Goal: Information Seeking & Learning: Learn about a topic

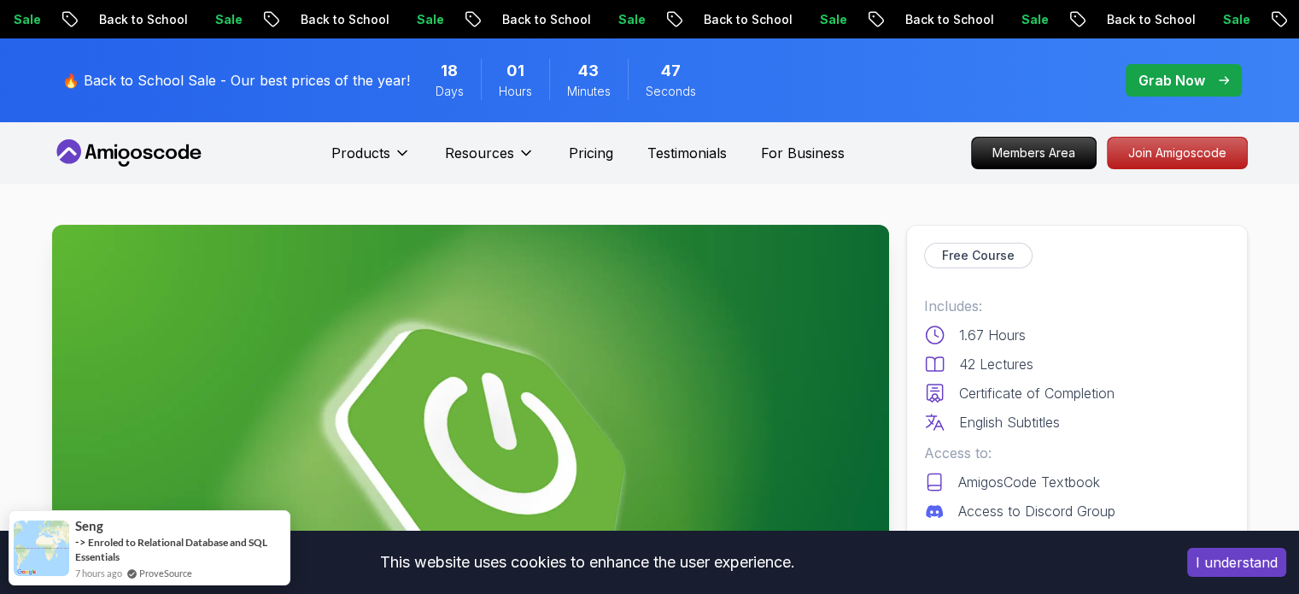
click at [1238, 562] on button "I understand" at bounding box center [1236, 561] width 99 height 29
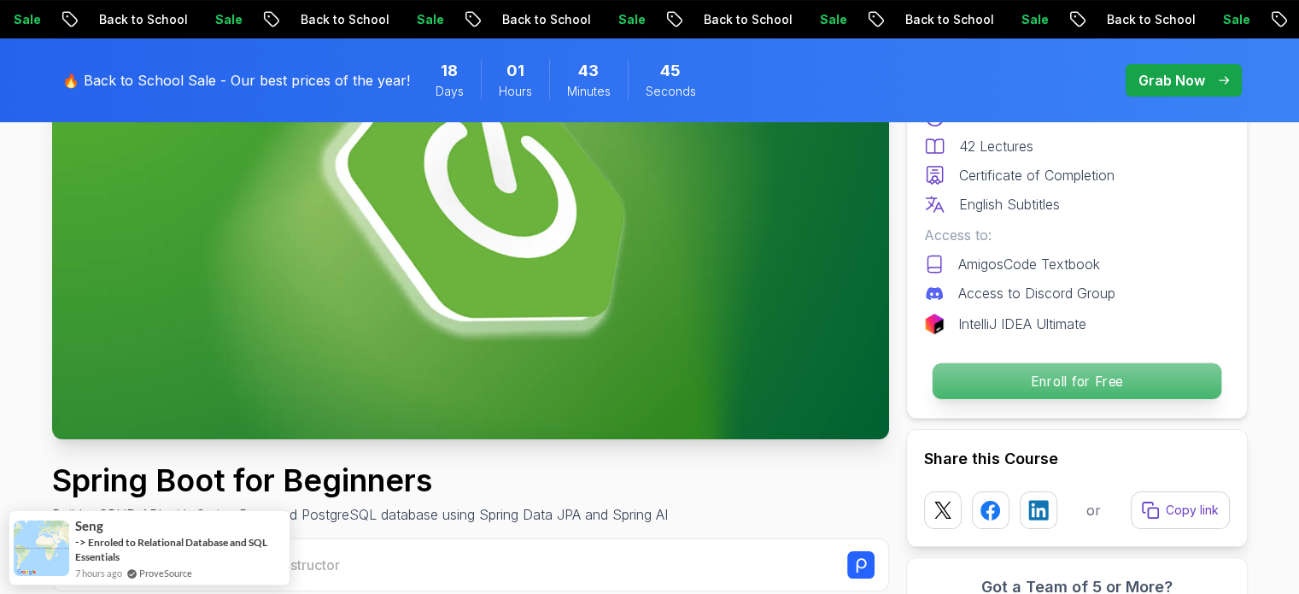
click at [1028, 371] on p "Enroll for Free" at bounding box center [1076, 381] width 289 height 36
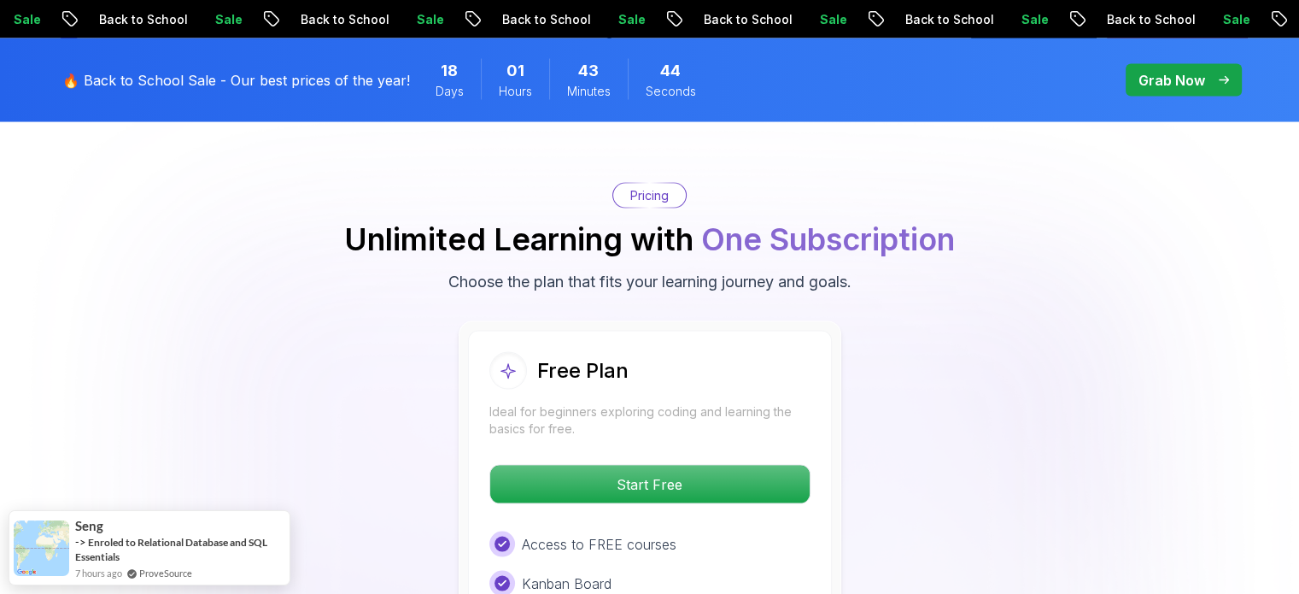
scroll to position [3471, 0]
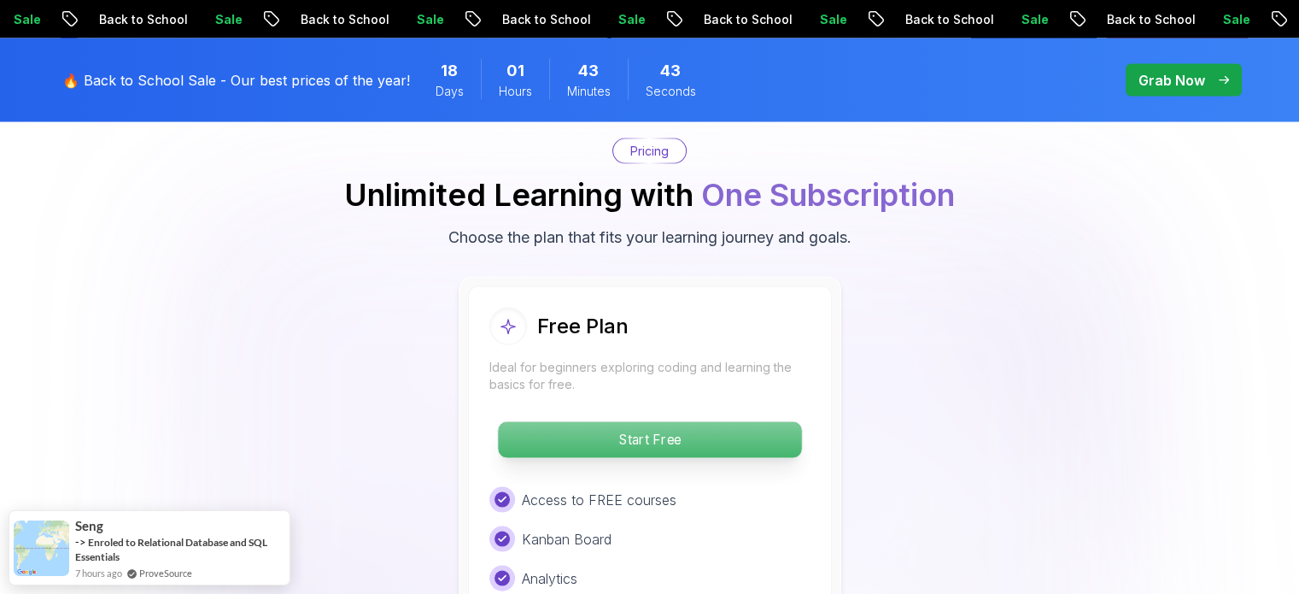
click at [625, 422] on p "Start Free" at bounding box center [649, 440] width 303 height 36
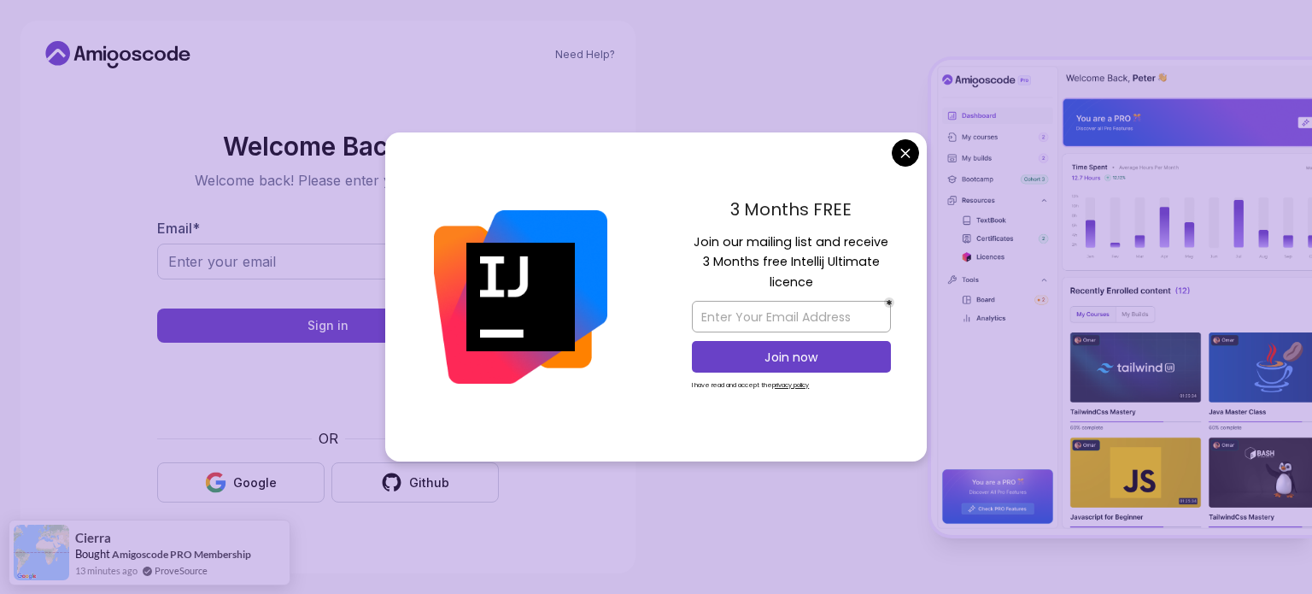
click at [905, 146] on body "Need Help? Welcome Back 👋 Welcome back! Please enter your details. Email * Sign…" at bounding box center [656, 297] width 1312 height 594
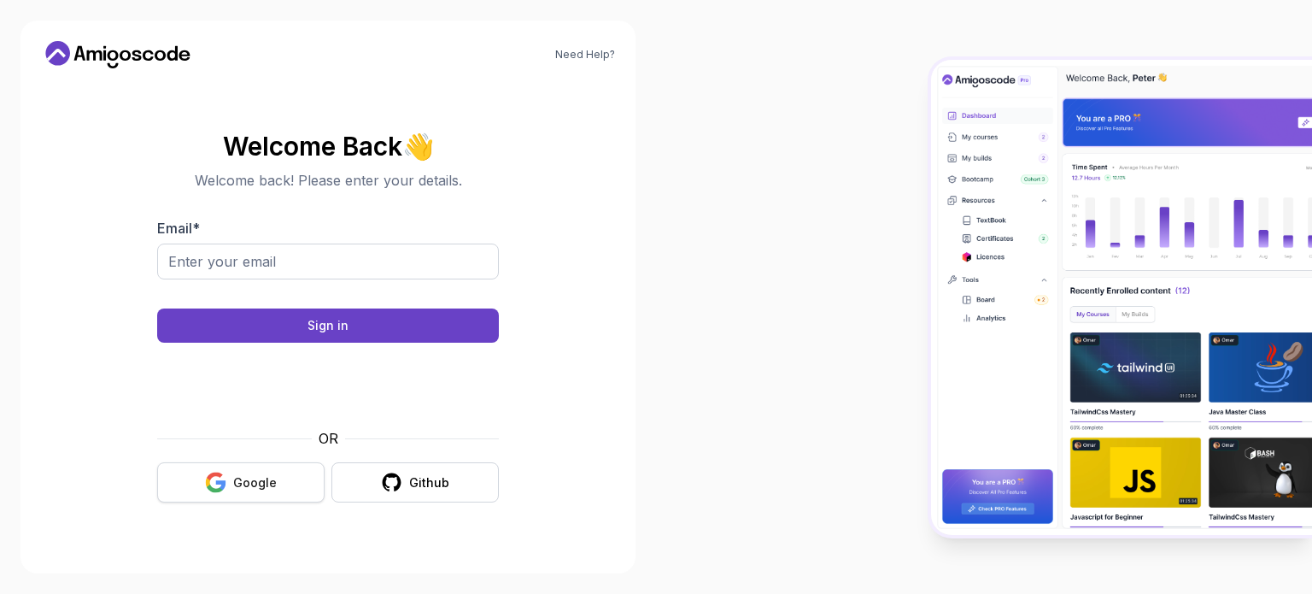
click at [269, 477] on div "Google" at bounding box center [255, 482] width 44 height 17
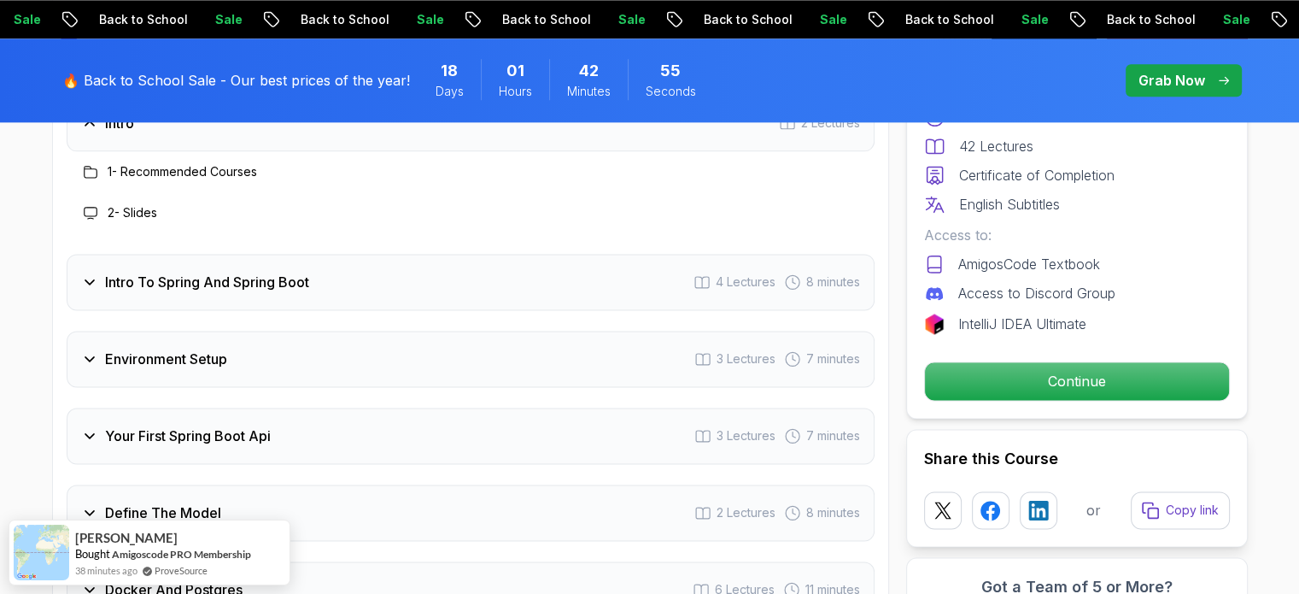
scroll to position [2306, 0]
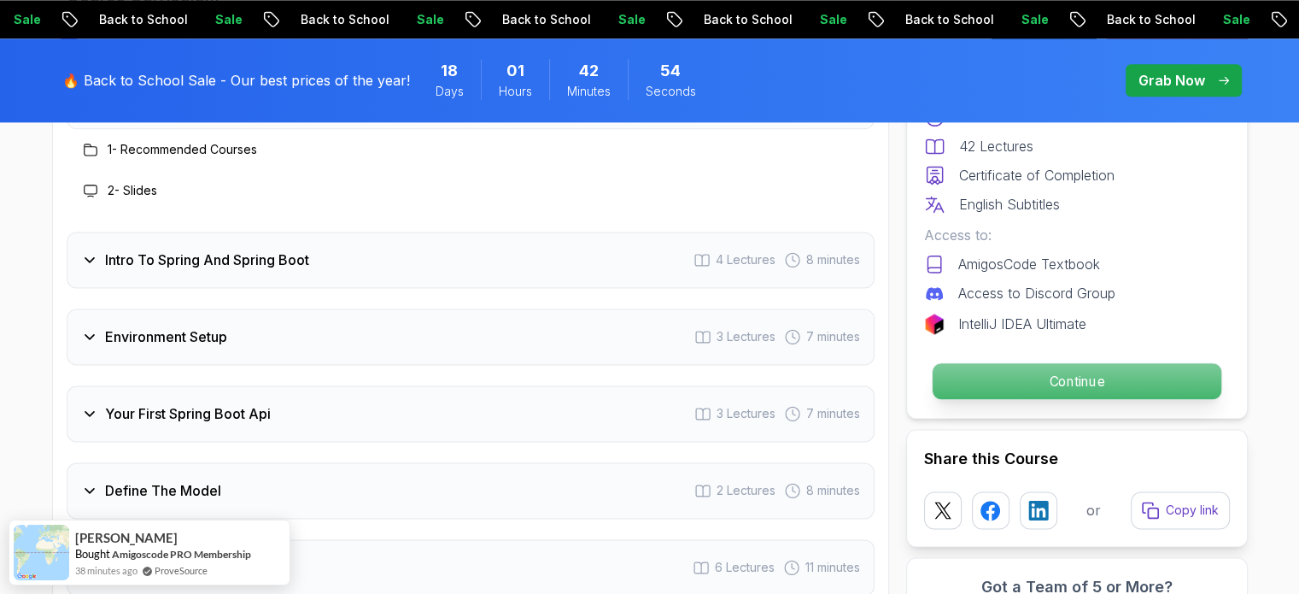
click at [957, 375] on p "Continue" at bounding box center [1076, 381] width 289 height 36
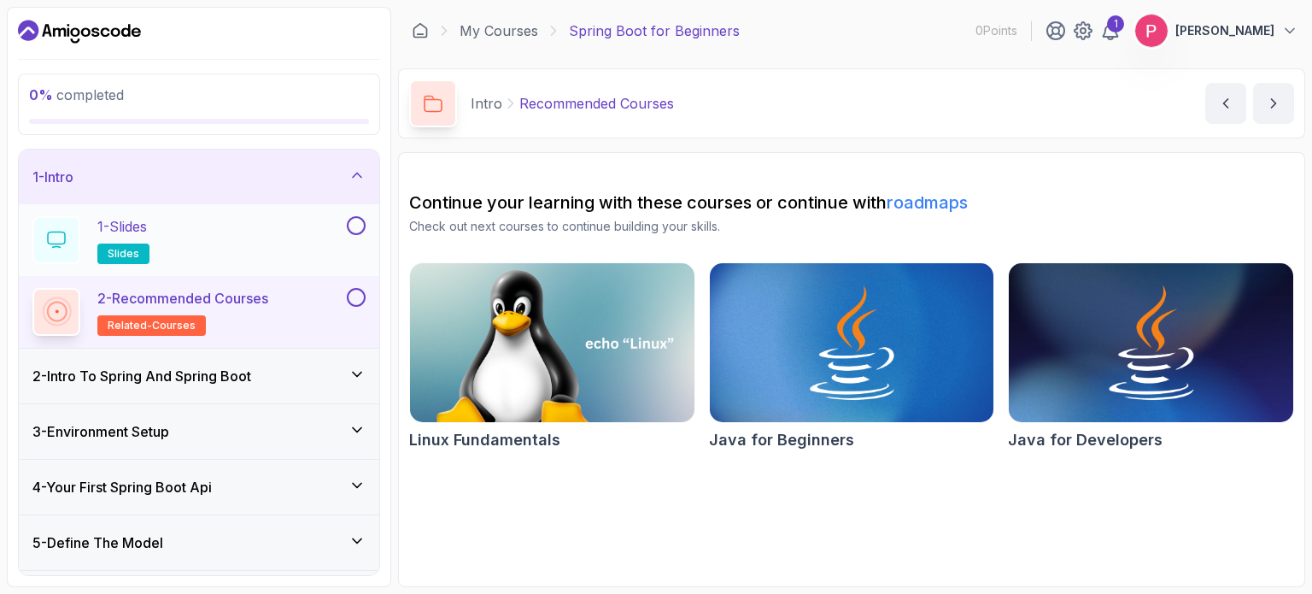
click at [286, 237] on div "1 - Slides slides" at bounding box center [187, 240] width 311 height 48
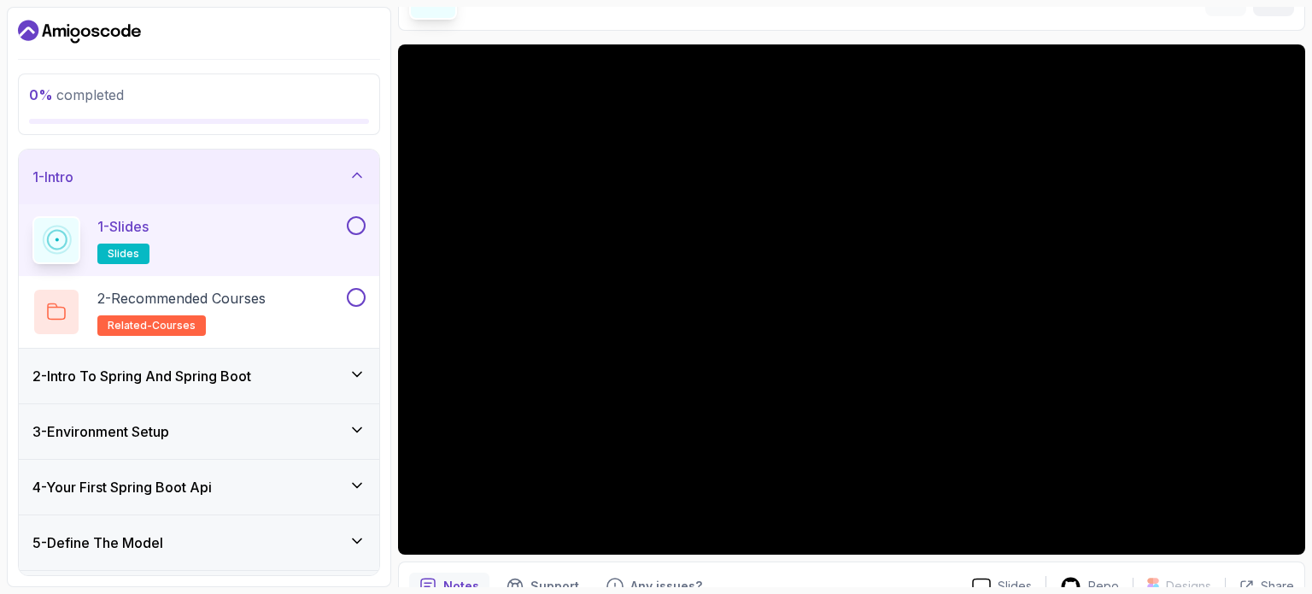
click at [359, 221] on button at bounding box center [356, 225] width 19 height 19
click at [256, 297] on p "2 - Recommended Courses" at bounding box center [181, 298] width 168 height 20
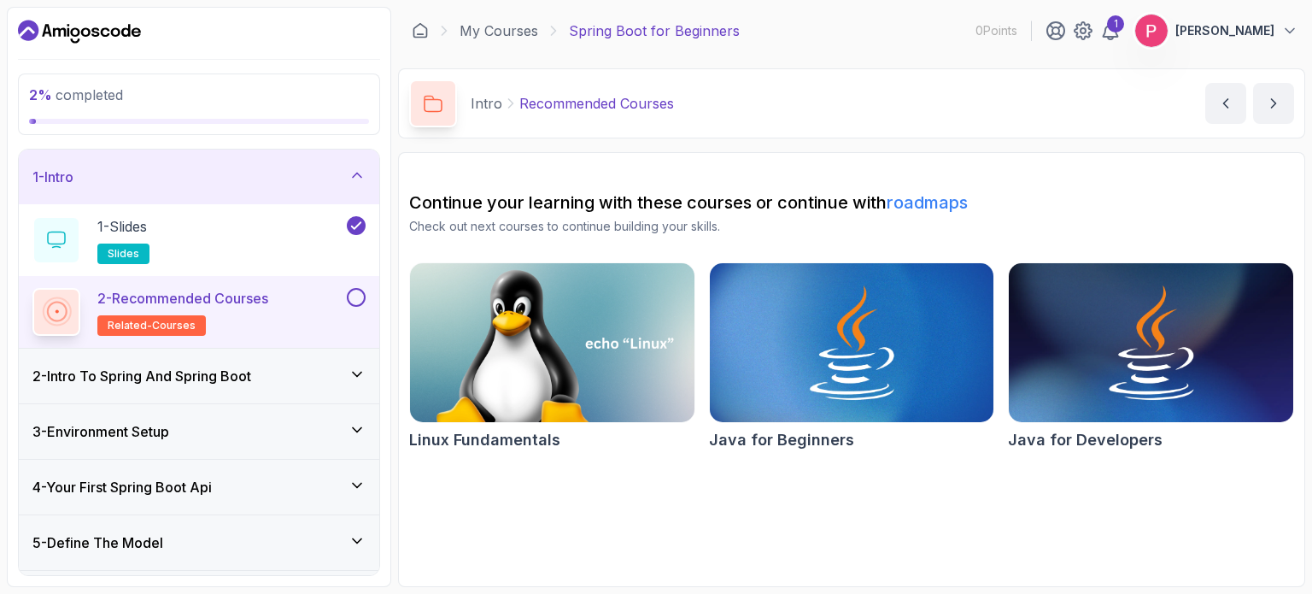
click at [352, 299] on button at bounding box center [356, 297] width 19 height 19
click at [267, 368] on div "2 - Intro To Spring And Spring Boot" at bounding box center [198, 376] width 333 height 20
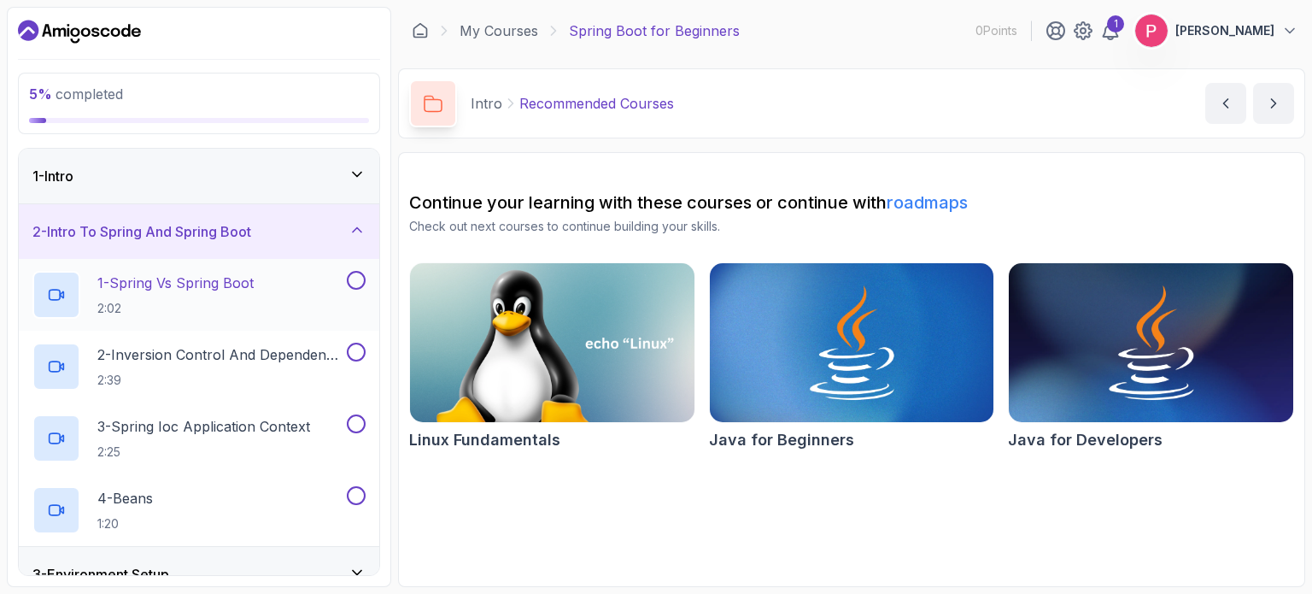
click at [227, 284] on p "1 - Spring Vs Spring Boot" at bounding box center [175, 282] width 156 height 20
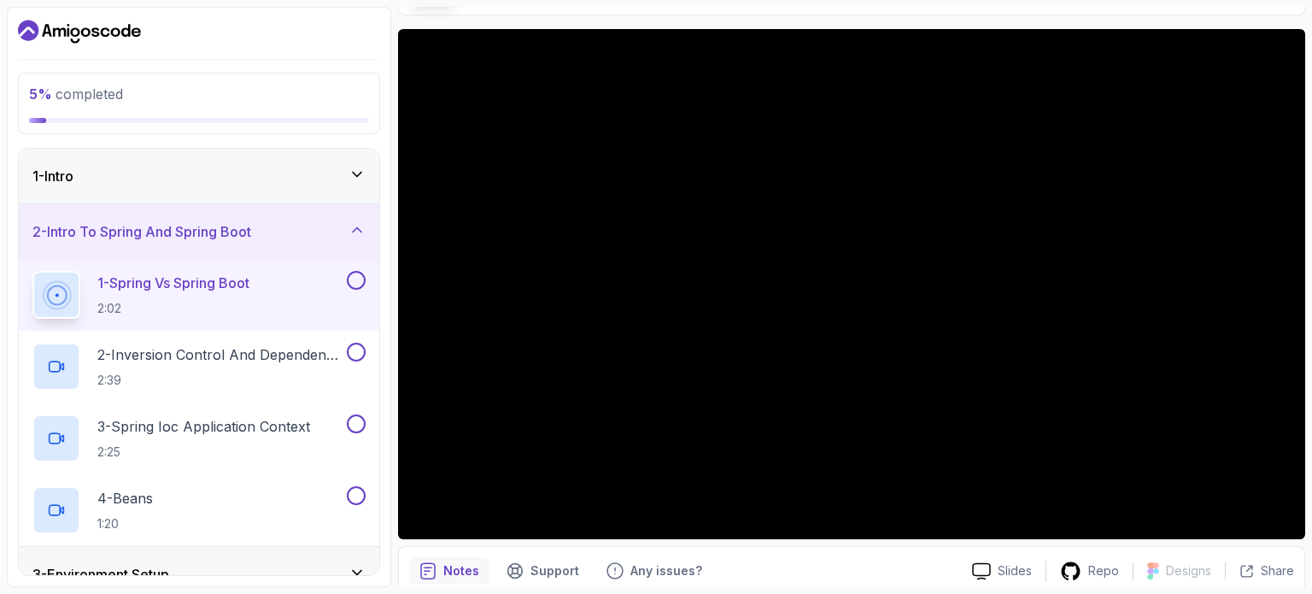
scroll to position [85, 0]
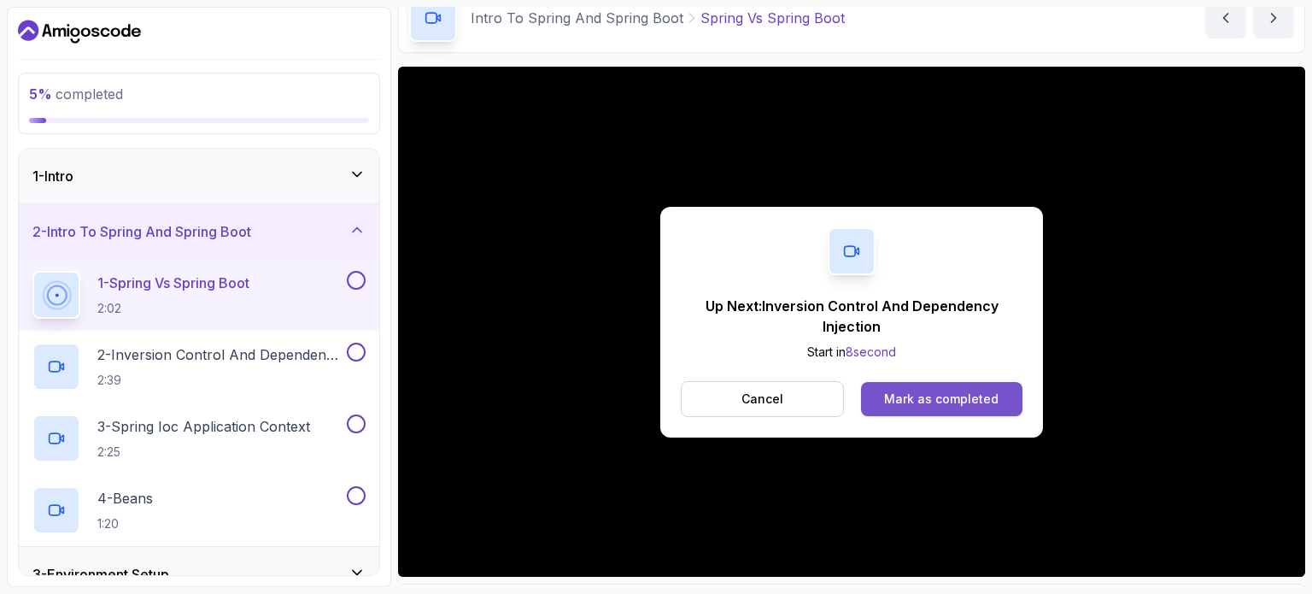
click at [902, 392] on div "Mark as completed" at bounding box center [941, 398] width 114 height 17
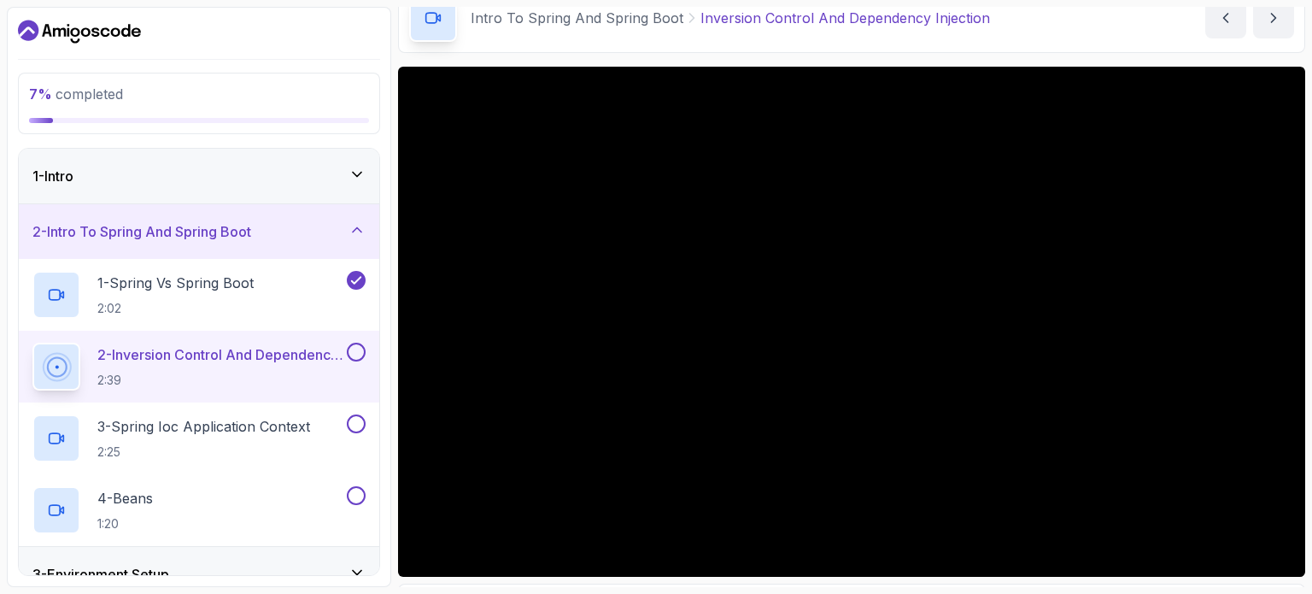
click at [203, 233] on h3 "2 - Intro To Spring And Spring Boot" at bounding box center [141, 231] width 219 height 20
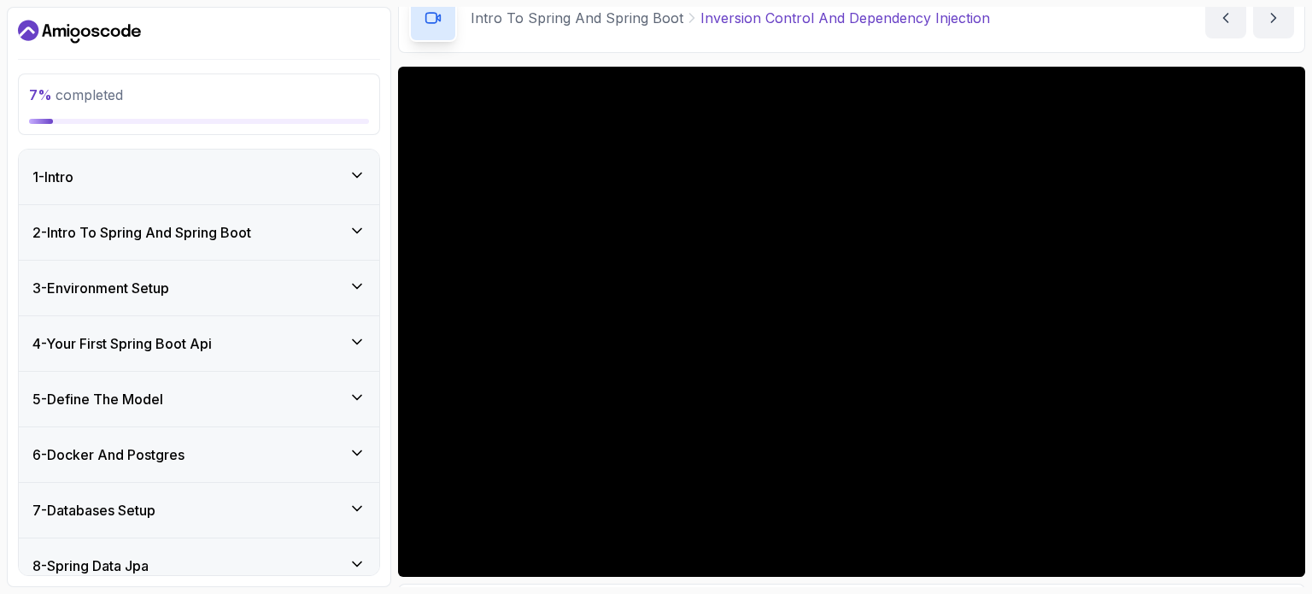
click at [198, 280] on div "3 - Environment Setup" at bounding box center [198, 288] width 333 height 20
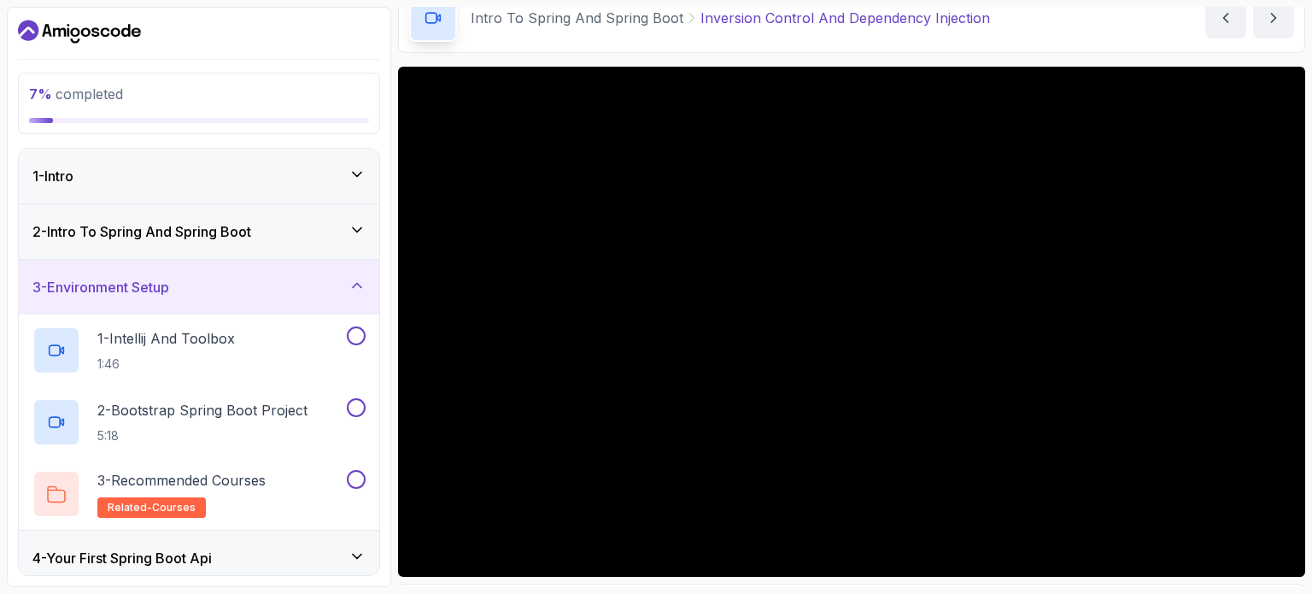
click at [198, 280] on div "3 - Environment Setup" at bounding box center [198, 287] width 333 height 20
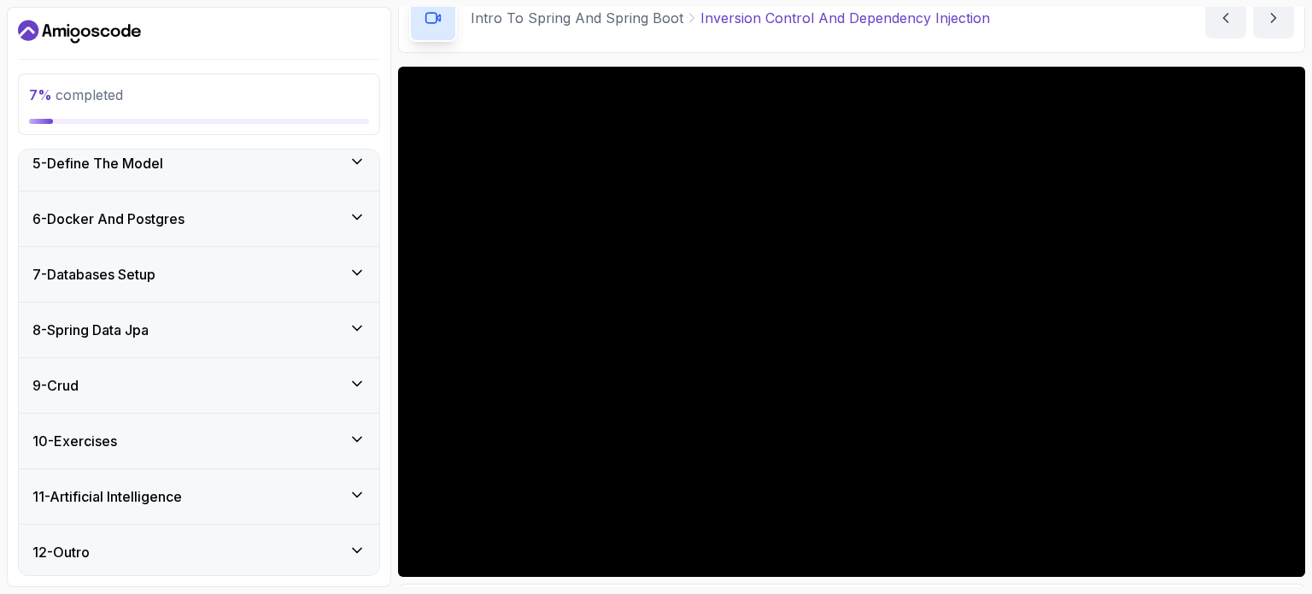
scroll to position [236, 0]
click at [184, 481] on div "11 - Artificial Intelligence" at bounding box center [199, 496] width 360 height 55
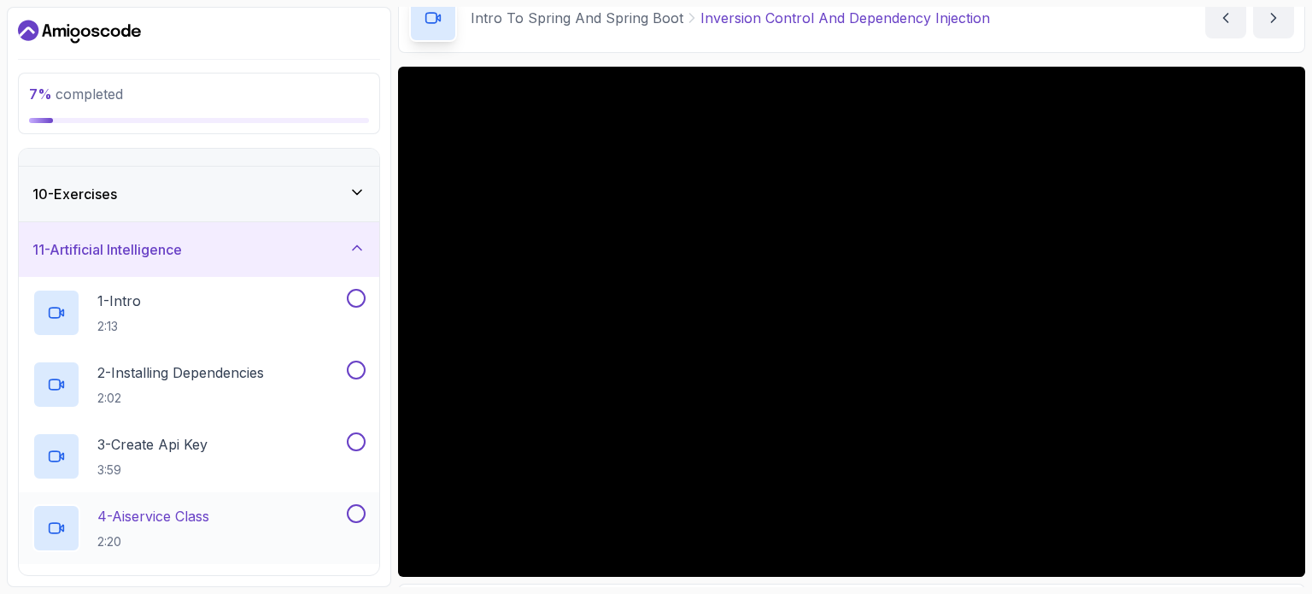
scroll to position [396, 0]
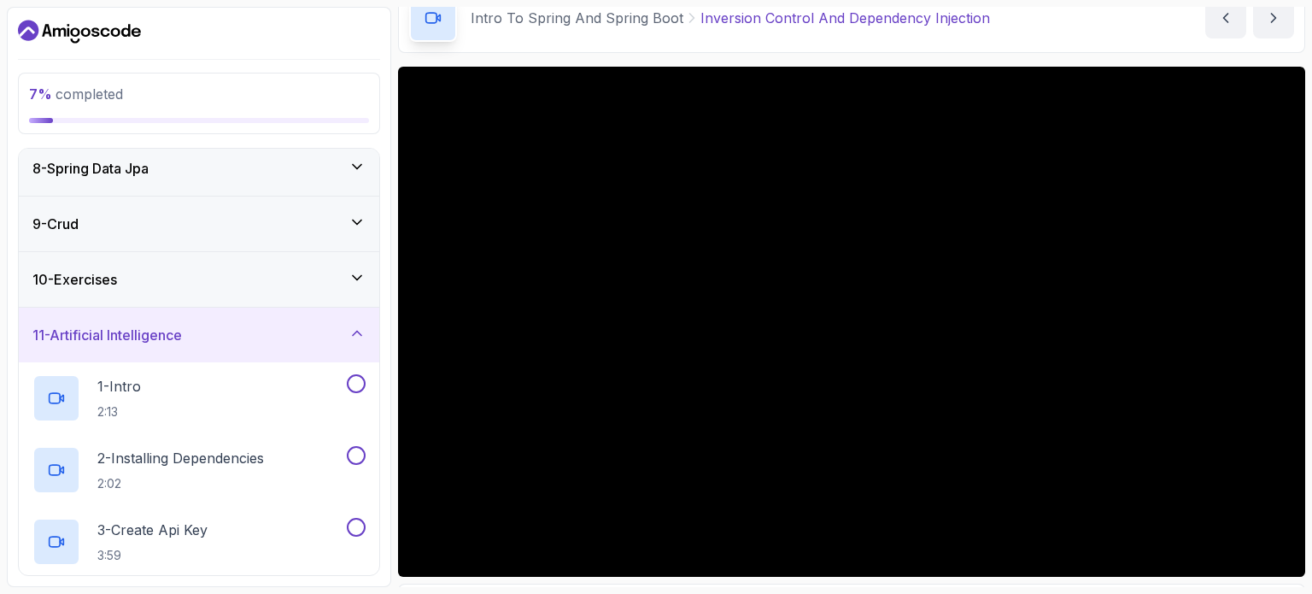
click at [247, 321] on div "11 - Artificial Intelligence" at bounding box center [199, 334] width 360 height 55
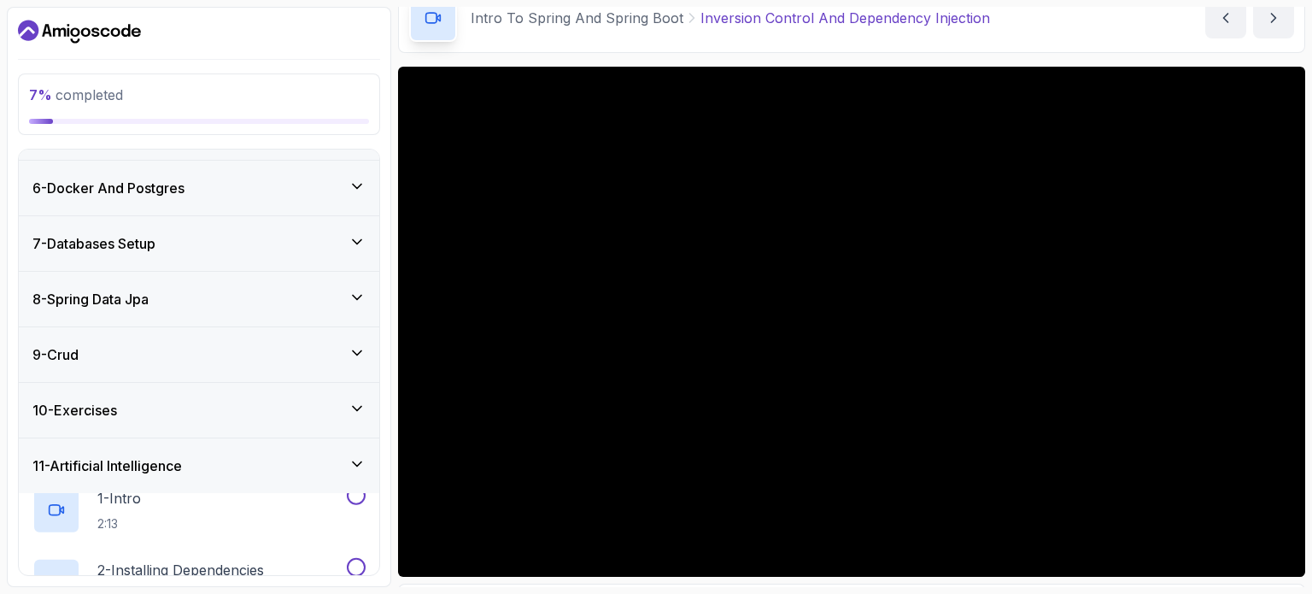
scroll to position [236, 0]
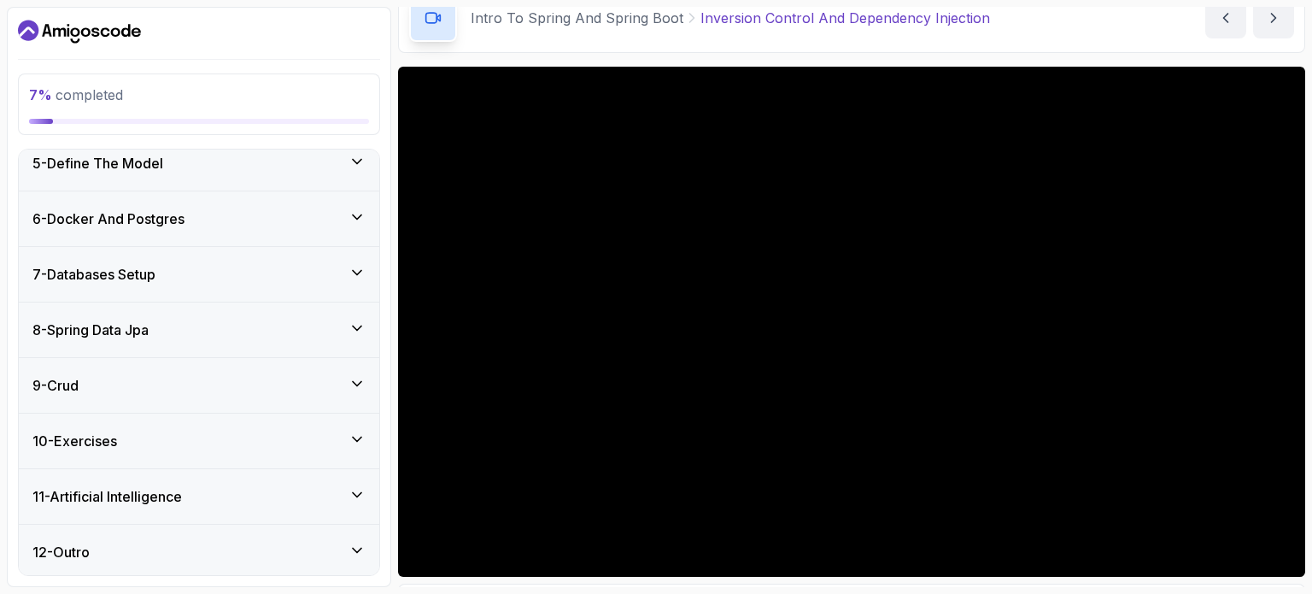
click at [160, 551] on div "12 - Outro" at bounding box center [198, 552] width 333 height 20
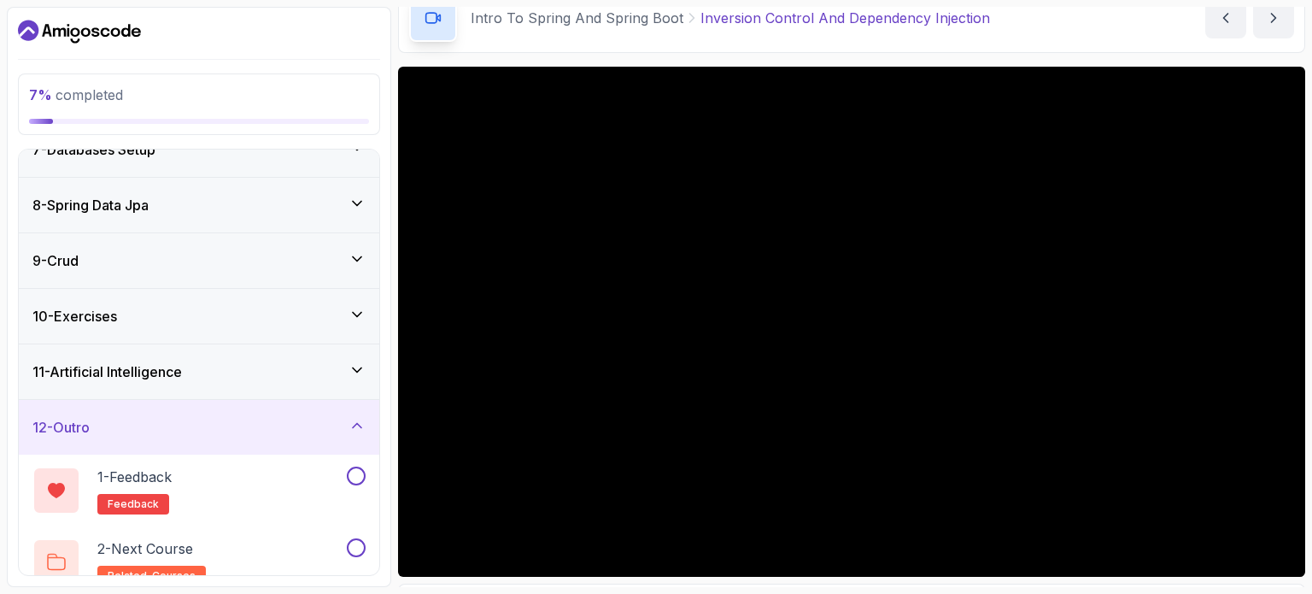
scroll to position [379, 0]
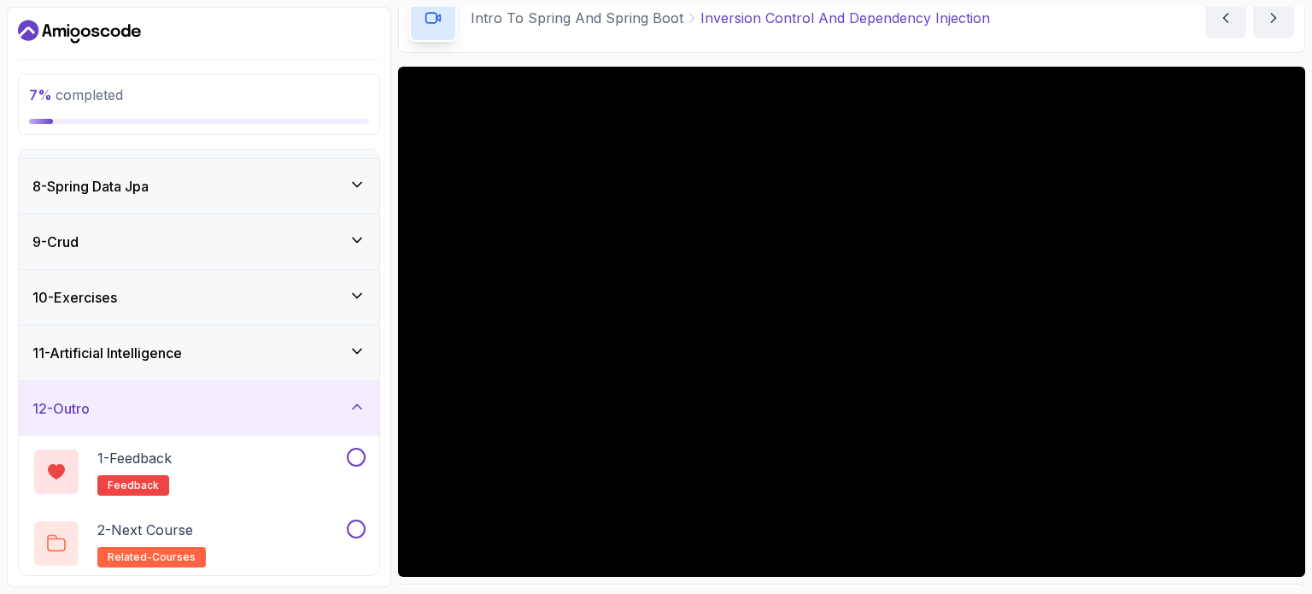
click at [246, 390] on div "12 - Outro" at bounding box center [199, 408] width 360 height 55
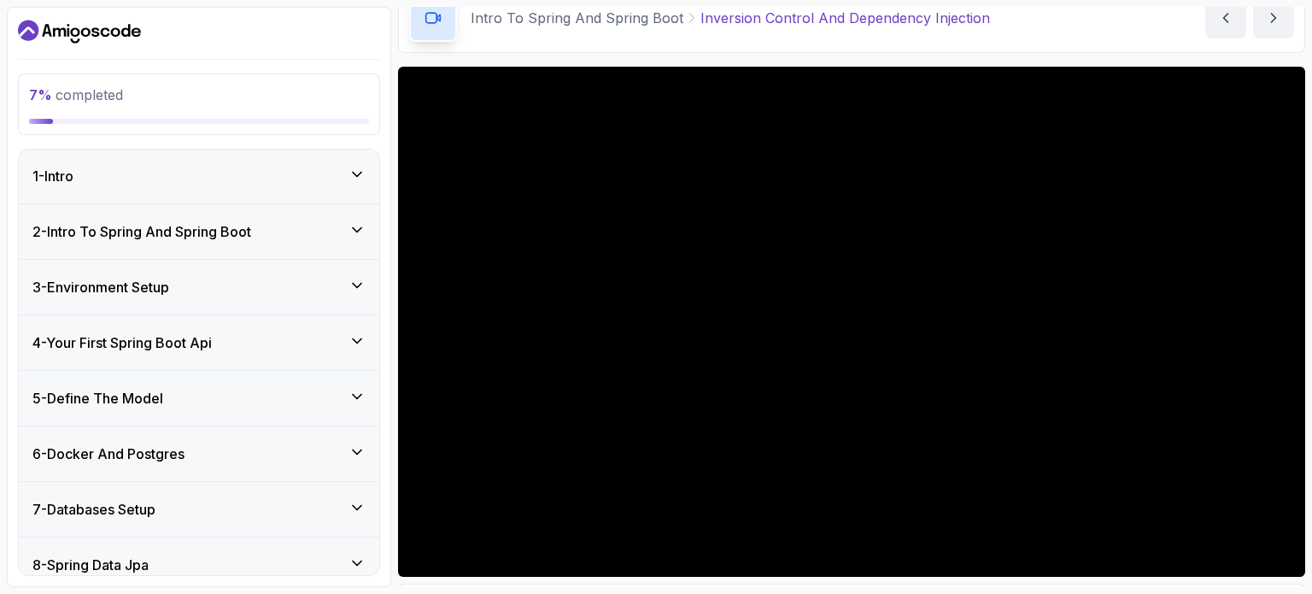
scroll to position [0, 0]
click at [236, 228] on h3 "2 - Intro To Spring And Spring Boot" at bounding box center [141, 232] width 219 height 20
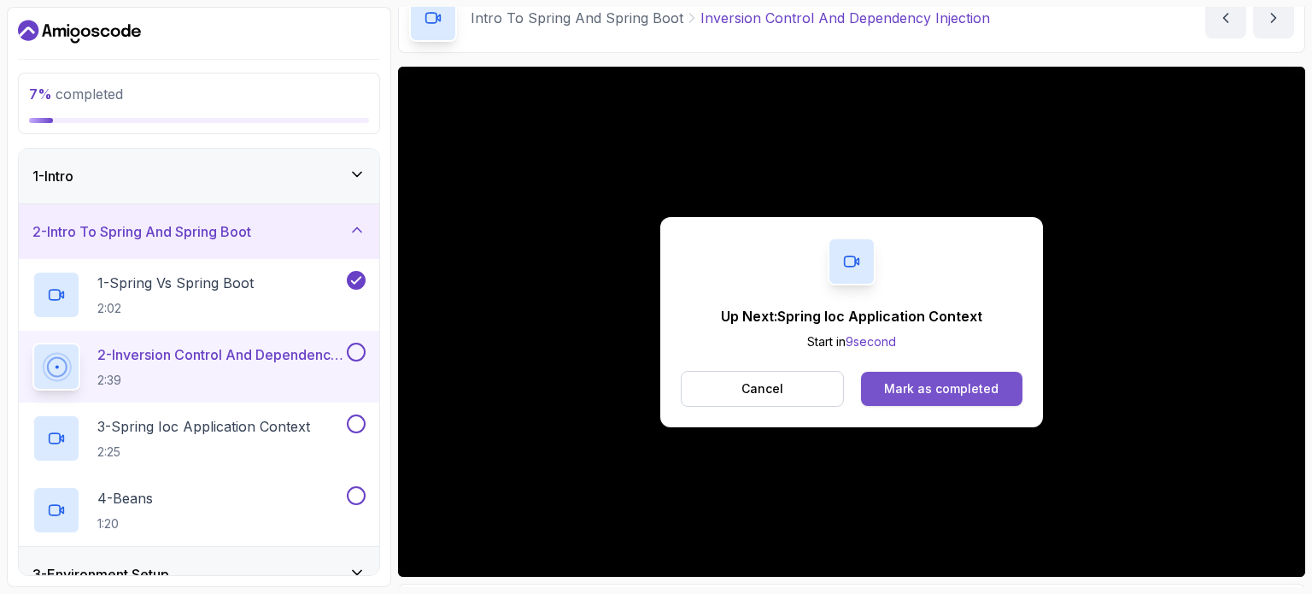
click at [899, 386] on div "Mark as completed" at bounding box center [941, 388] width 114 height 17
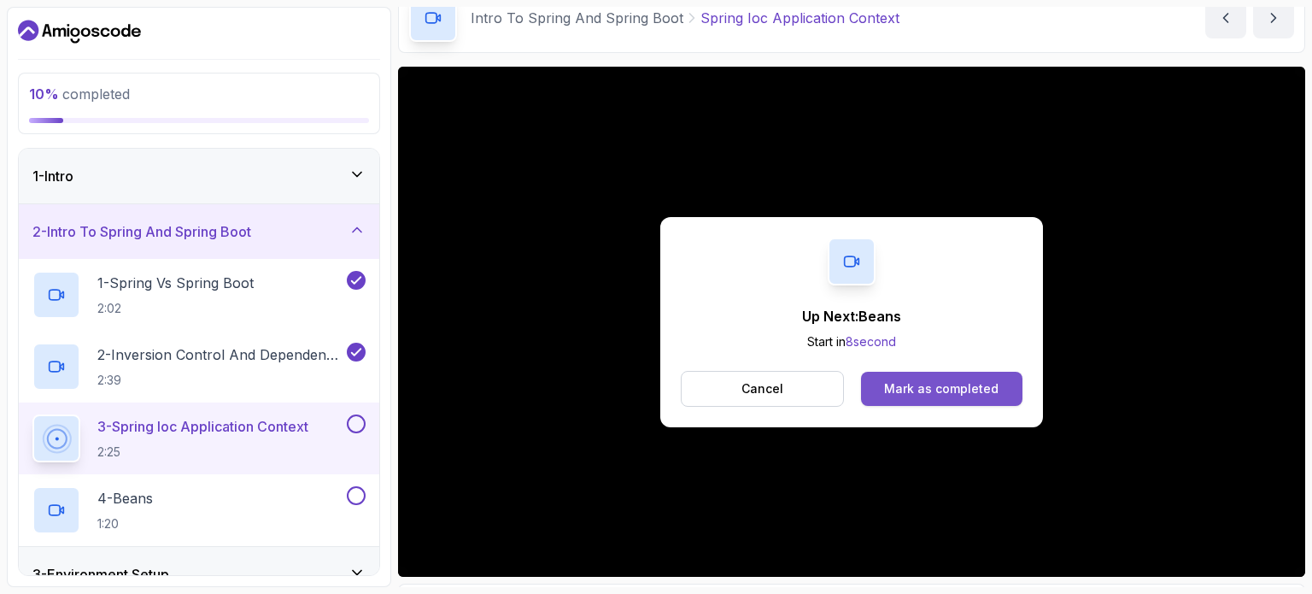
click at [946, 388] on div "Mark as completed" at bounding box center [941, 388] width 114 height 17
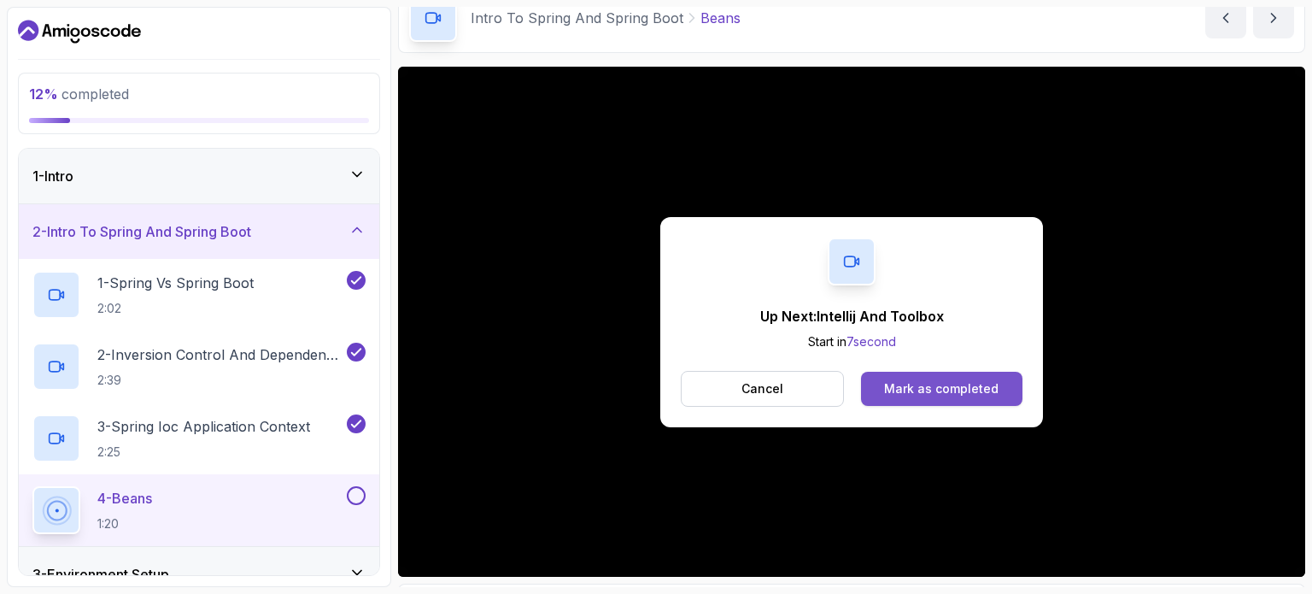
click at [963, 375] on button "Mark as completed" at bounding box center [941, 389] width 161 height 34
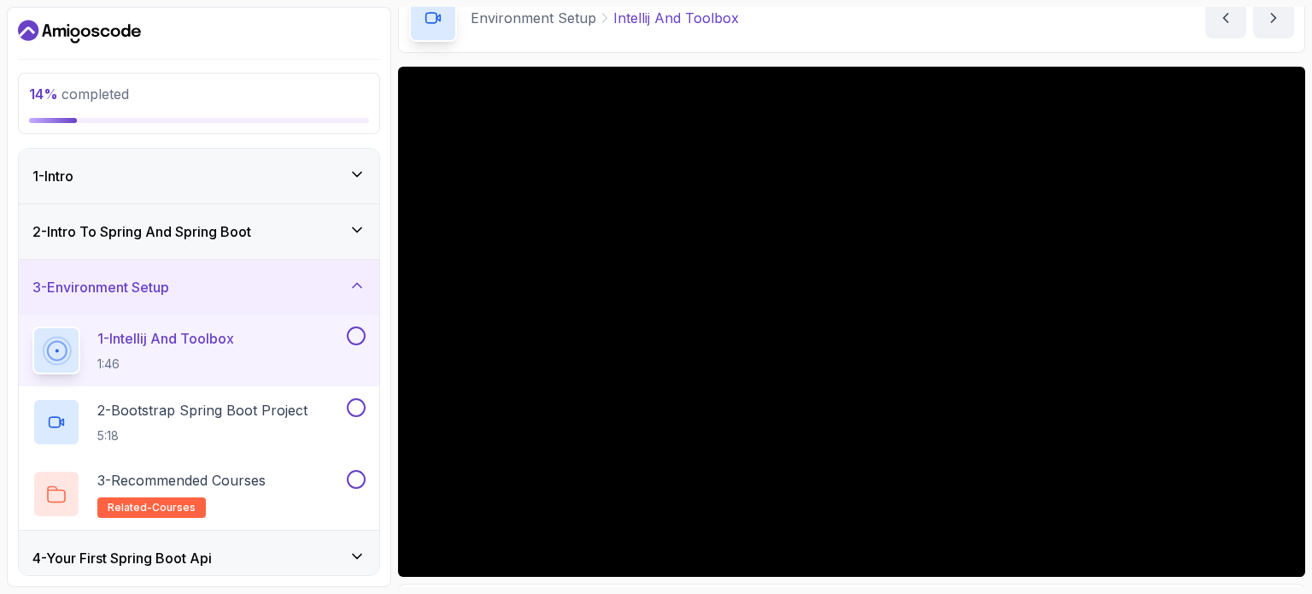
click at [358, 332] on button at bounding box center [356, 335] width 19 height 19
click at [303, 412] on p "2 - Bootstrap Spring Boot Project" at bounding box center [202, 410] width 210 height 20
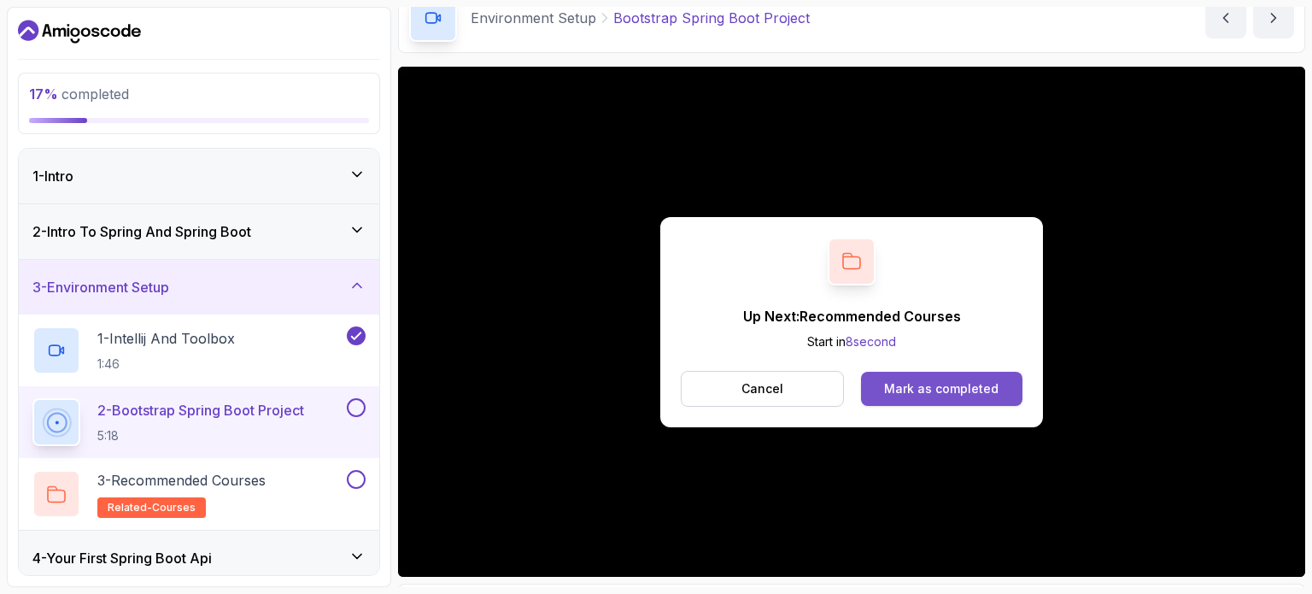
click at [889, 386] on div "Mark as completed" at bounding box center [941, 388] width 114 height 17
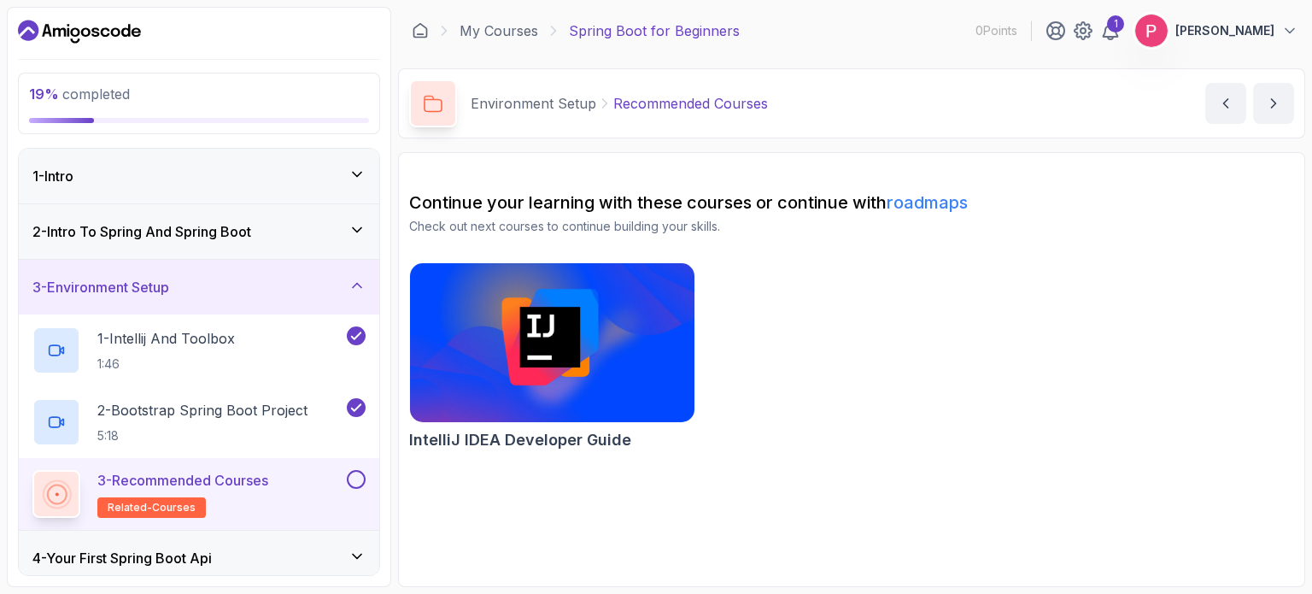
click at [355, 475] on button at bounding box center [356, 479] width 19 height 19
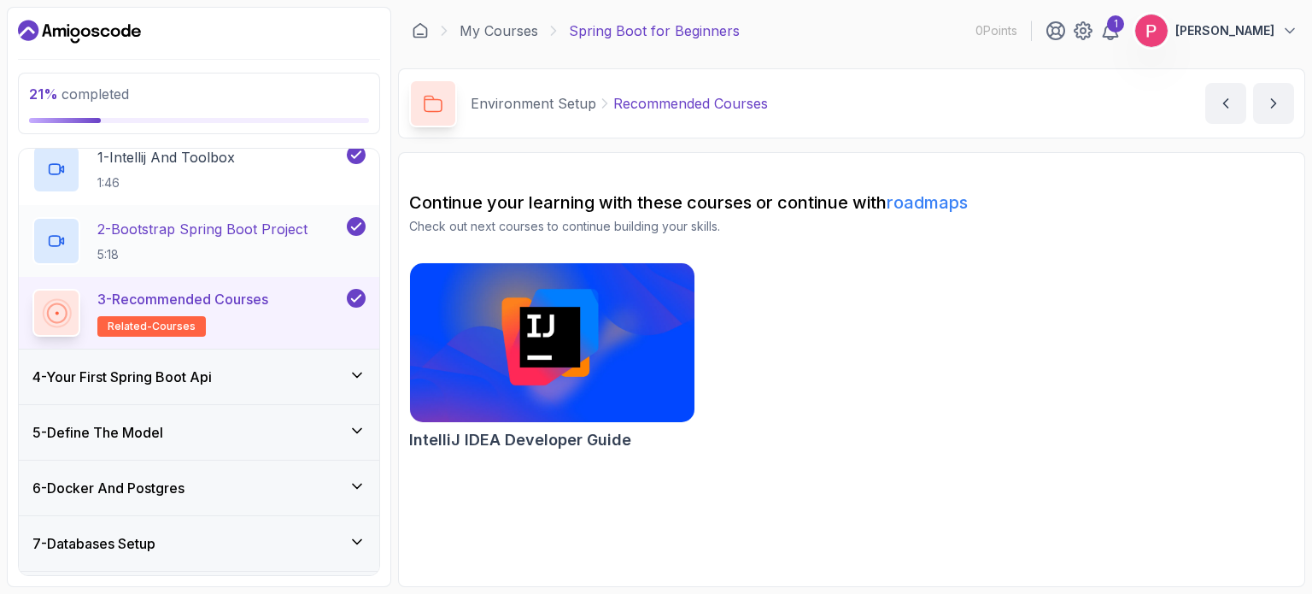
scroll to position [217, 0]
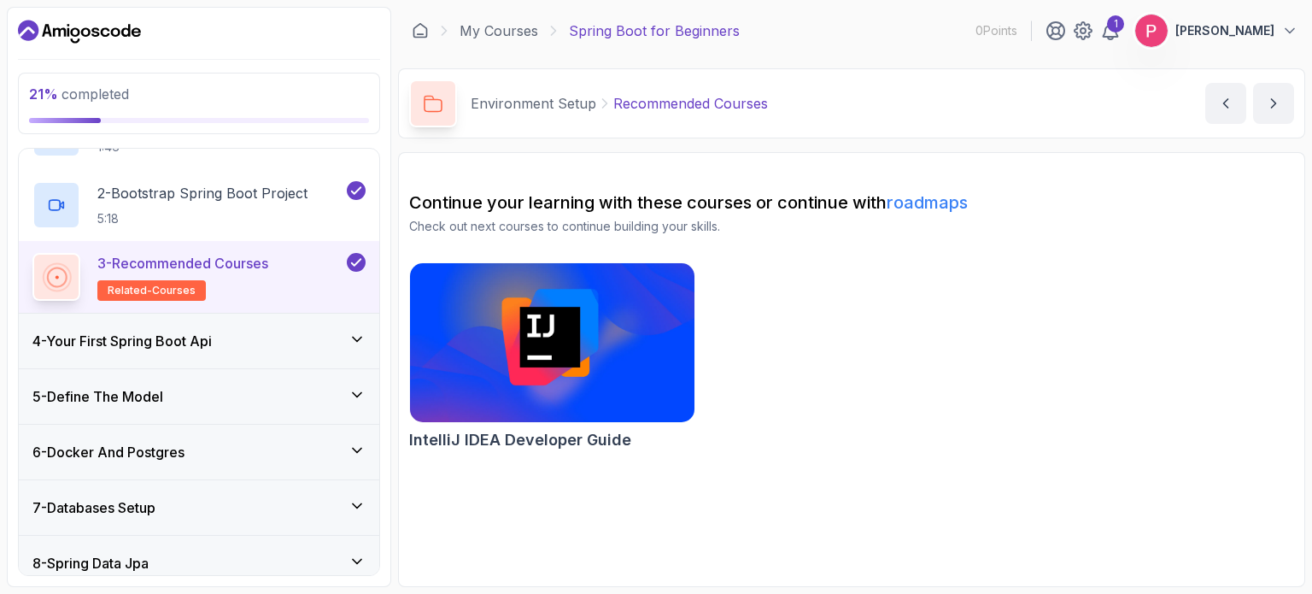
click at [243, 343] on div "4 - Your First Spring Boot Api" at bounding box center [198, 341] width 333 height 20
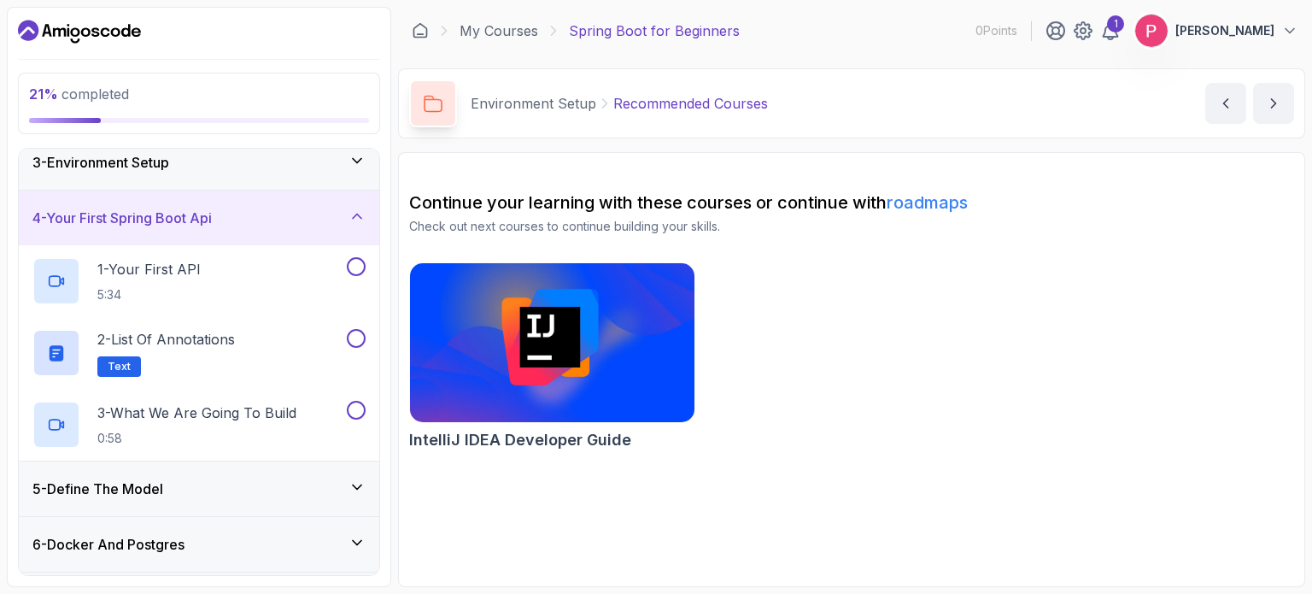
scroll to position [105, 0]
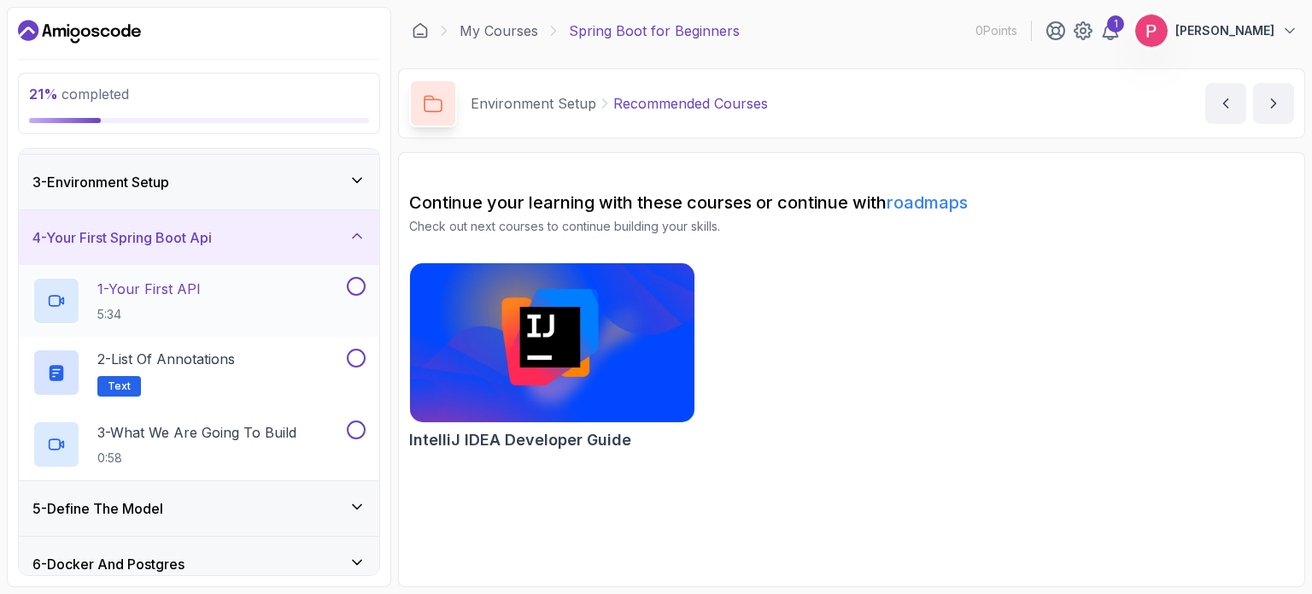
click at [249, 297] on div "1 - Your First API 5:34" at bounding box center [187, 301] width 311 height 48
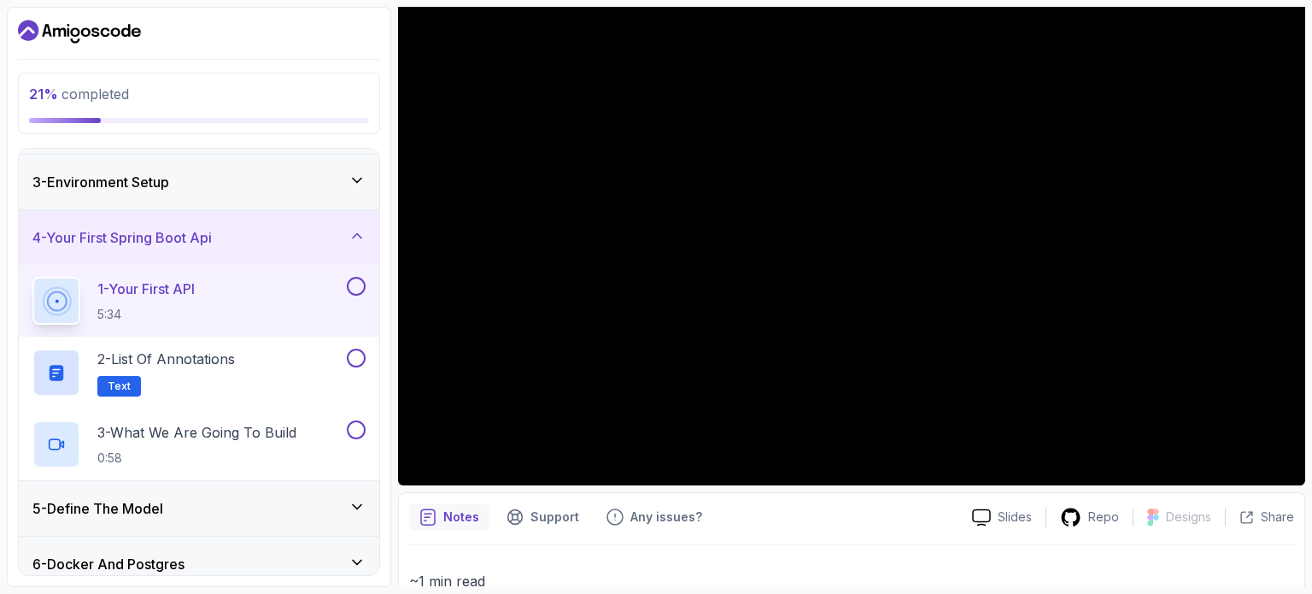
scroll to position [176, 0]
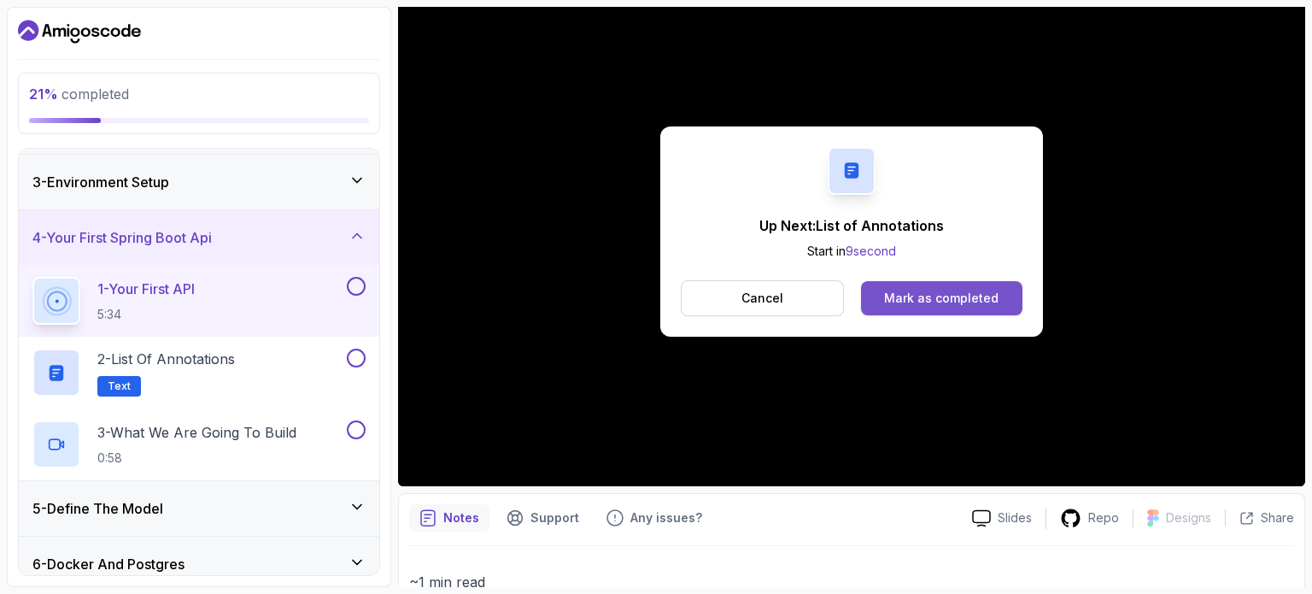
click at [943, 293] on div "Mark as completed" at bounding box center [941, 298] width 114 height 17
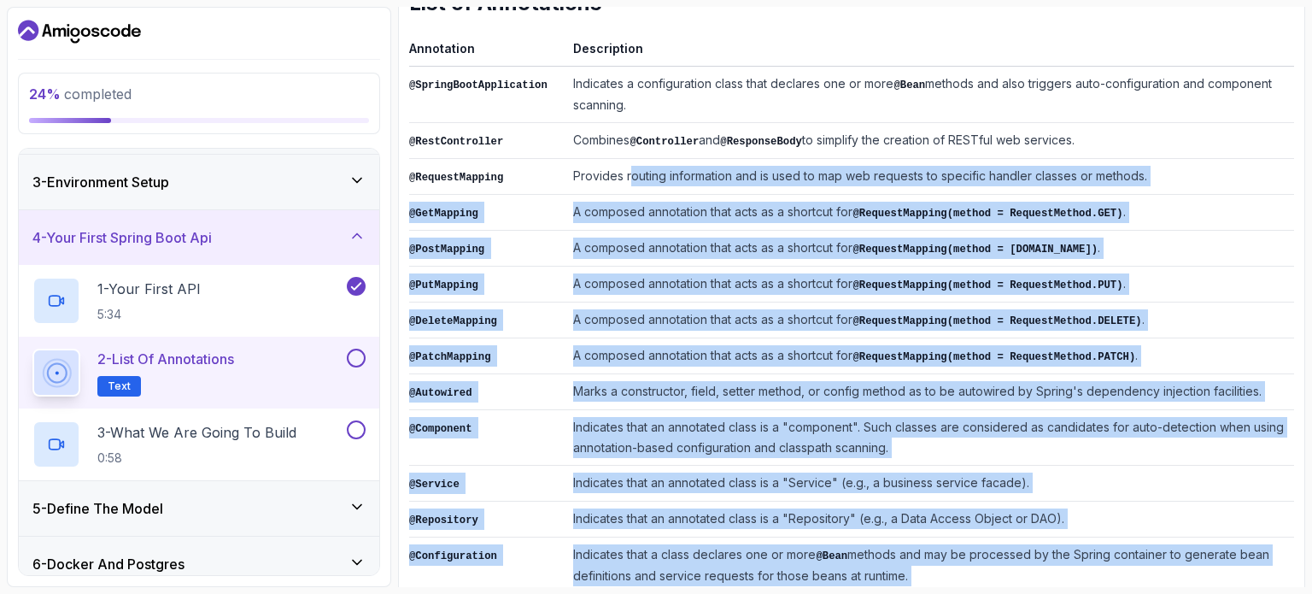
scroll to position [194, 0]
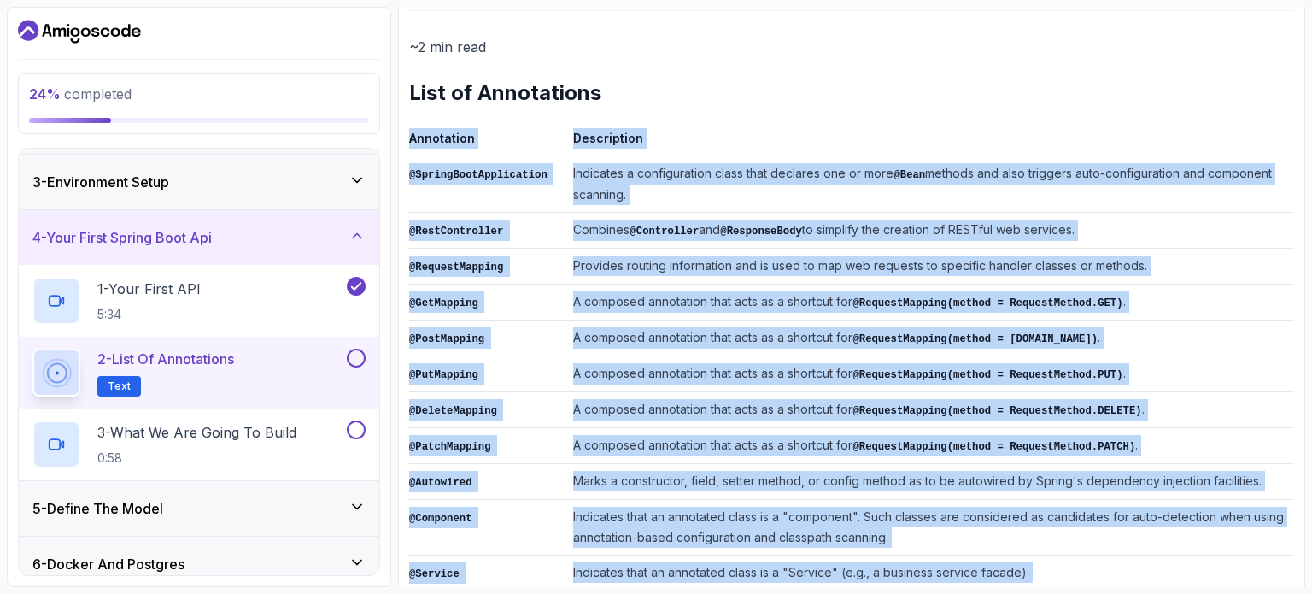
drag, startPoint x: 894, startPoint y: 546, endPoint x: 402, endPoint y: 133, distance: 642.1
click at [402, 135] on div "Notes Support Any issues? Slides Repo Designs Design not available Share ~2 min…" at bounding box center [851, 409] width 907 height 903
copy div "Annotation Description @SpringBootApplication Indicates a configuration class t…"
click at [357, 355] on button at bounding box center [356, 357] width 19 height 19
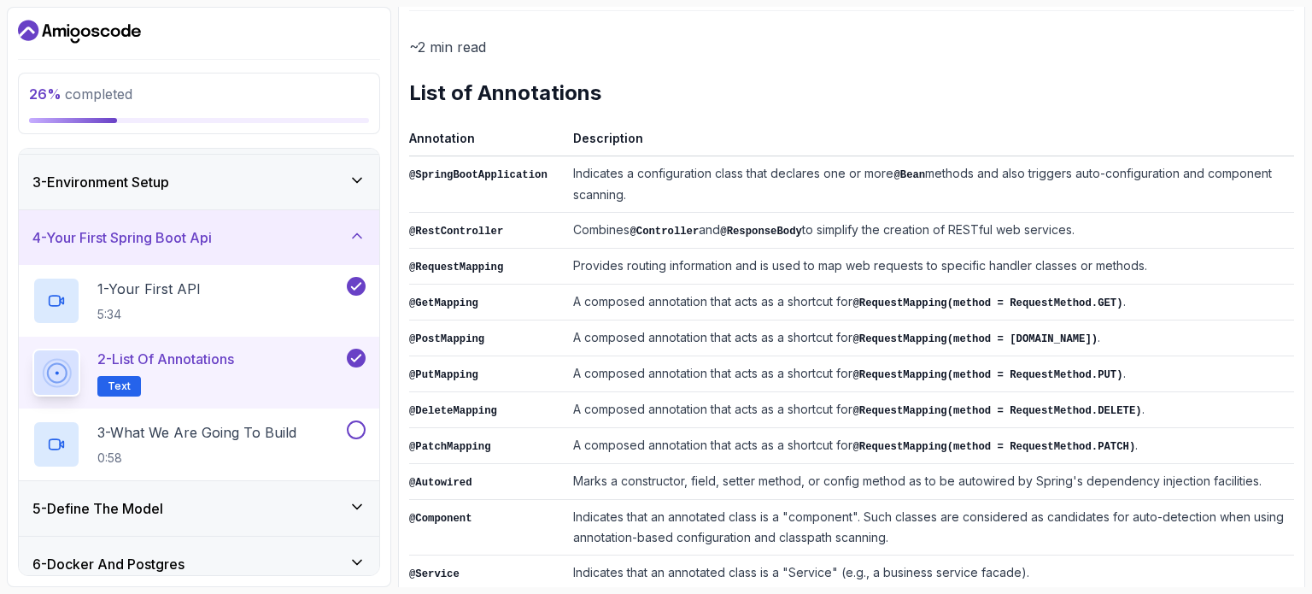
click at [762, 35] on p "~2 min read" at bounding box center [851, 47] width 885 height 24
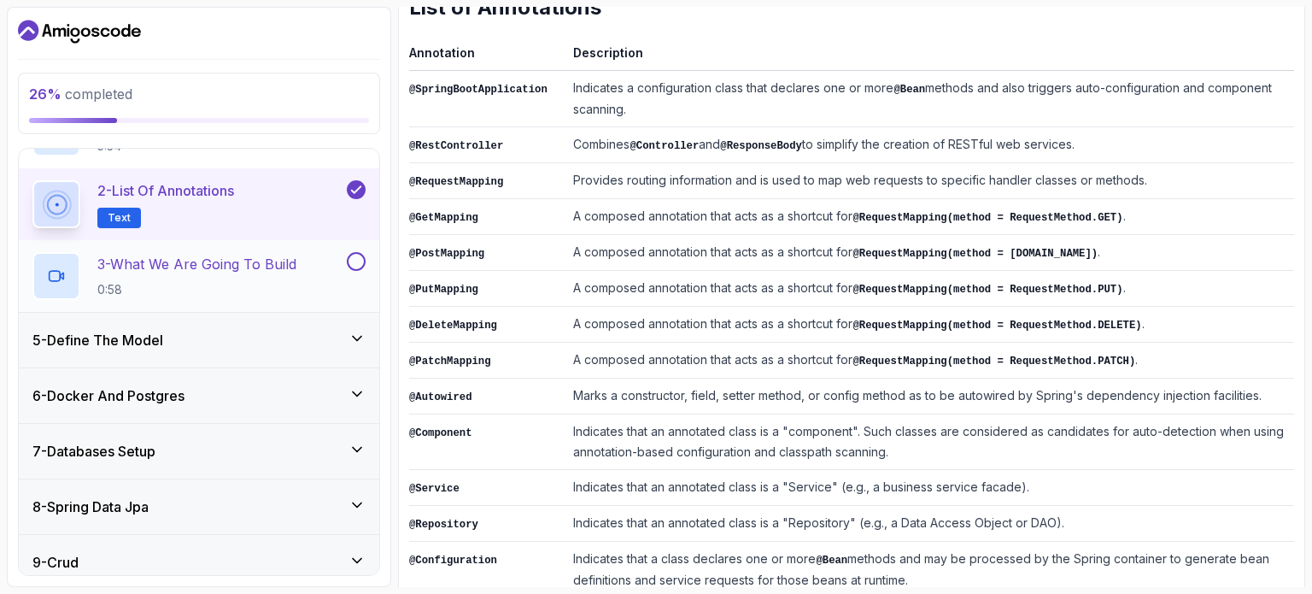
scroll to position [276, 0]
click at [208, 266] on p "3 - What We Are Going To Build" at bounding box center [196, 261] width 199 height 20
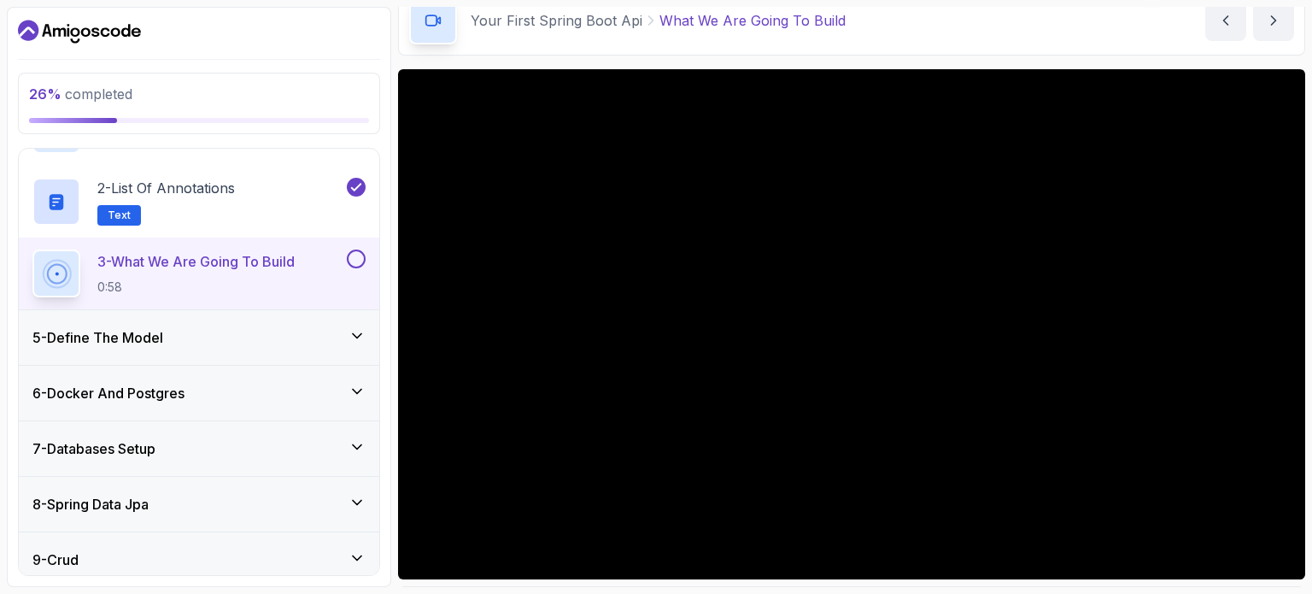
scroll to position [85, 0]
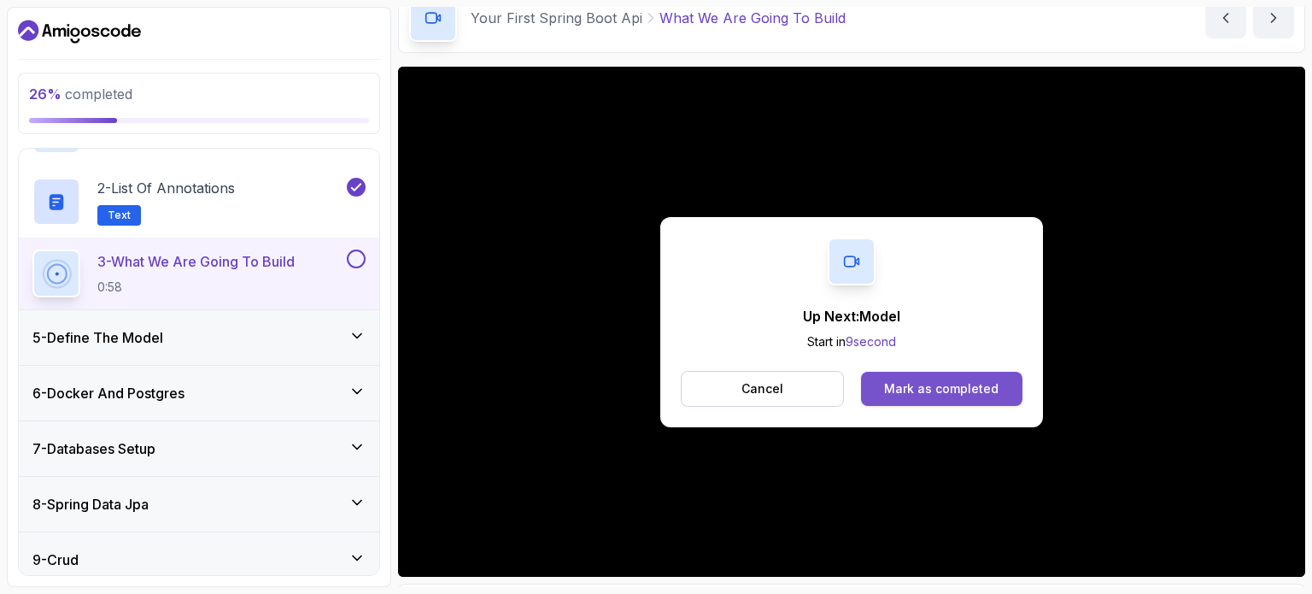
click at [919, 390] on div "Mark as completed" at bounding box center [941, 388] width 114 height 17
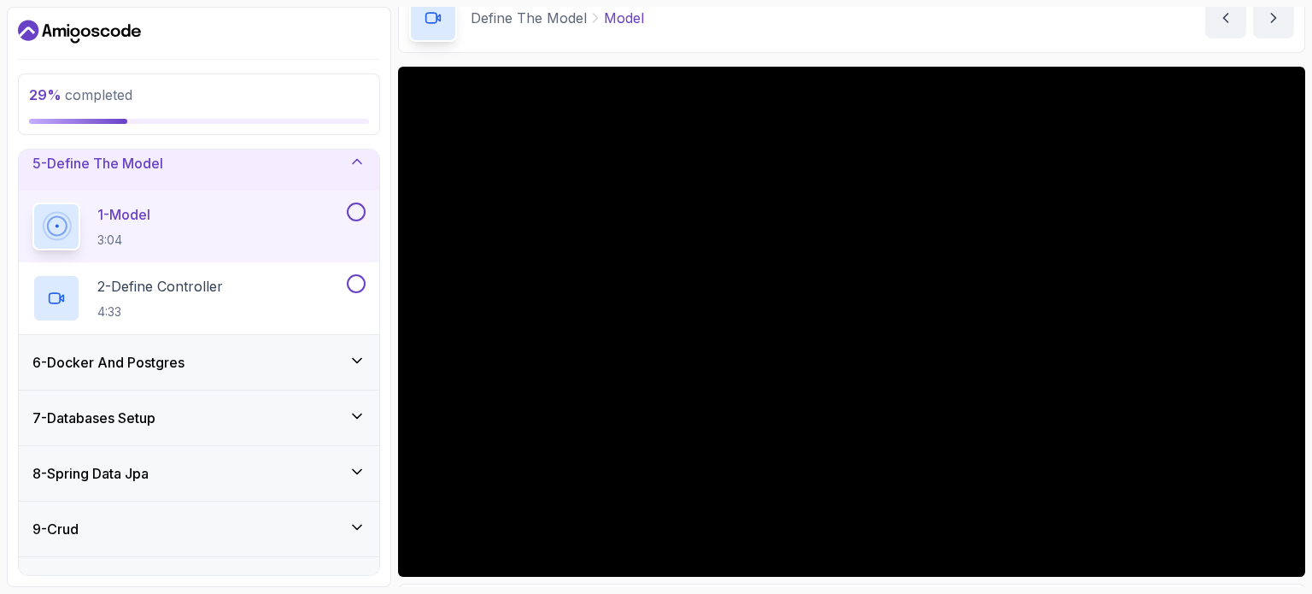
scroll to position [85, 0]
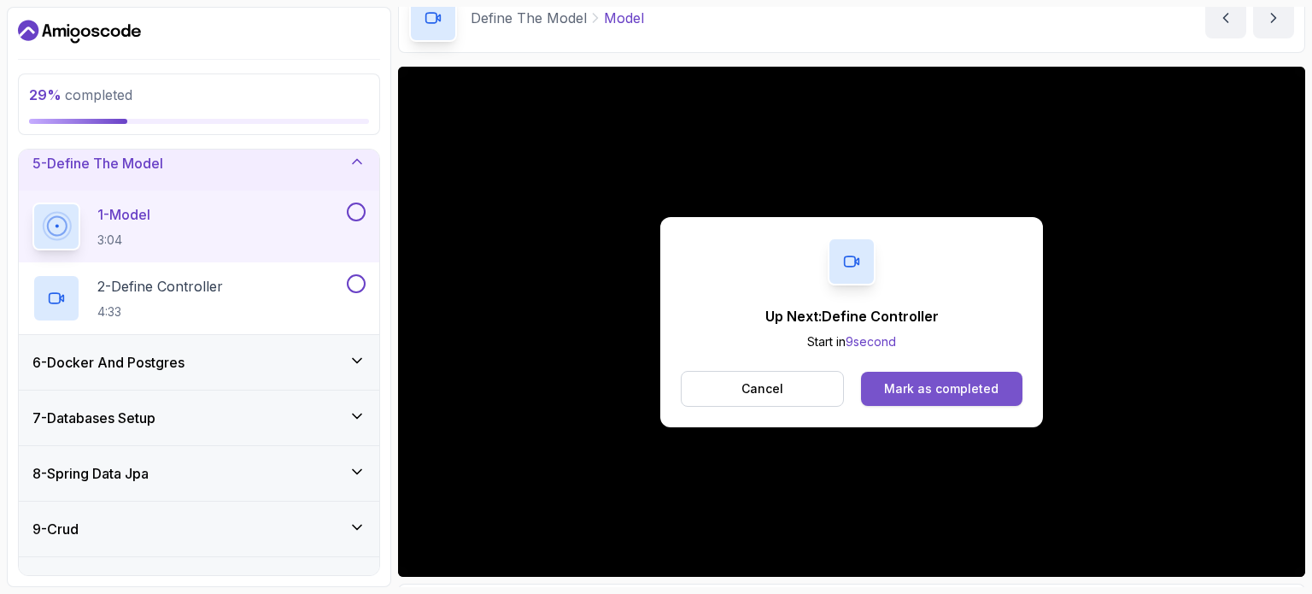
click at [916, 385] on div "Mark as completed" at bounding box center [941, 388] width 114 height 17
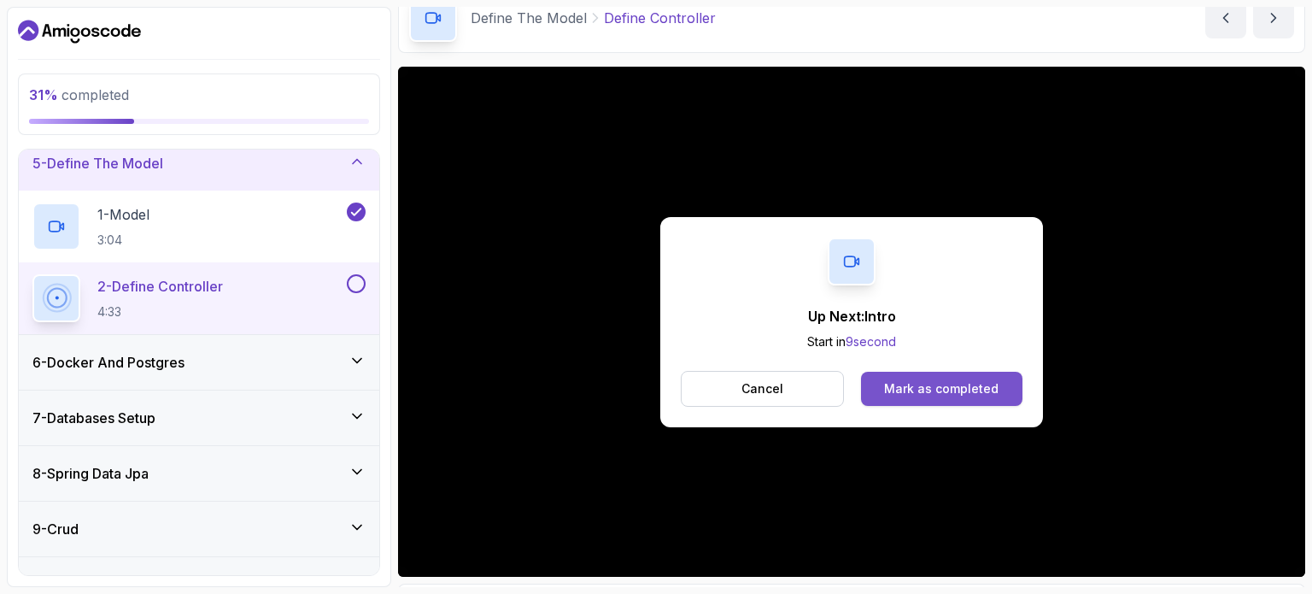
click at [922, 383] on div "Mark as completed" at bounding box center [941, 388] width 114 height 17
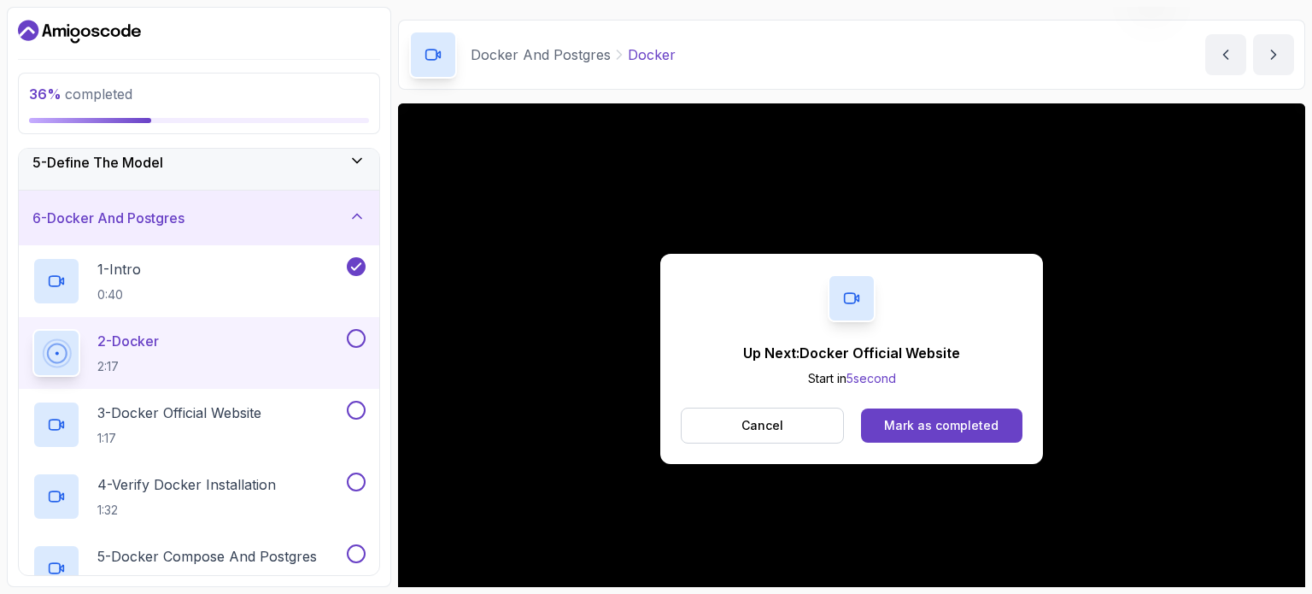
scroll to position [193, 0]
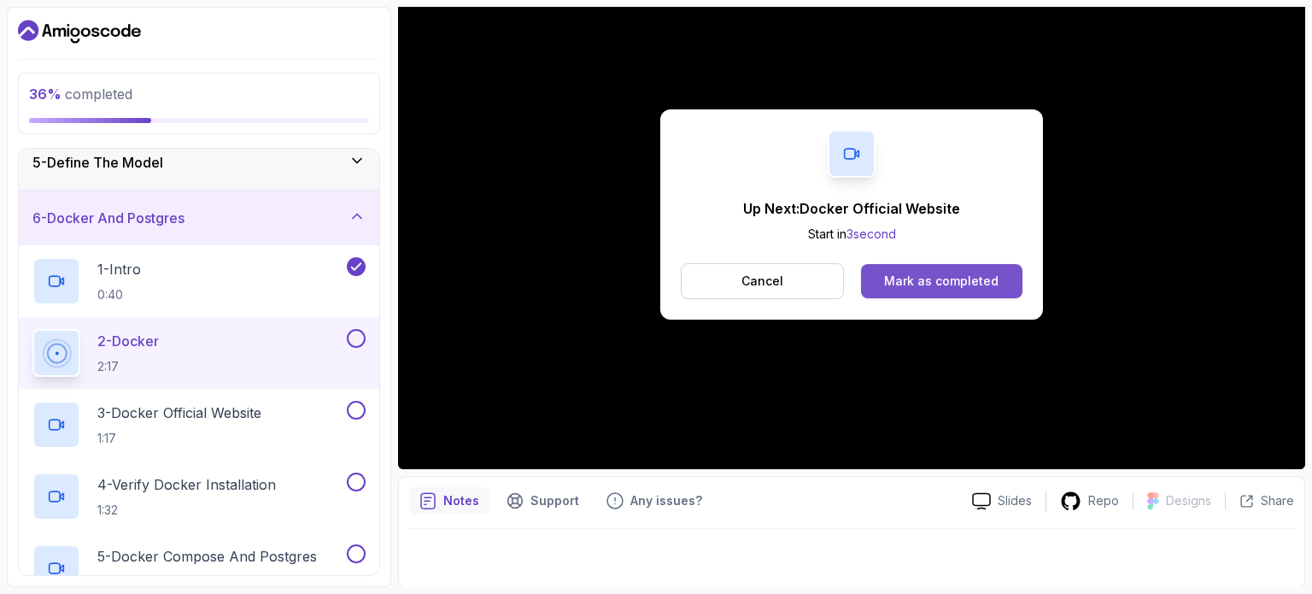
click at [940, 266] on button "Mark as completed" at bounding box center [941, 281] width 161 height 34
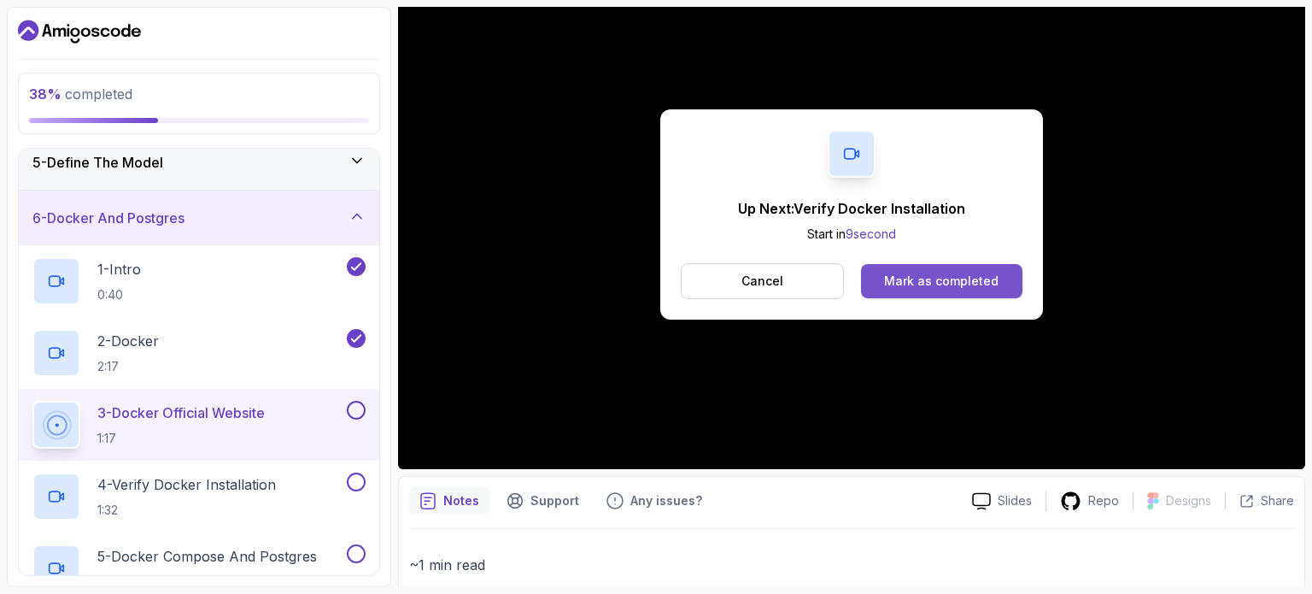
click at [902, 270] on button "Mark as completed" at bounding box center [941, 281] width 161 height 34
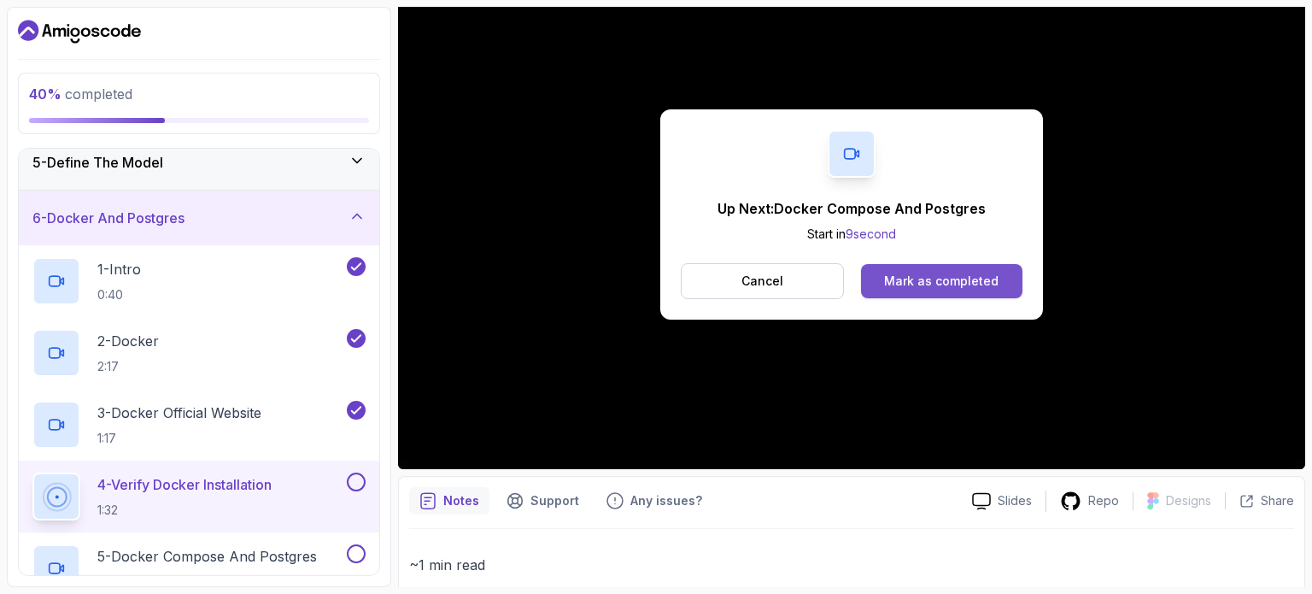
click at [900, 272] on div "Mark as completed" at bounding box center [941, 280] width 114 height 17
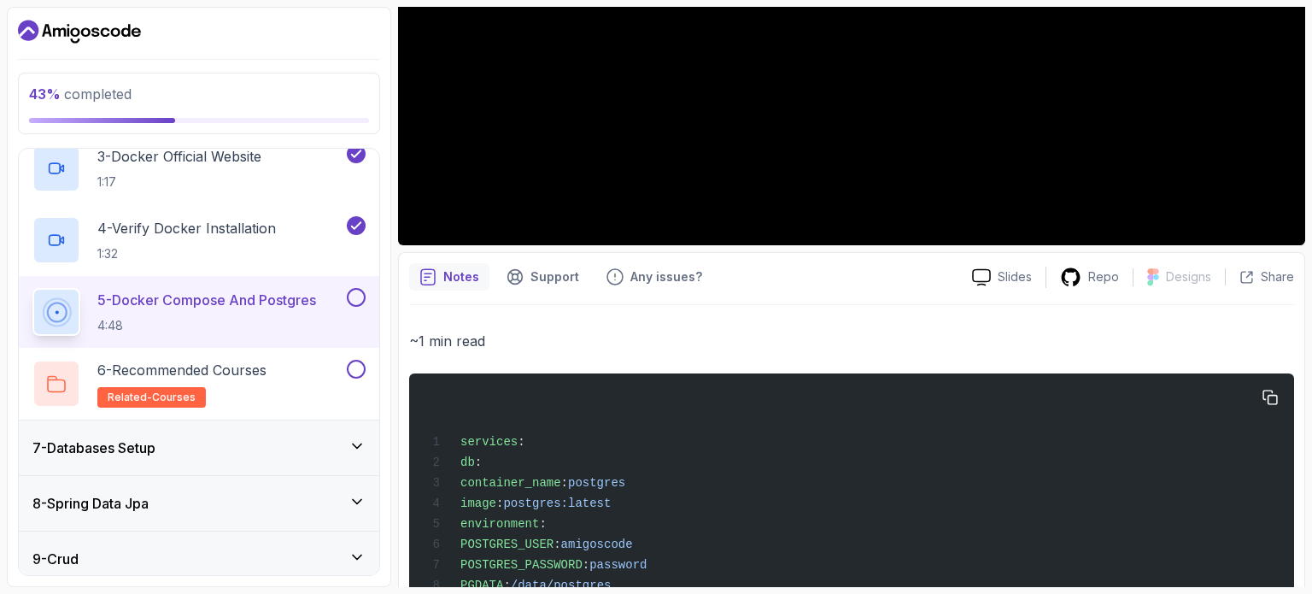
scroll to position [675, 0]
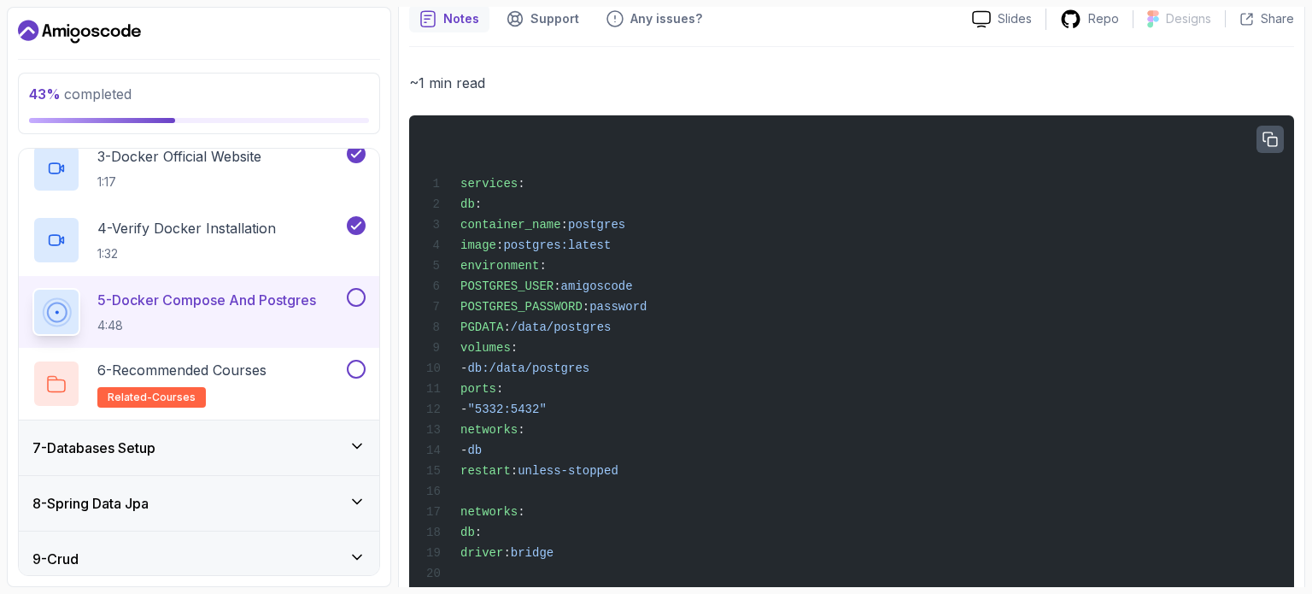
click at [1269, 139] on icon "button" at bounding box center [1269, 139] width 15 height 15
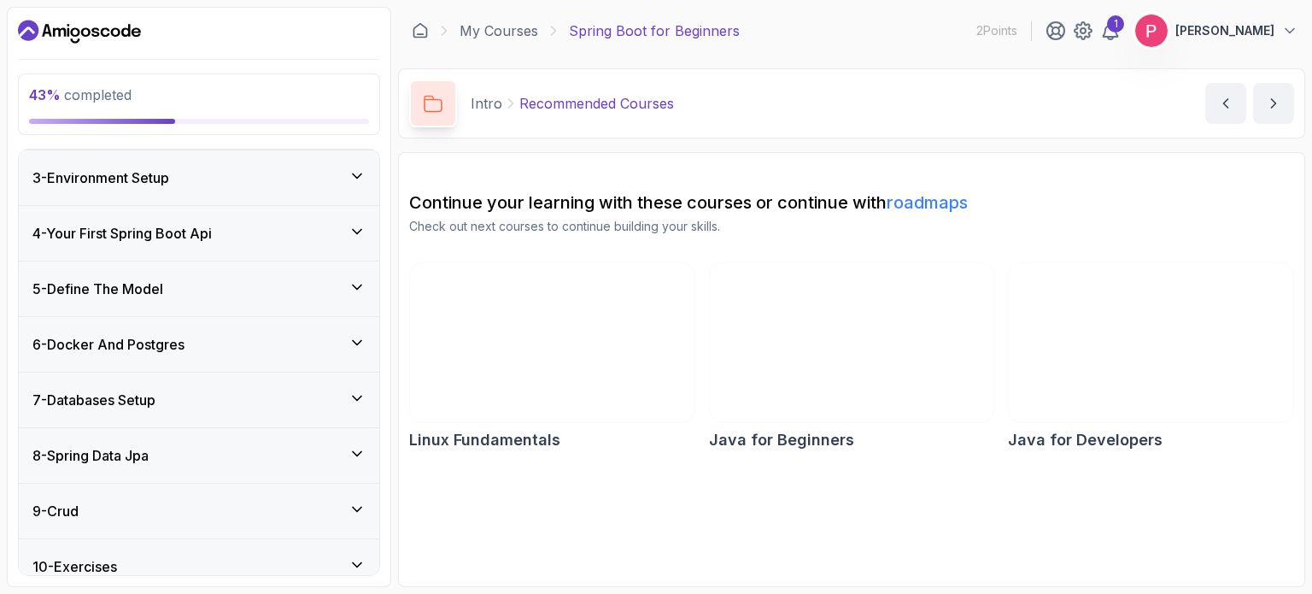
scroll to position [256, 0]
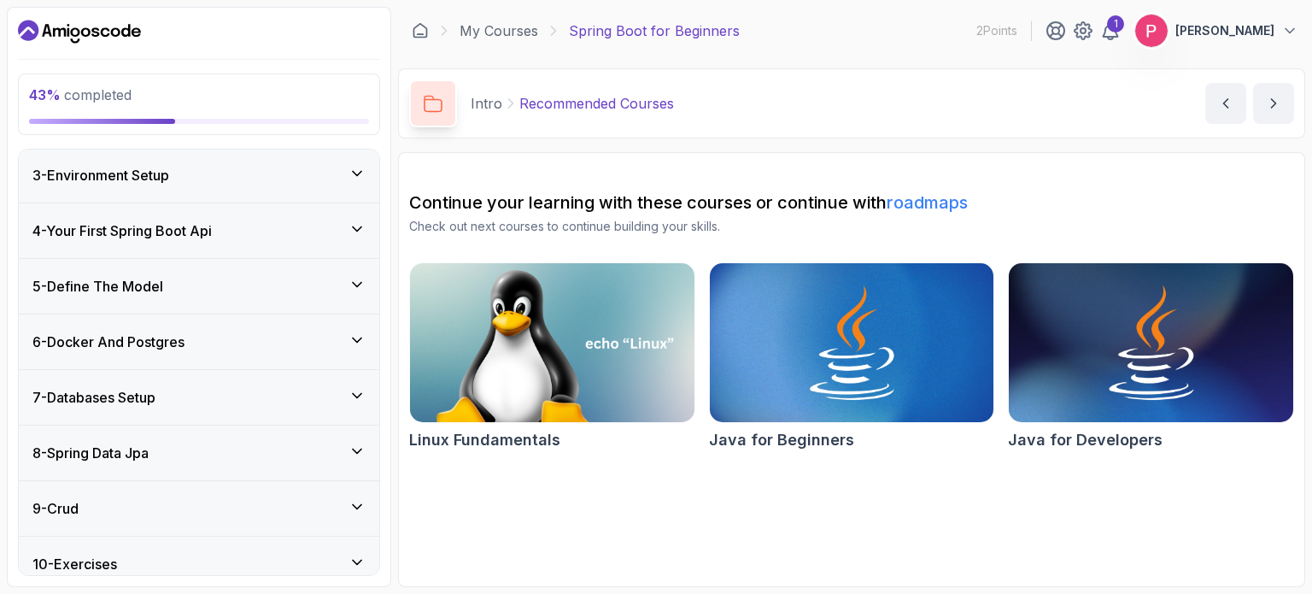
click at [184, 347] on h3 "6 - Docker And Postgres" at bounding box center [108, 341] width 152 height 20
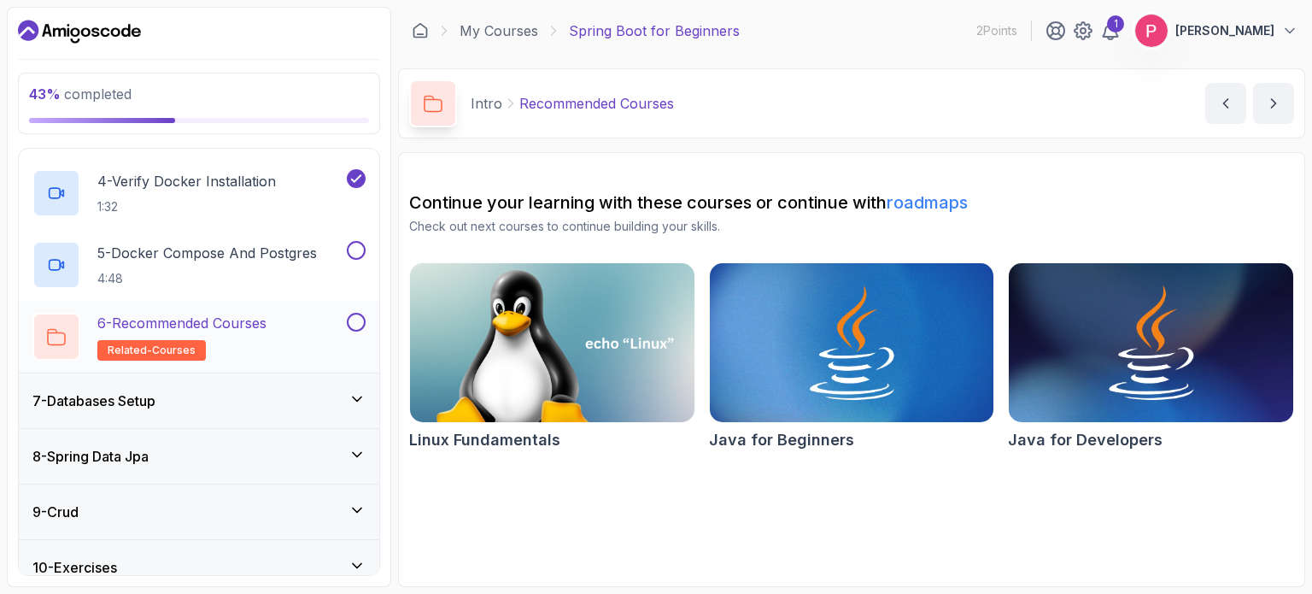
scroll to position [540, 0]
click at [184, 192] on h2 "4 - Verify Docker Installation 1:32" at bounding box center [186, 192] width 179 height 44
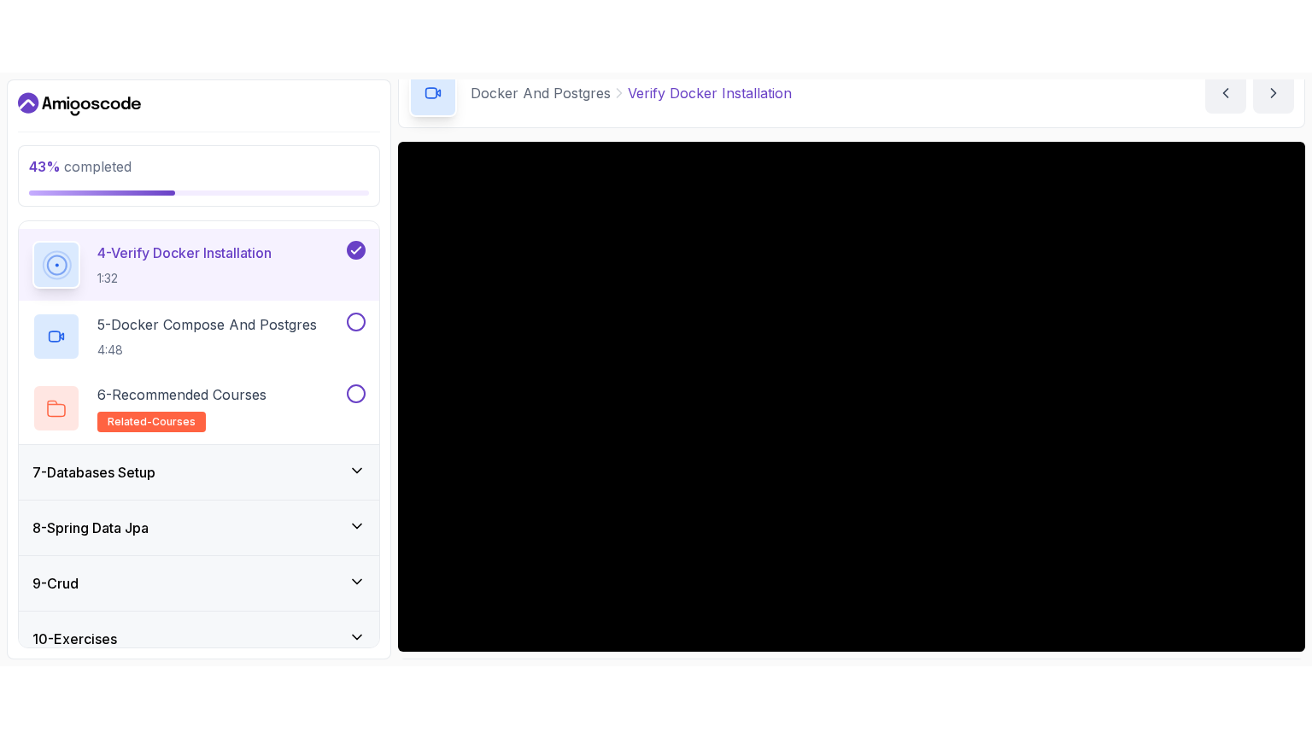
scroll to position [85, 0]
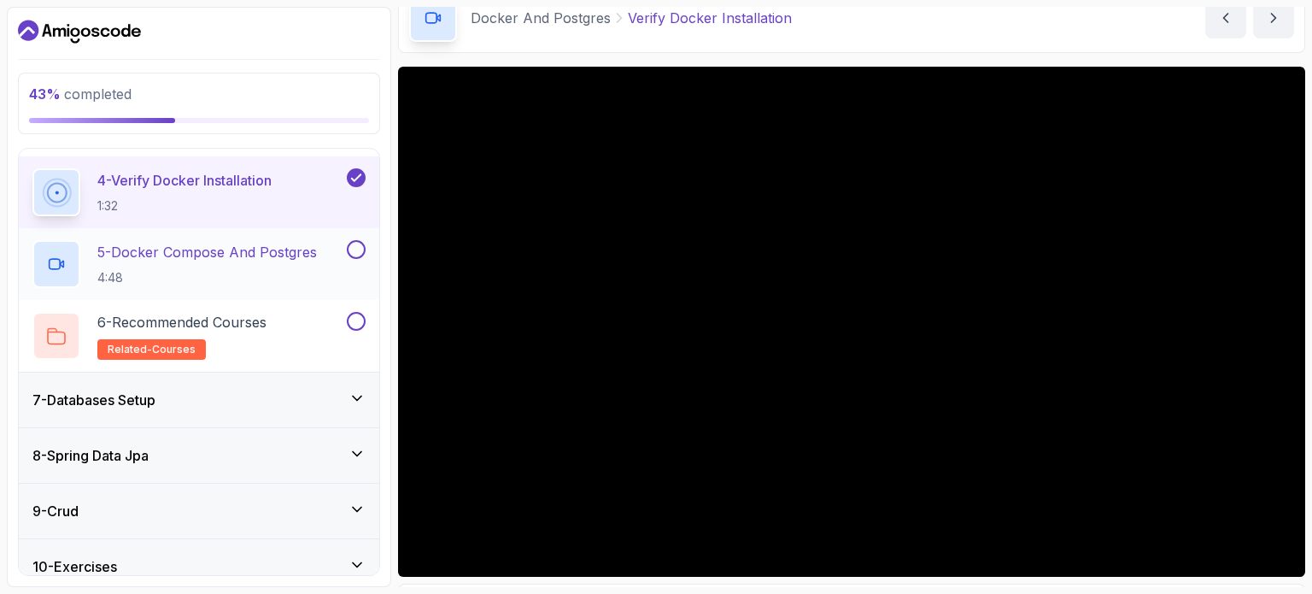
click at [162, 251] on p "5 - Docker Compose And Postgres" at bounding box center [207, 252] width 220 height 20
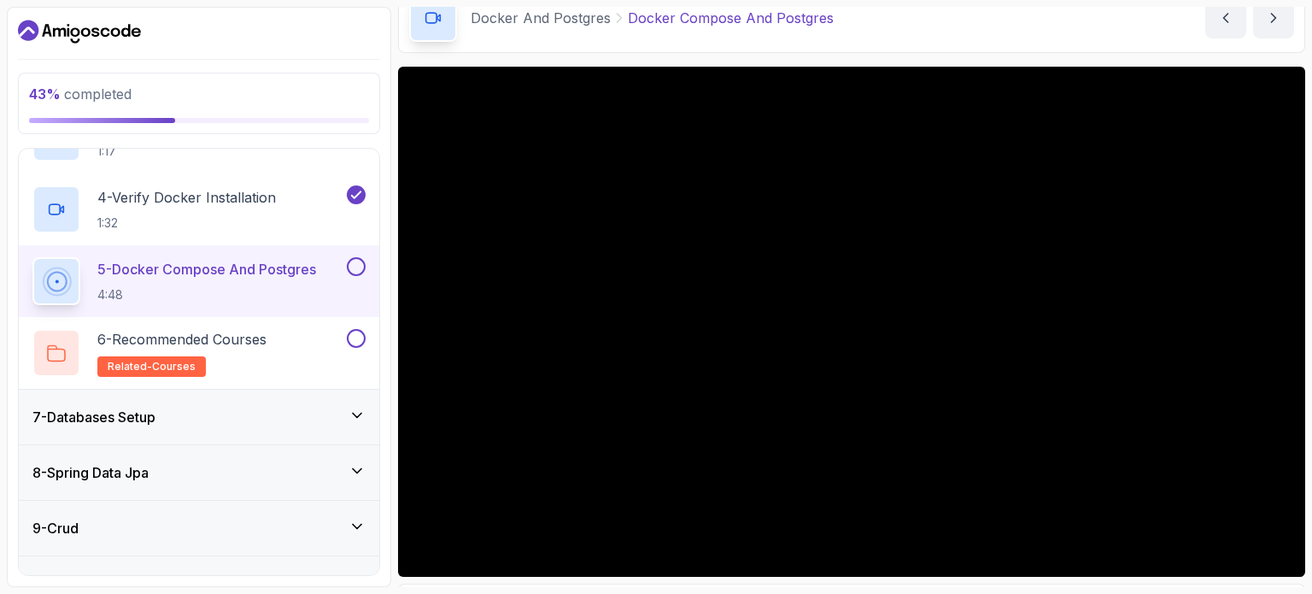
scroll to position [540, 0]
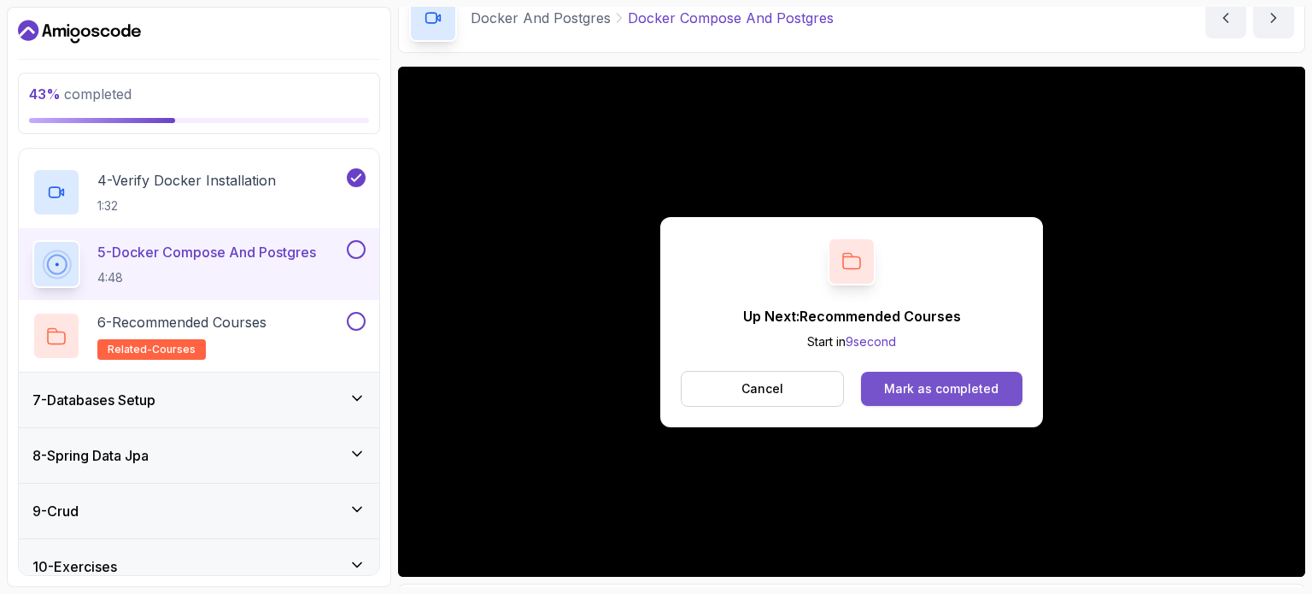
click at [896, 386] on div "Mark as completed" at bounding box center [941, 388] width 114 height 17
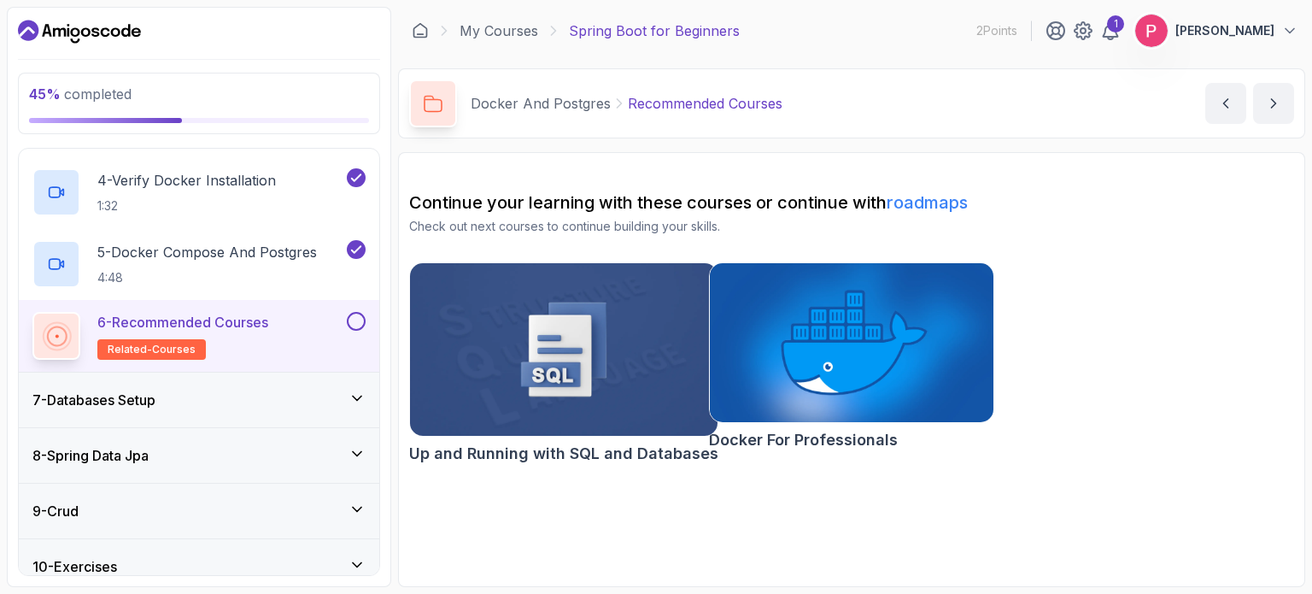
click at [359, 320] on button at bounding box center [356, 321] width 19 height 19
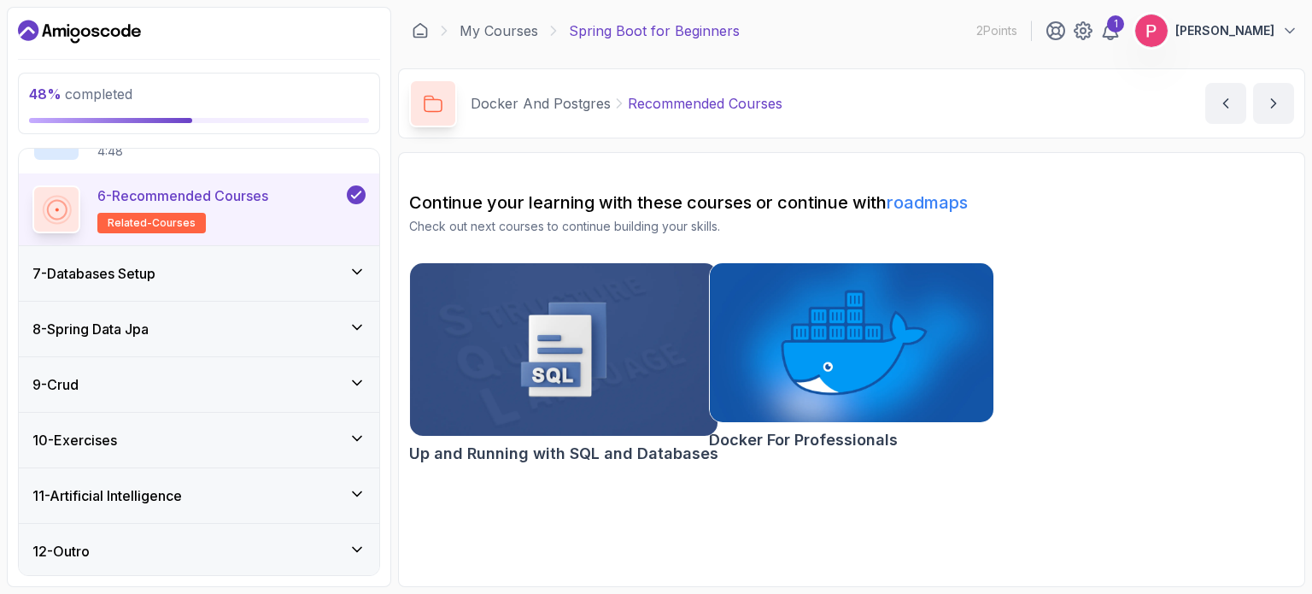
click at [261, 263] on div "7 - Databases Setup" at bounding box center [198, 273] width 333 height 20
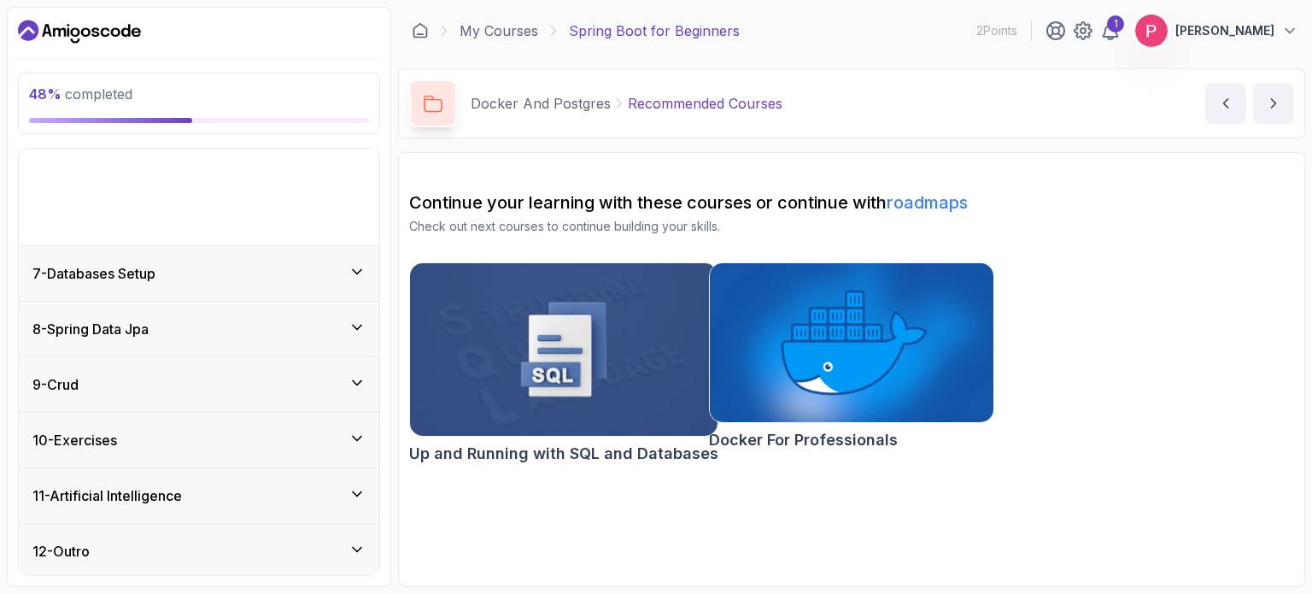
scroll to position [236, 0]
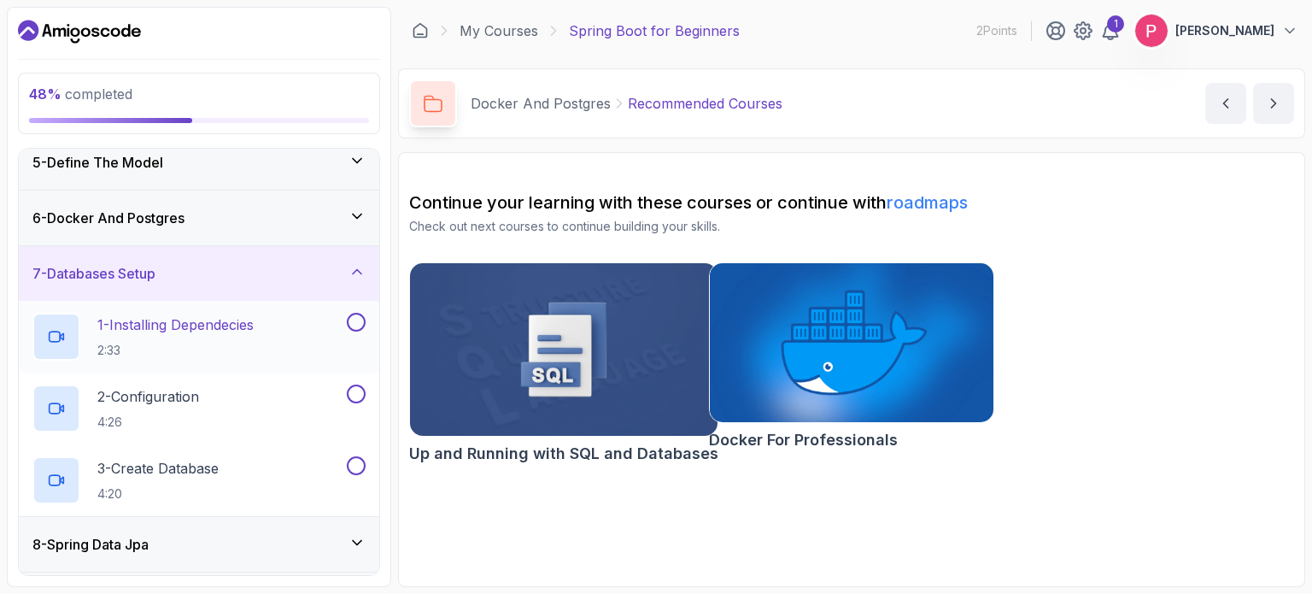
click at [184, 334] on h2 "1 - Installing Dependecies 2:33" at bounding box center [175, 336] width 156 height 44
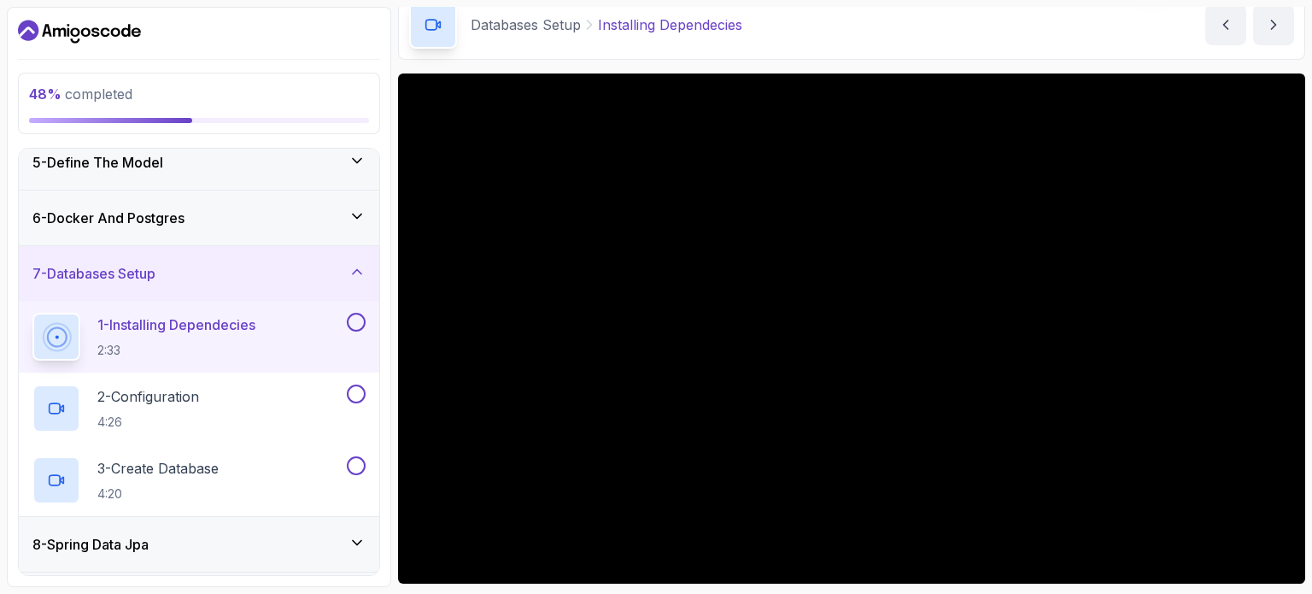
scroll to position [85, 0]
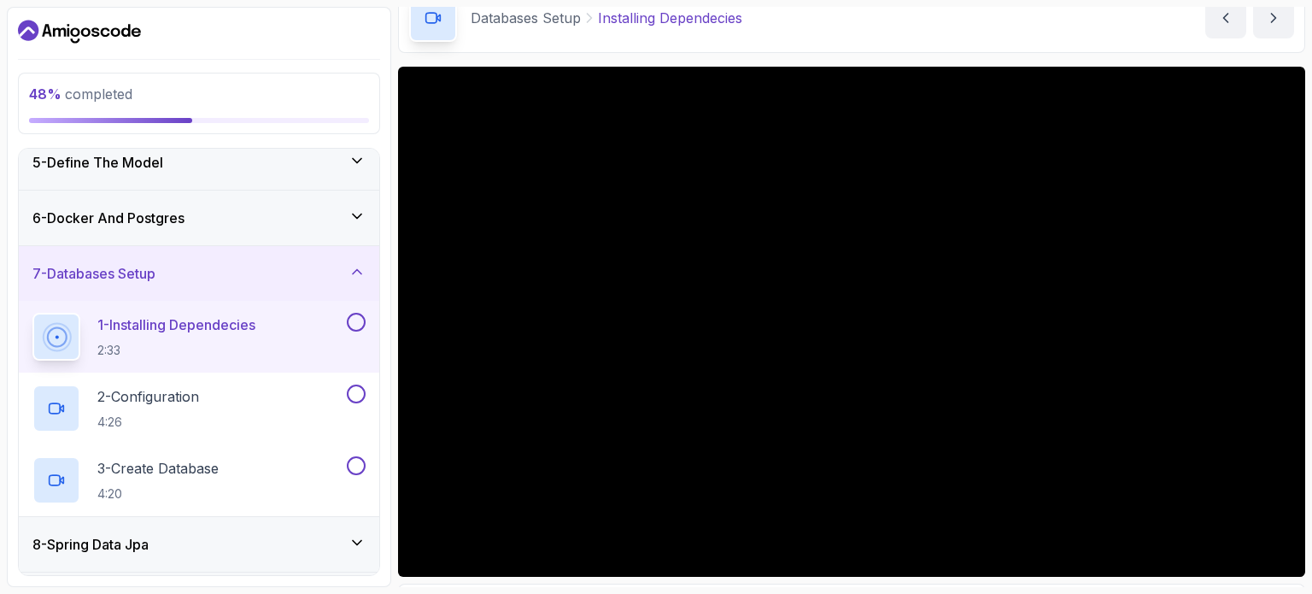
click at [32, 313] on button "1 - Installing Dependecies 2:33" at bounding box center [198, 337] width 333 height 48
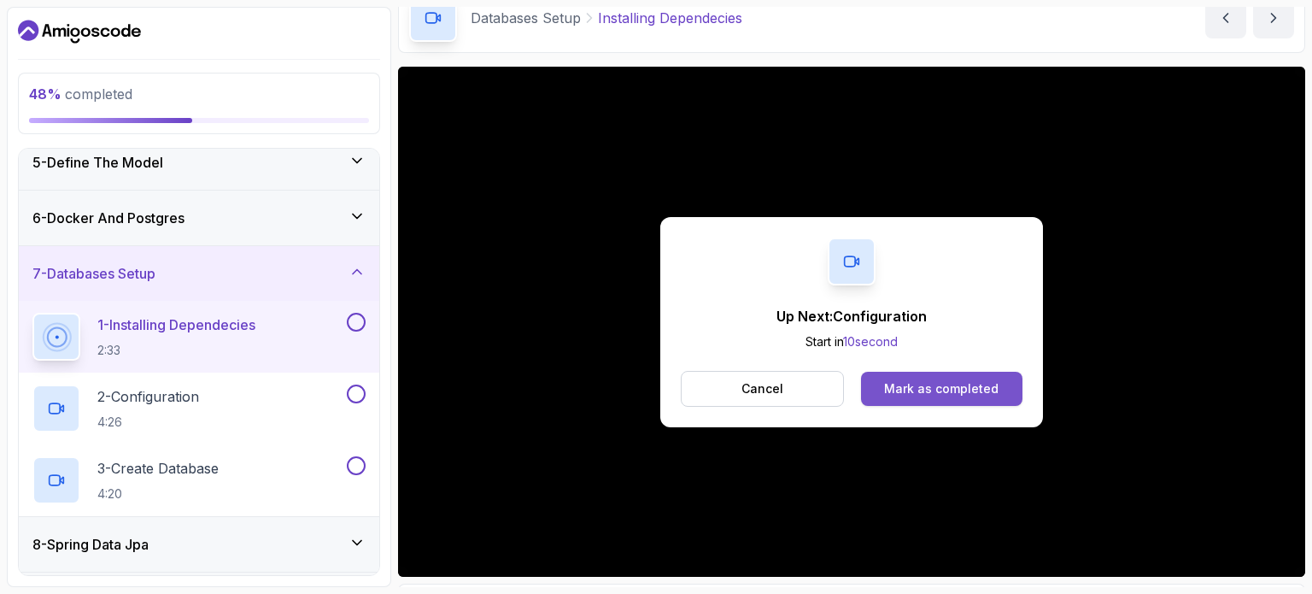
click at [946, 382] on div "Mark as completed" at bounding box center [941, 388] width 114 height 17
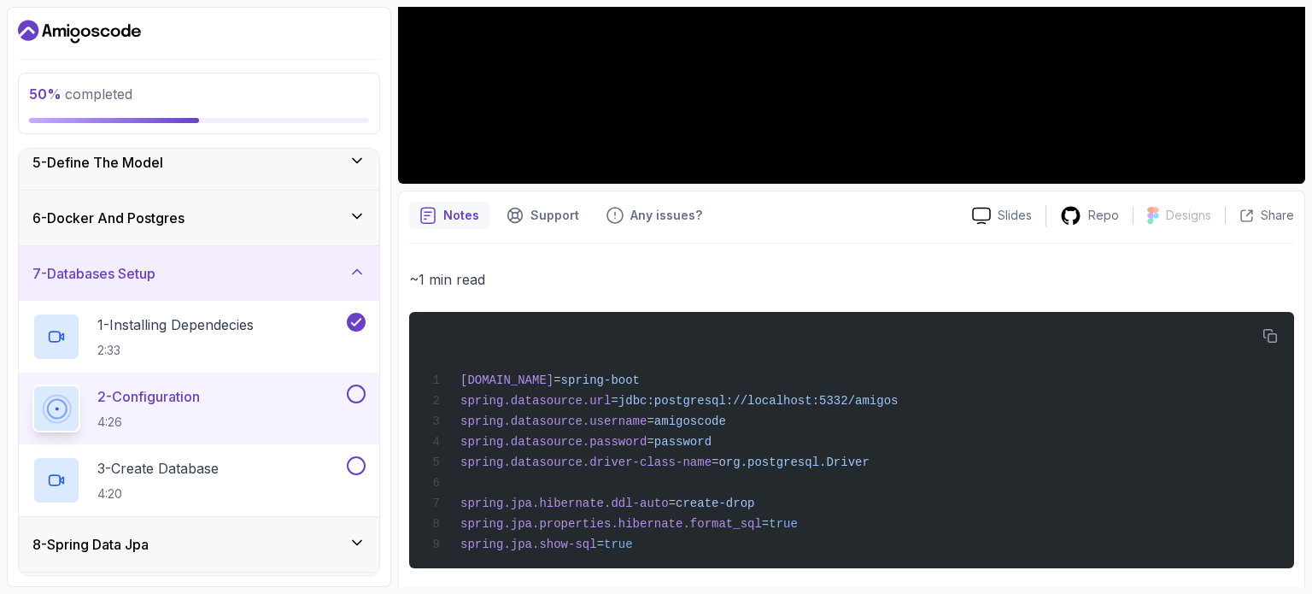
scroll to position [683, 0]
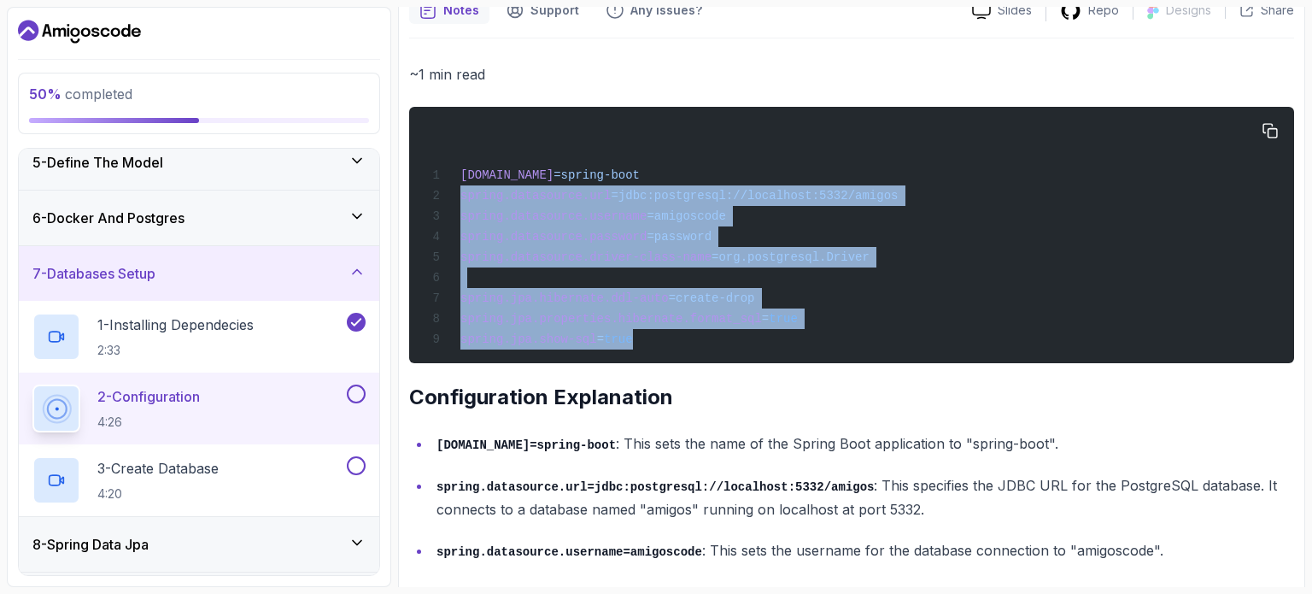
drag, startPoint x: 622, startPoint y: 344, endPoint x: 460, endPoint y: 194, distance: 221.2
click at [460, 194] on div "spring.application.name =spring-boot spring.datasource.url =jdbc:postgresql://l…" at bounding box center [852, 235] width 858 height 236
copy code "spring.datasource.url =jdbc:postgresql://localhost:5332/amigos spring.datasourc…"
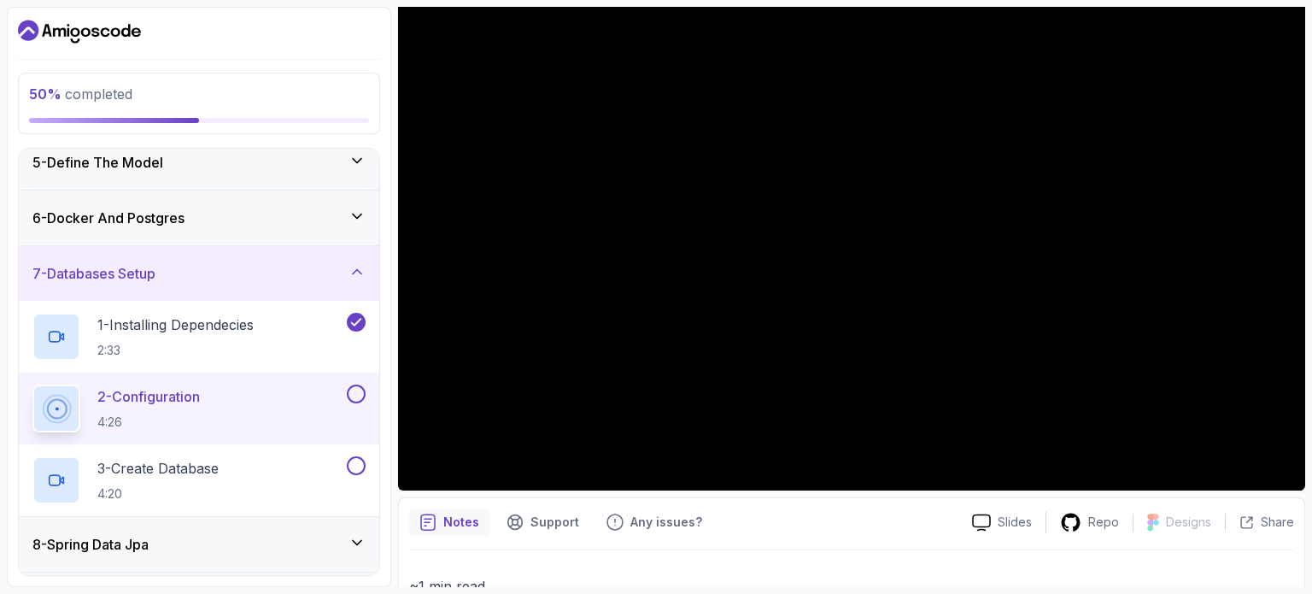
scroll to position [171, 0]
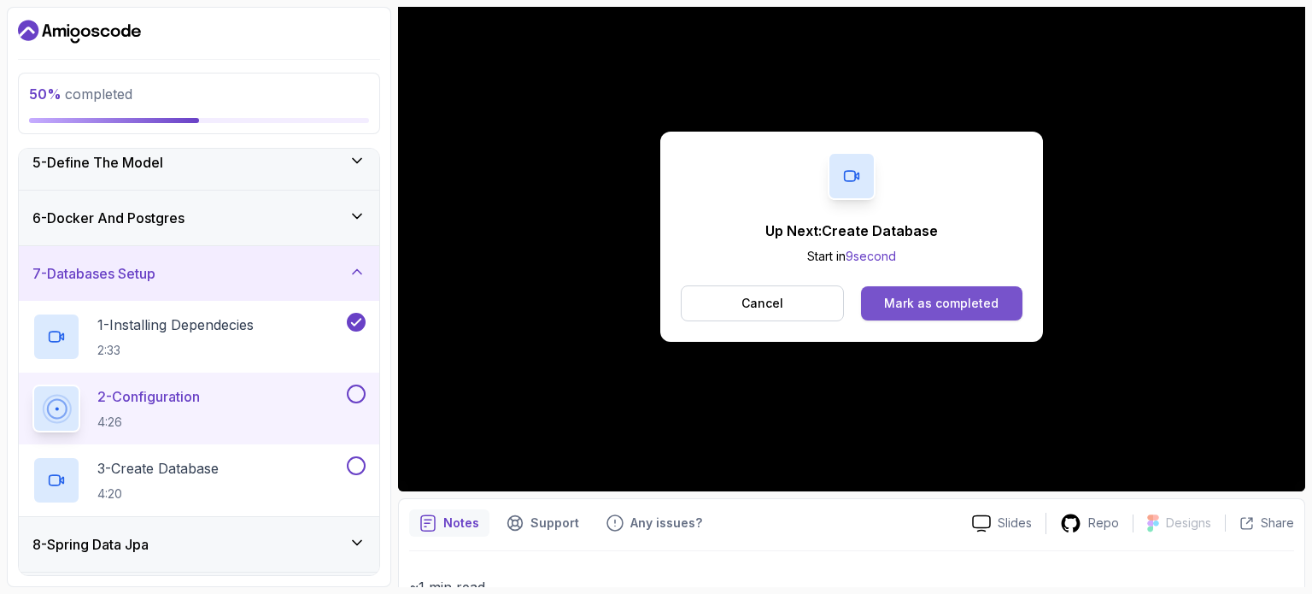
click at [897, 290] on button "Mark as completed" at bounding box center [941, 303] width 161 height 34
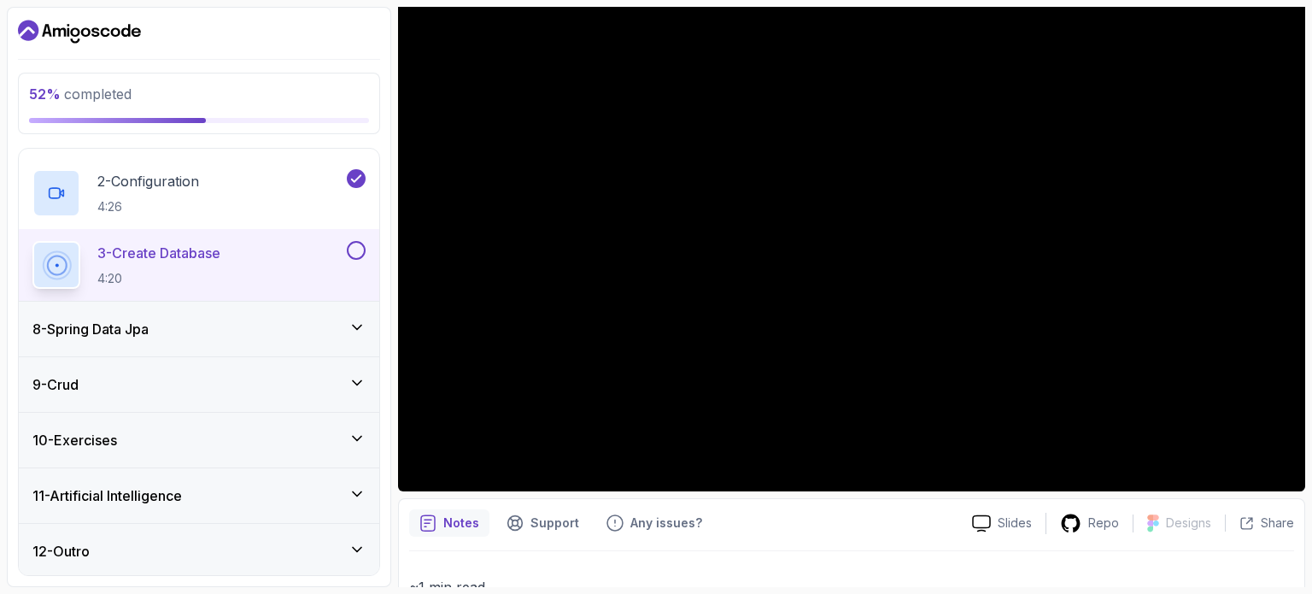
click at [184, 327] on div "8 - Spring Data Jpa" at bounding box center [198, 329] width 333 height 20
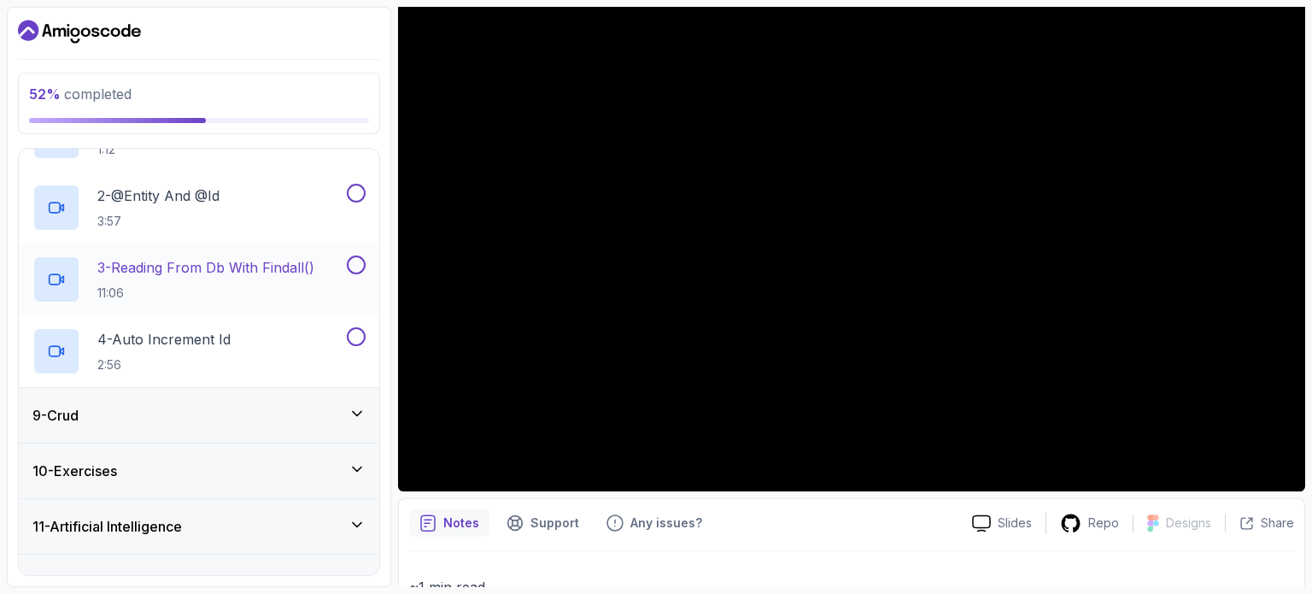
scroll to position [523, 0]
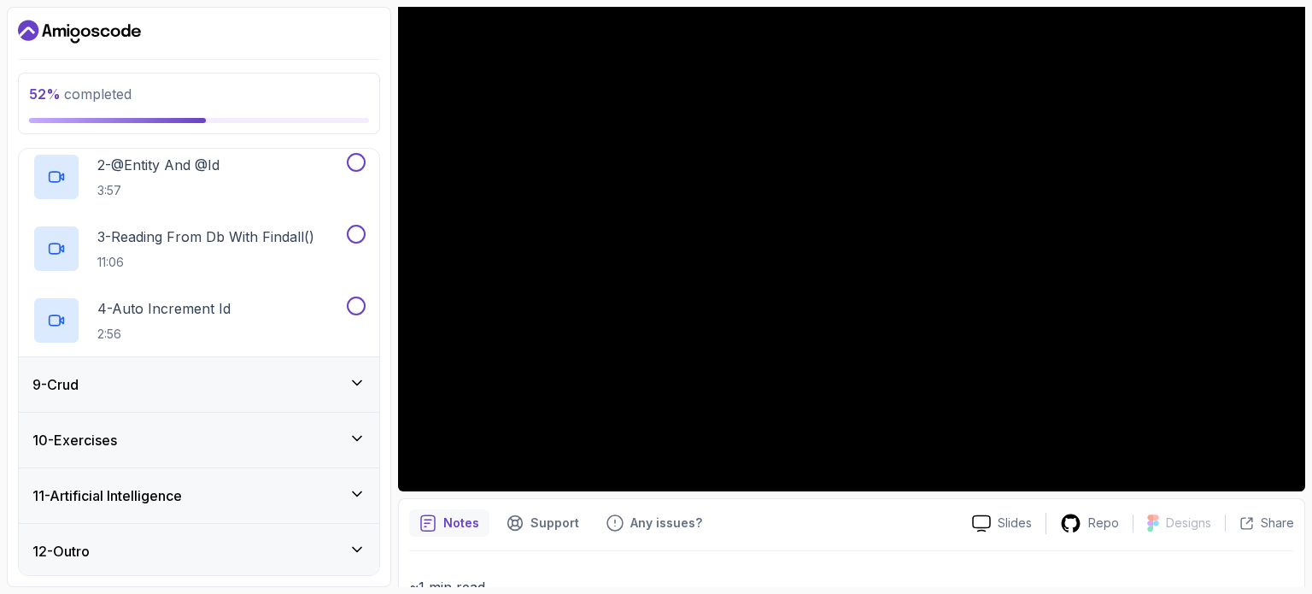
click at [181, 374] on div "9 - Crud" at bounding box center [198, 384] width 333 height 20
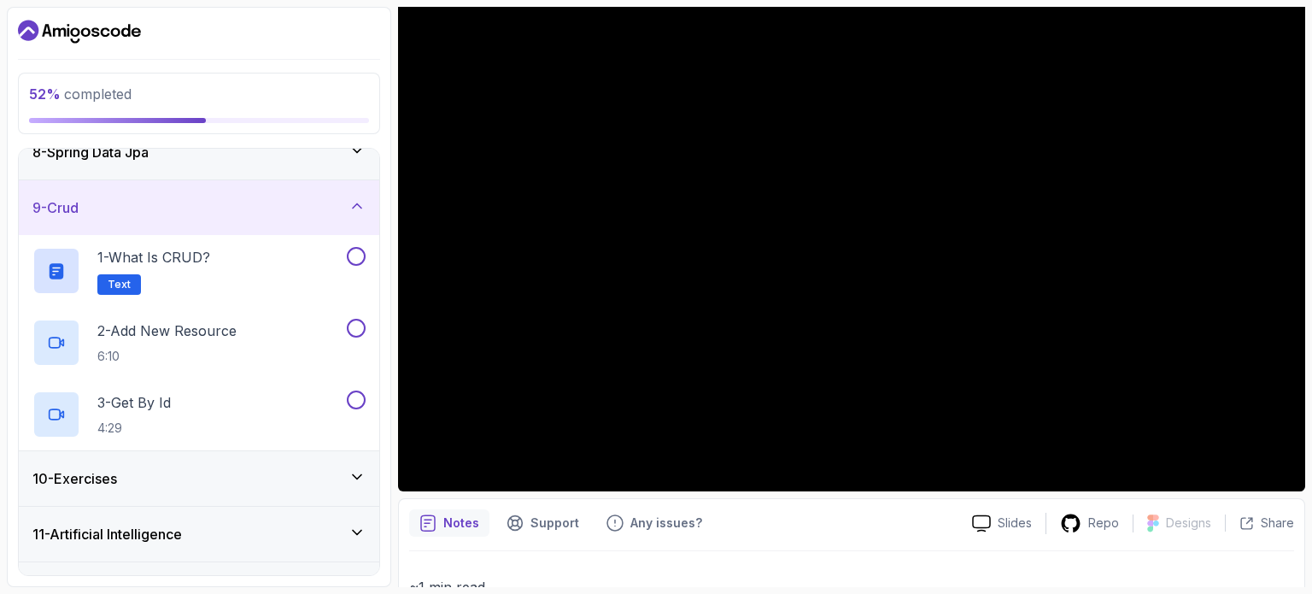
scroll to position [280, 0]
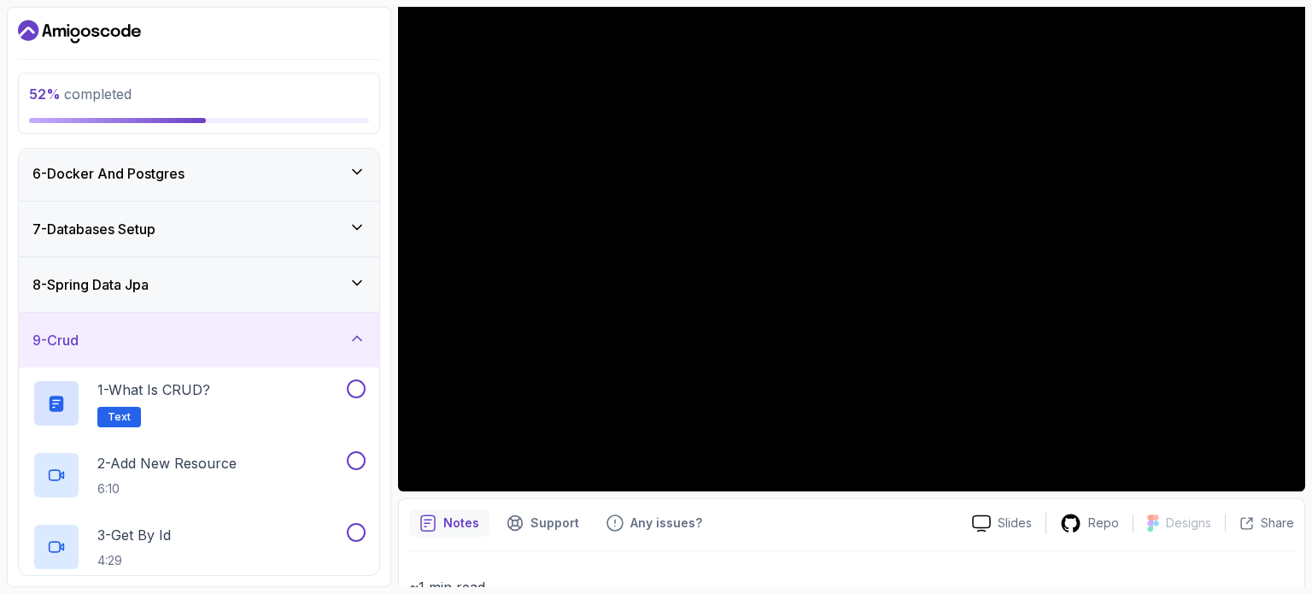
click at [231, 343] on div "9 - Crud" at bounding box center [198, 340] width 333 height 20
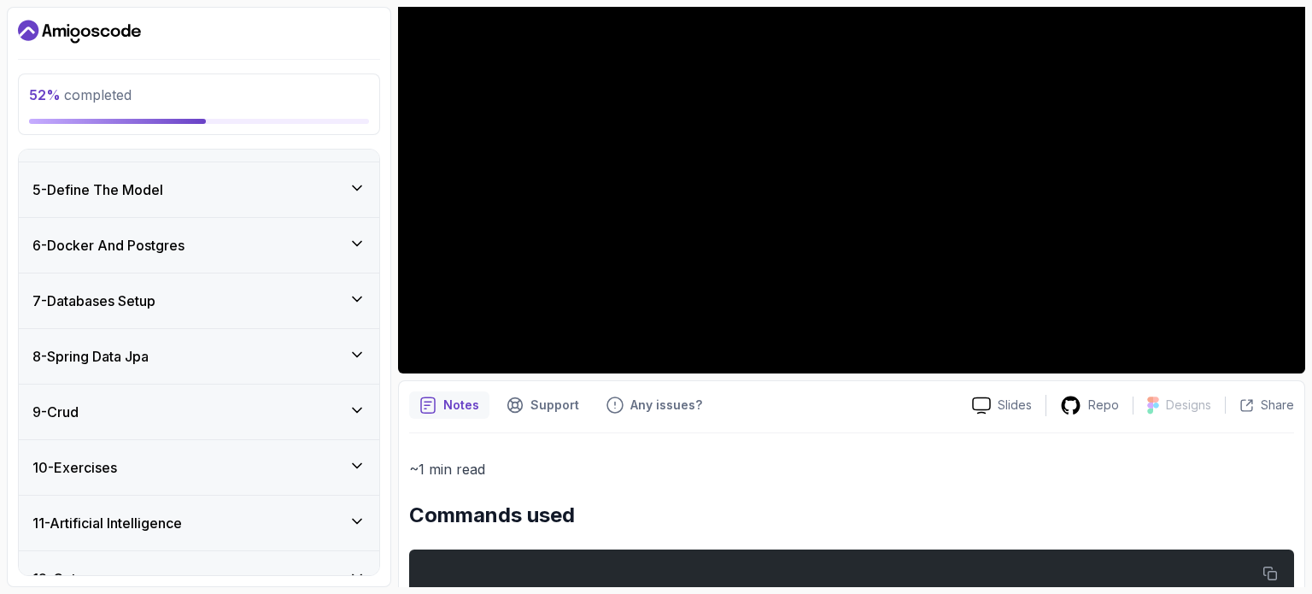
scroll to position [236, 0]
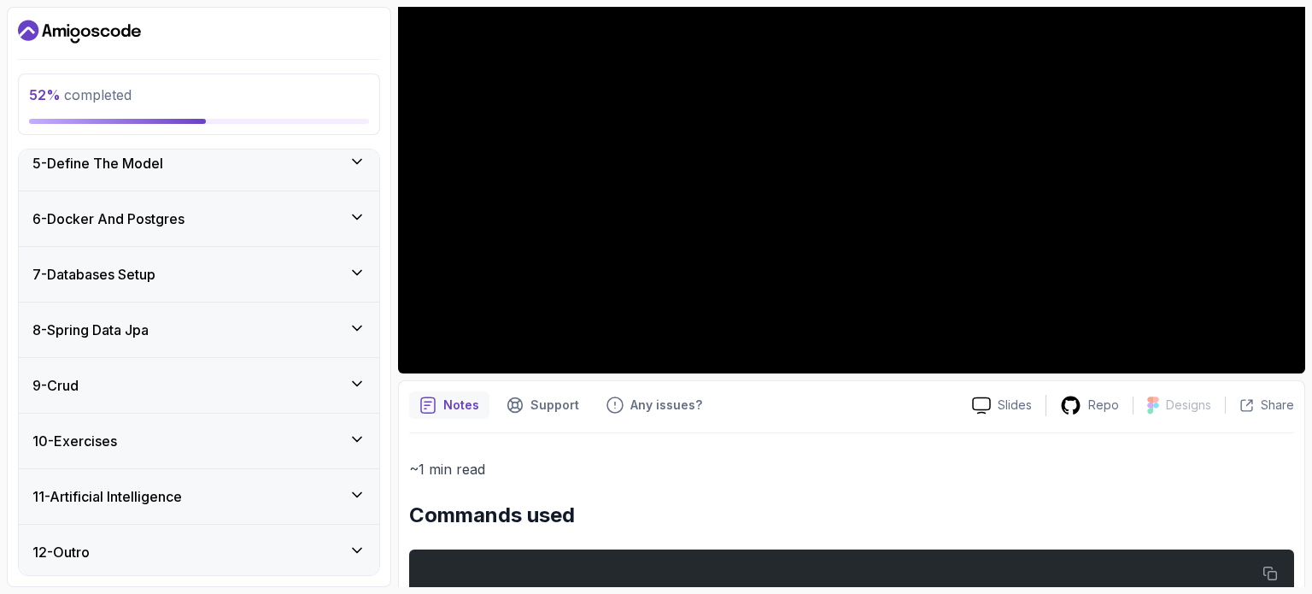
click at [197, 264] on div "7 - Databases Setup" at bounding box center [198, 274] width 333 height 20
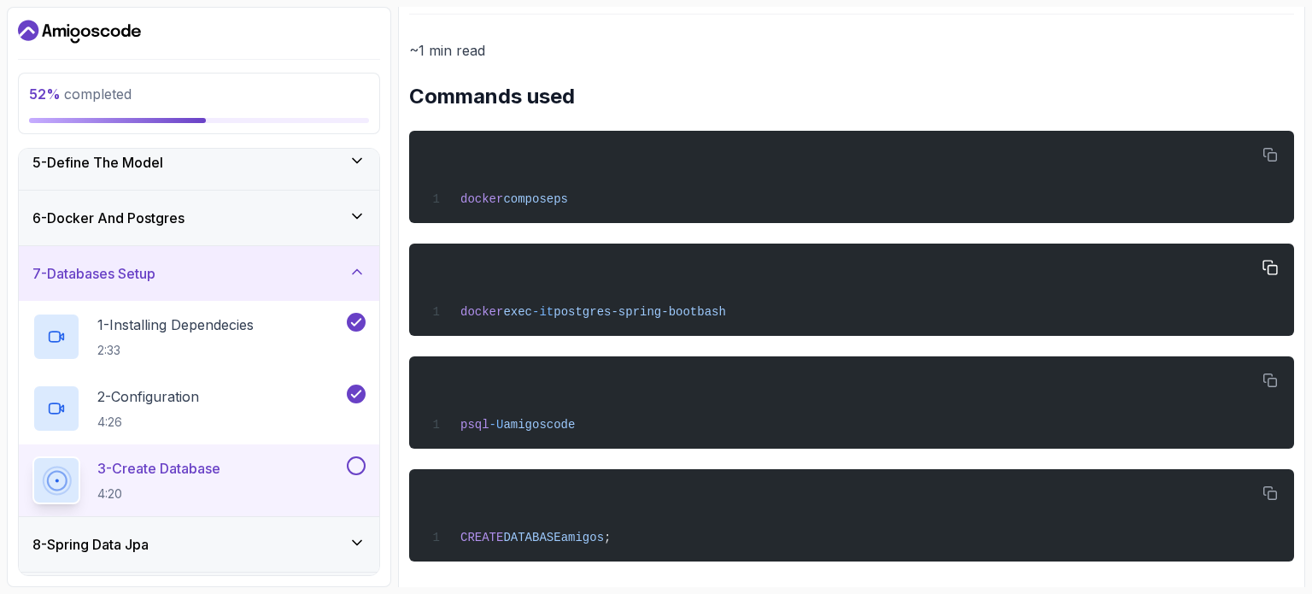
scroll to position [716, 0]
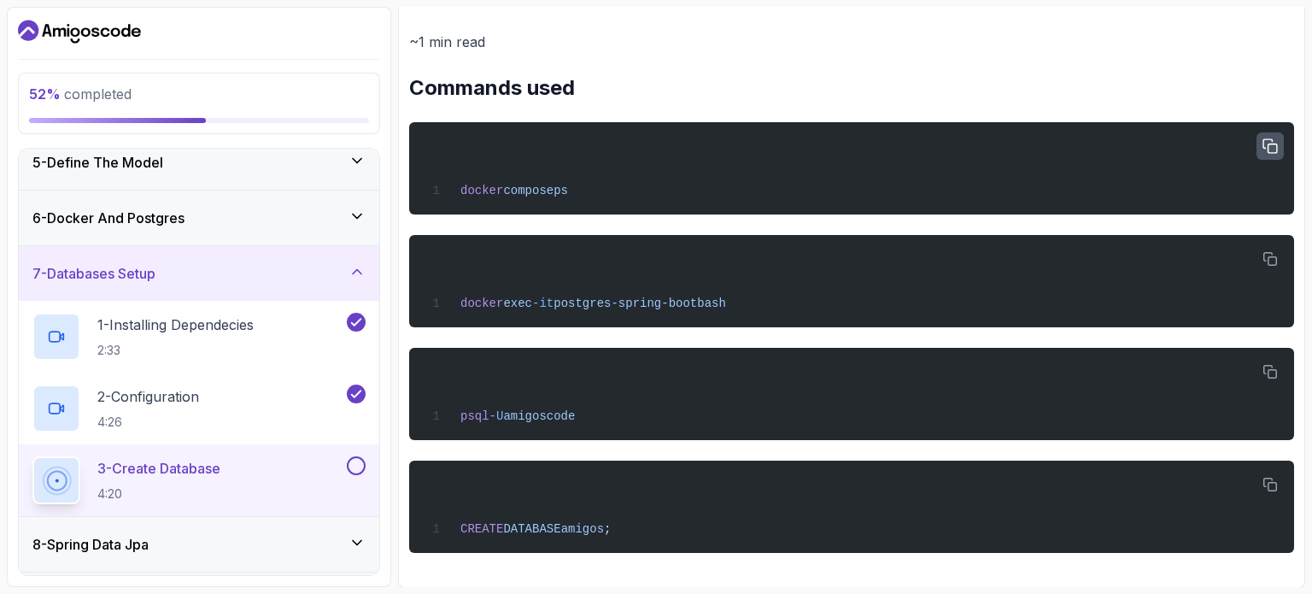
click at [1271, 141] on icon "button" at bounding box center [1269, 146] width 15 height 15
click at [1268, 252] on icon "button" at bounding box center [1270, 259] width 14 height 14
click at [1266, 368] on icon "button" at bounding box center [1269, 372] width 15 height 15
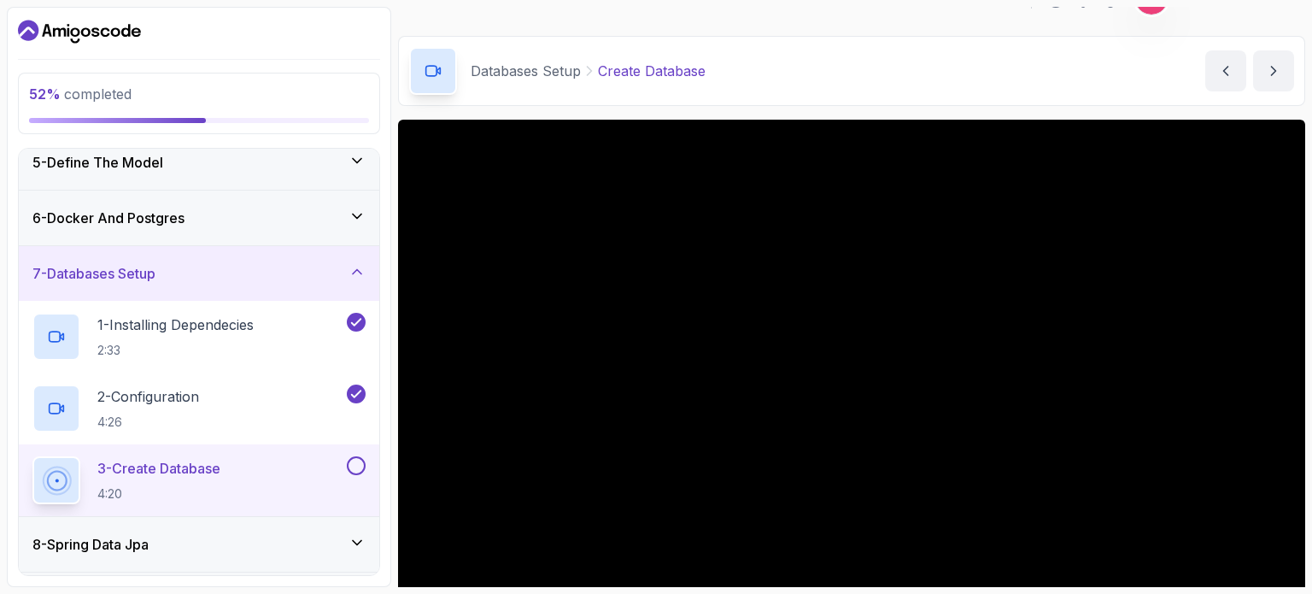
scroll to position [118, 0]
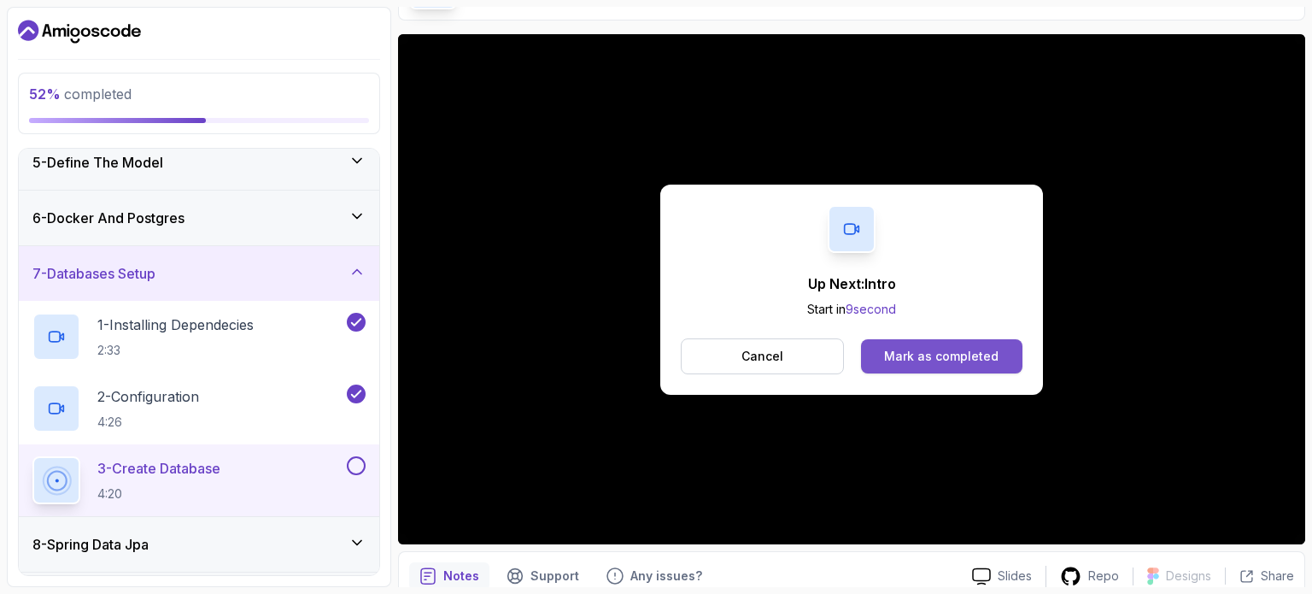
click at [879, 356] on button "Mark as completed" at bounding box center [941, 356] width 161 height 34
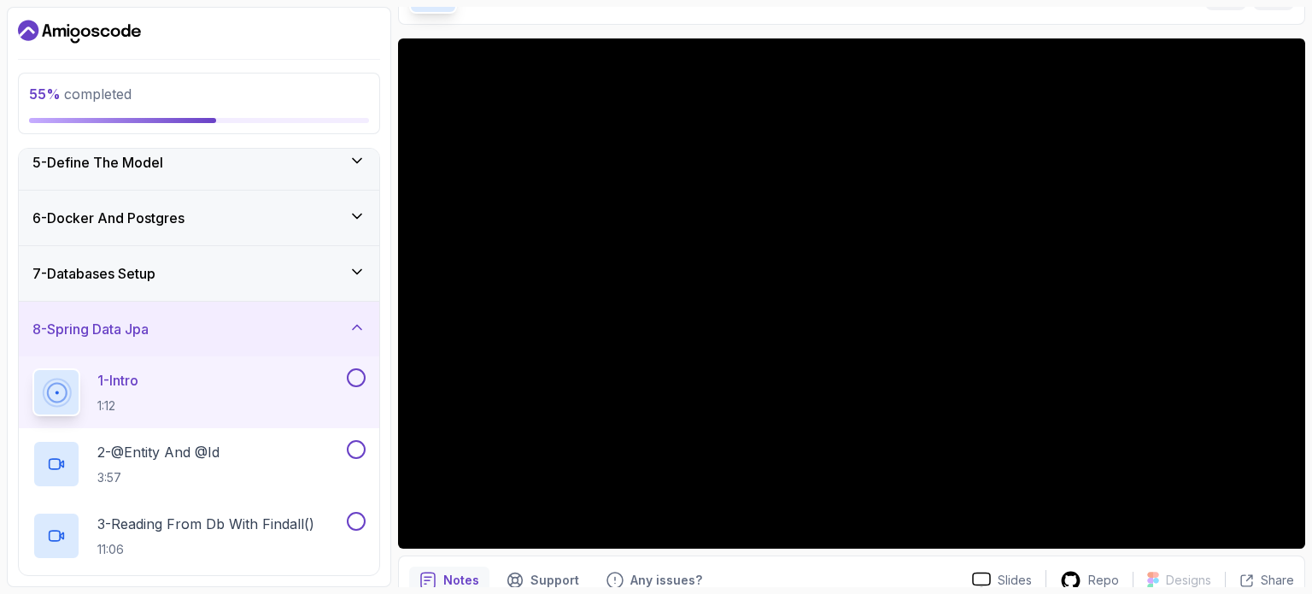
scroll to position [108, 0]
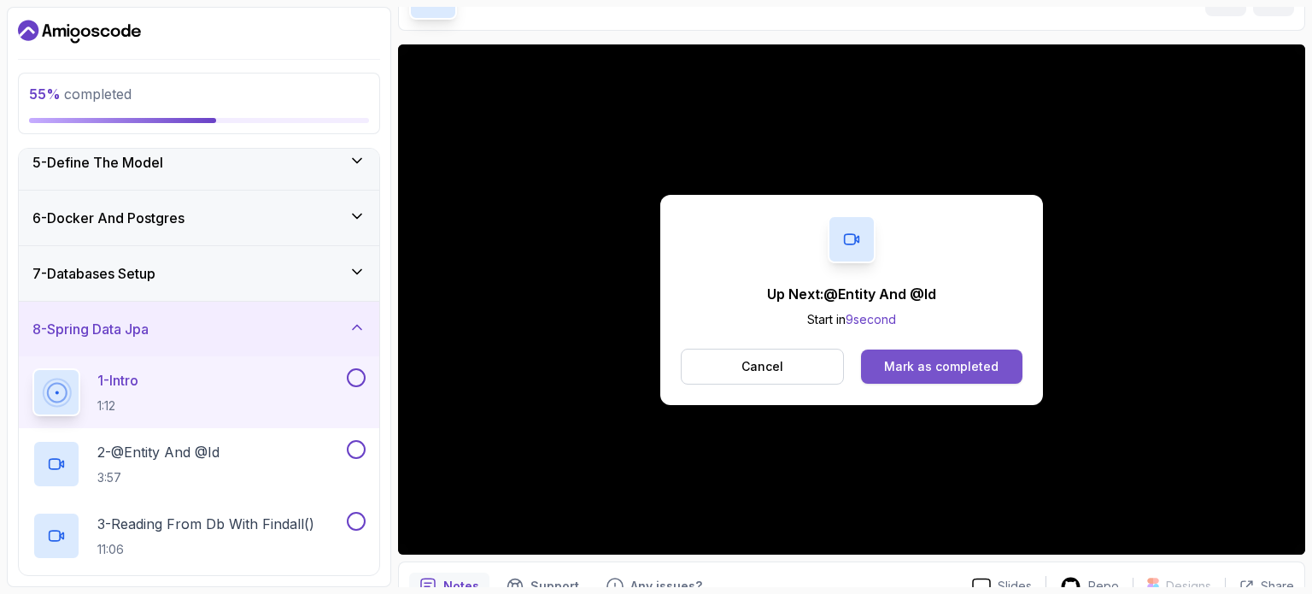
click at [886, 353] on button "Mark as completed" at bounding box center [941, 366] width 161 height 34
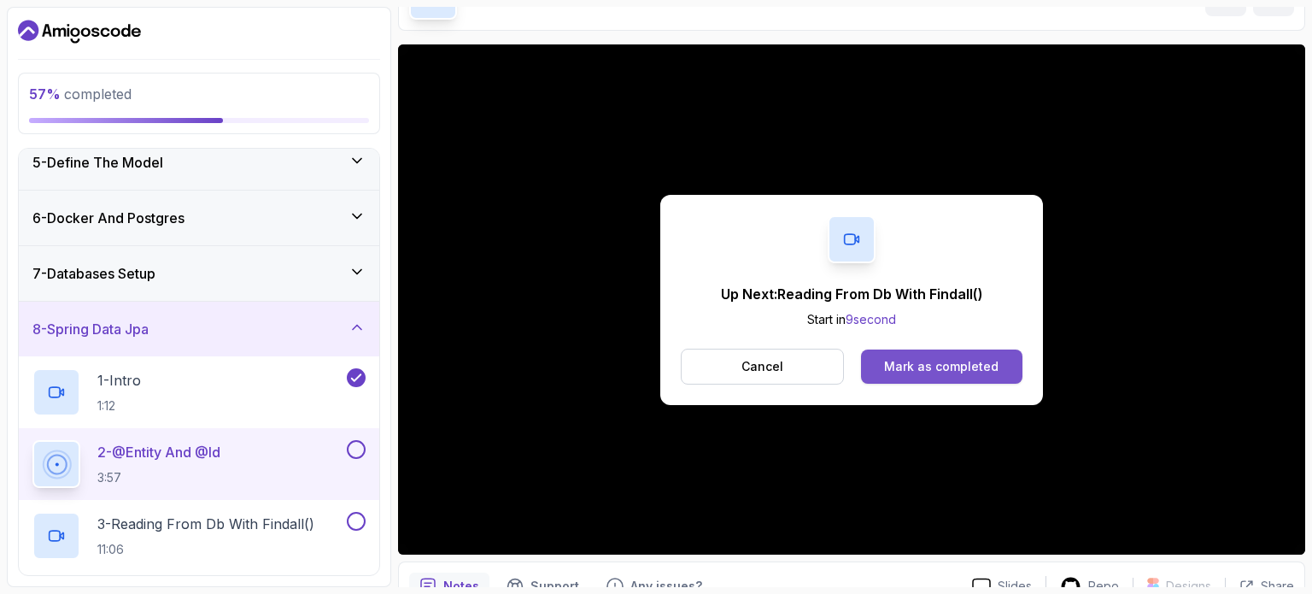
click at [896, 361] on div "Mark as completed" at bounding box center [941, 366] width 114 height 17
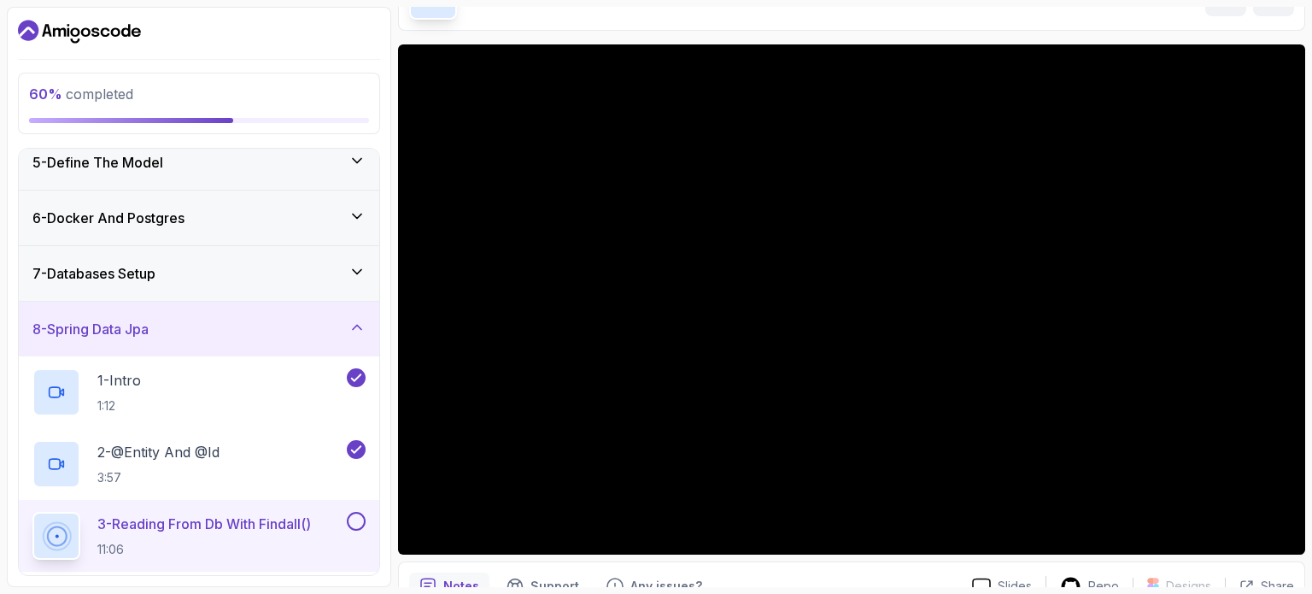
click at [195, 266] on div "7 - Databases Setup" at bounding box center [198, 273] width 333 height 20
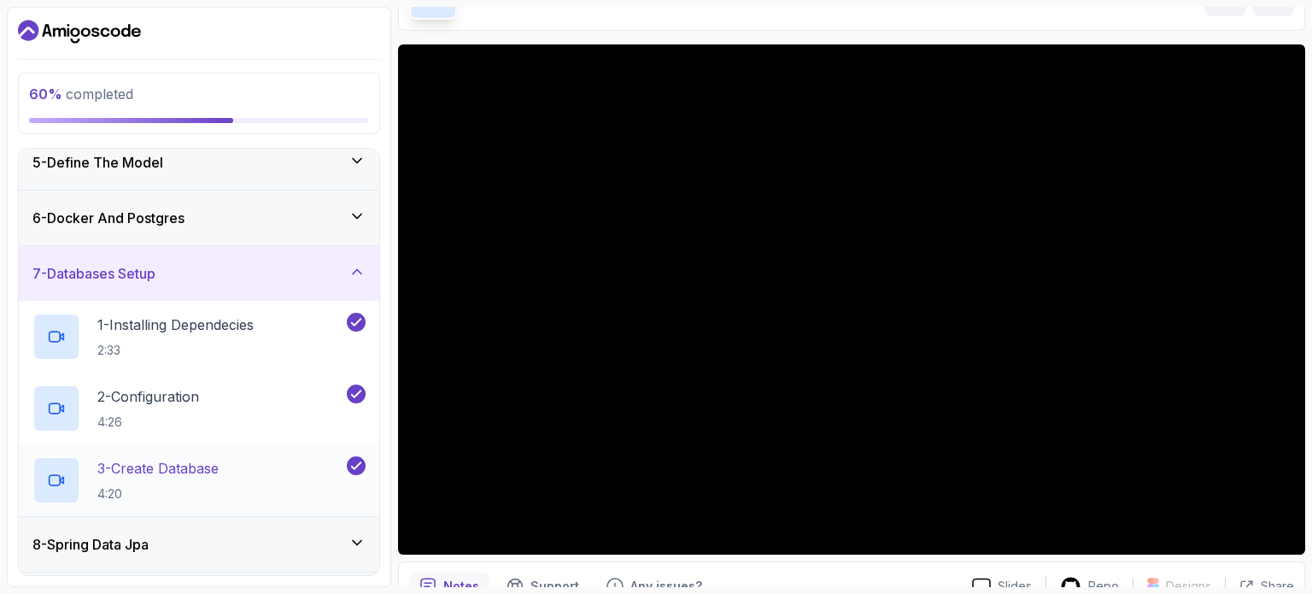
click at [191, 467] on p "3 - Create Database" at bounding box center [157, 468] width 121 height 20
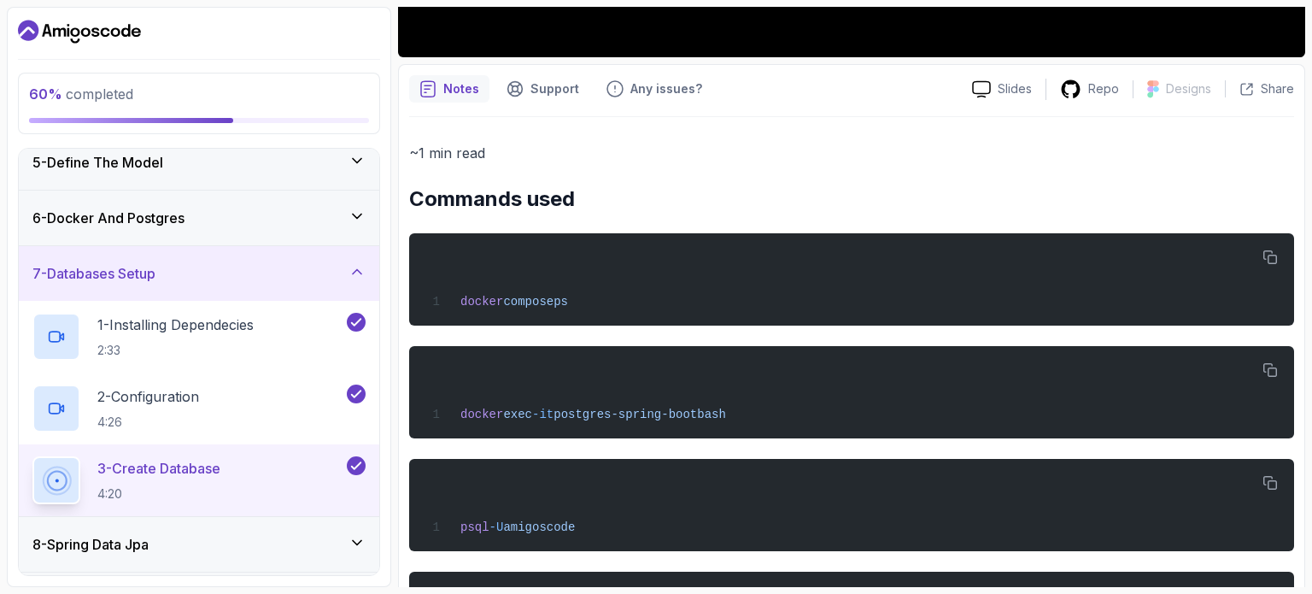
scroll to position [716, 0]
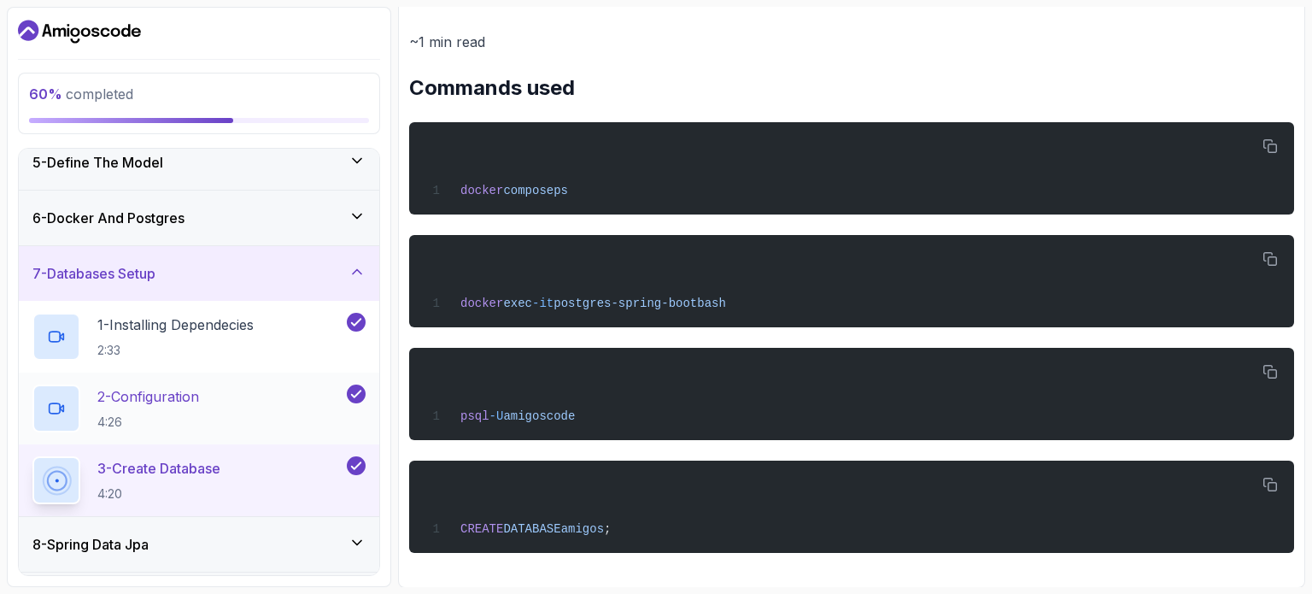
click at [199, 386] on p "2 - Configuration" at bounding box center [148, 396] width 102 height 20
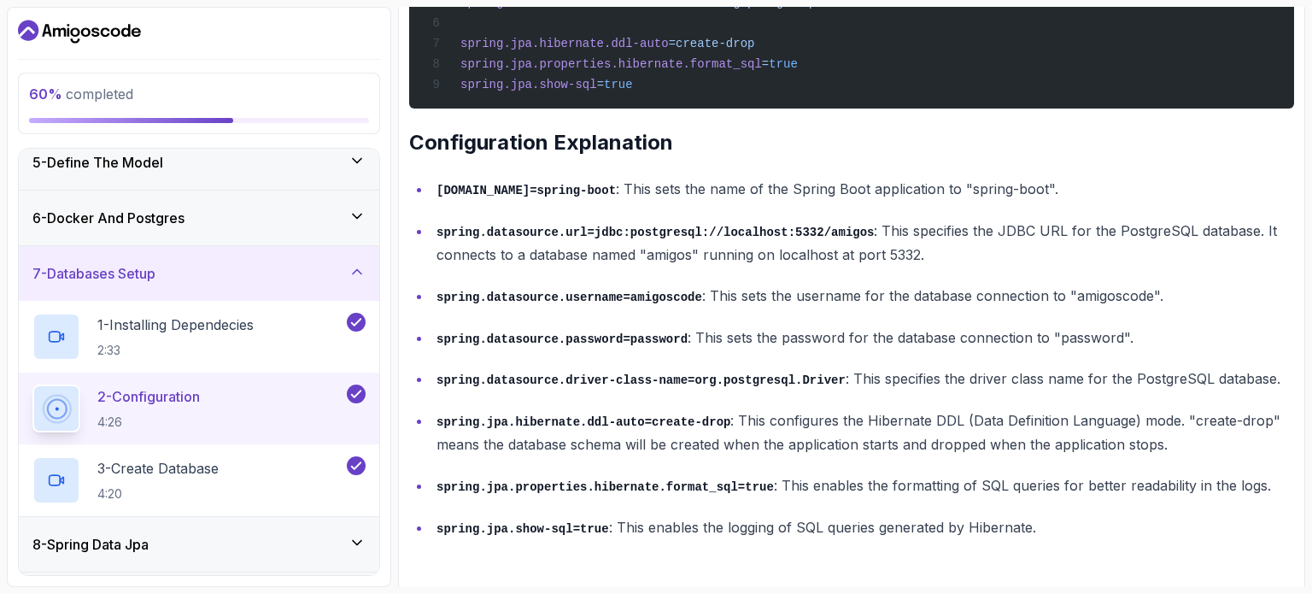
scroll to position [767, 0]
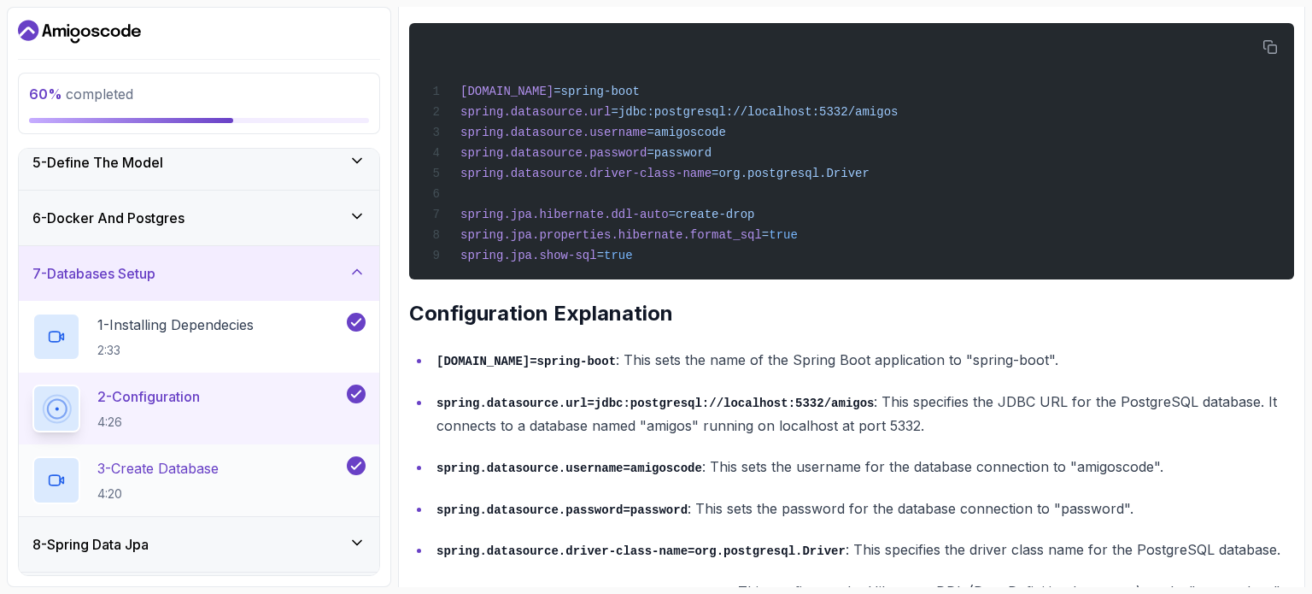
click at [163, 458] on p "3 - Create Database" at bounding box center [157, 468] width 121 height 20
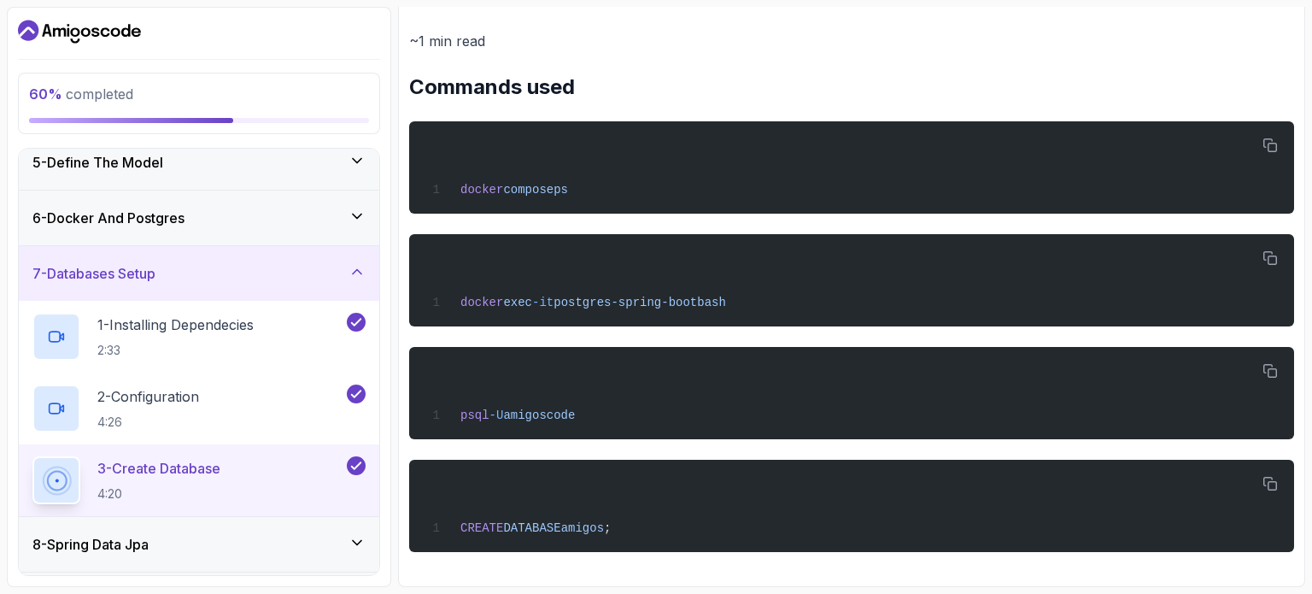
scroll to position [716, 0]
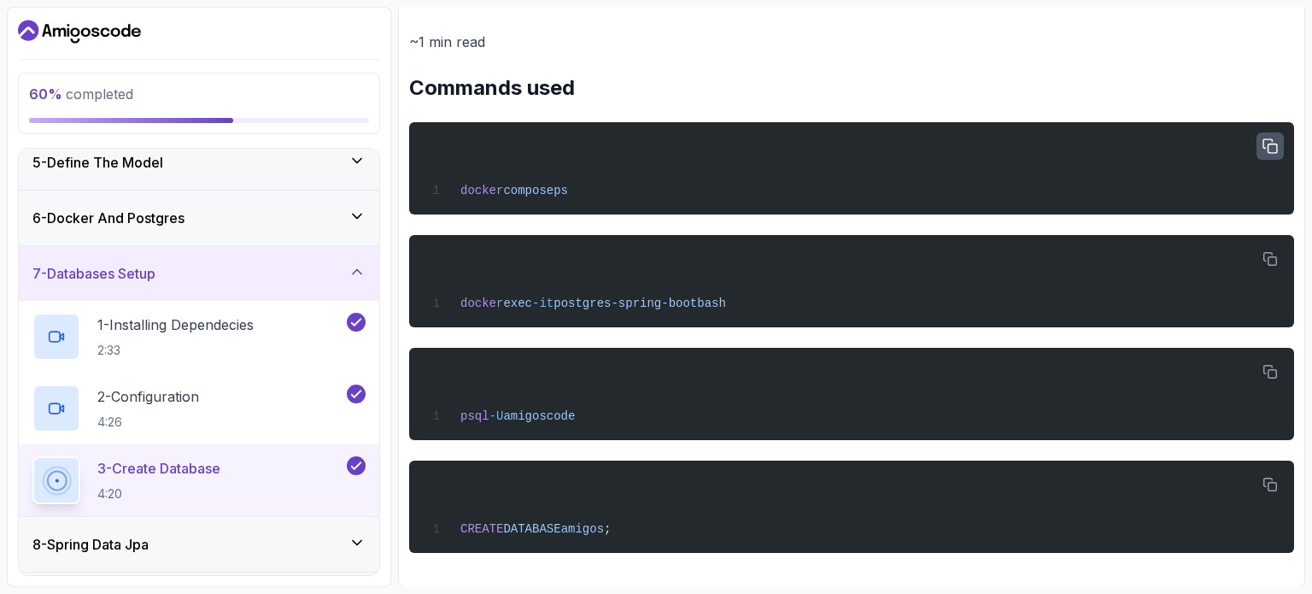
click at [1268, 139] on icon "button" at bounding box center [1269, 146] width 15 height 15
click at [1279, 252] on button "button" at bounding box center [1269, 258] width 27 height 27
click at [1267, 368] on icon "button" at bounding box center [1269, 372] width 15 height 15
click at [1272, 481] on icon "button" at bounding box center [1269, 484] width 15 height 15
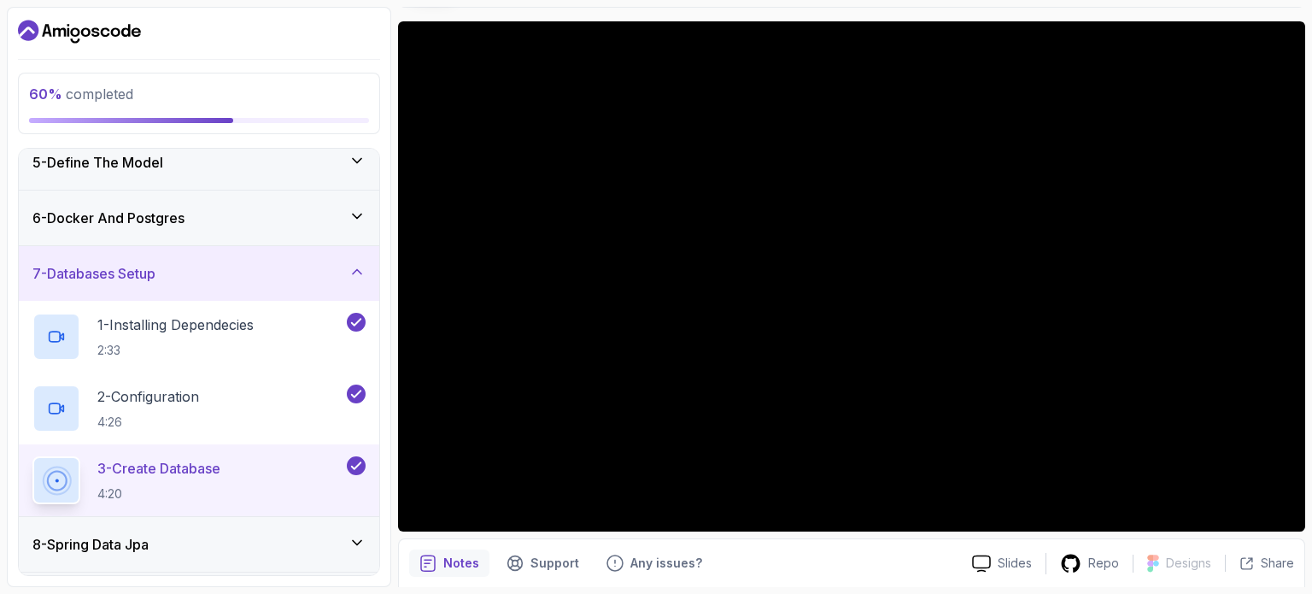
scroll to position [118, 0]
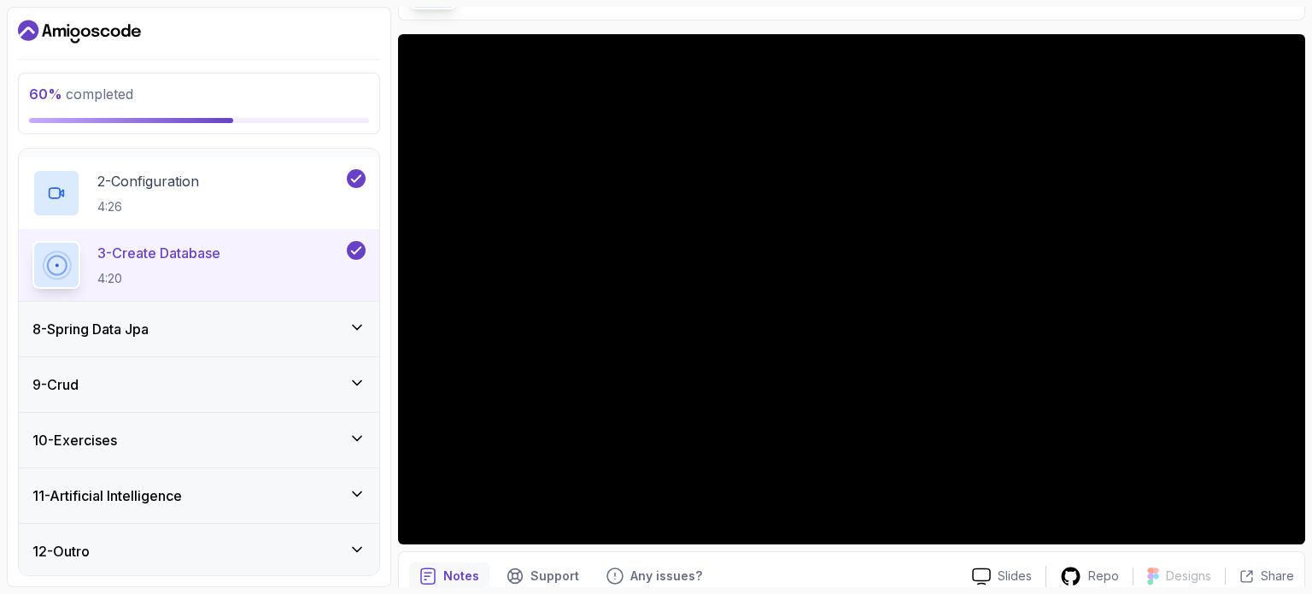
click at [149, 330] on h3 "8 - Spring Data Jpa" at bounding box center [90, 329] width 116 height 20
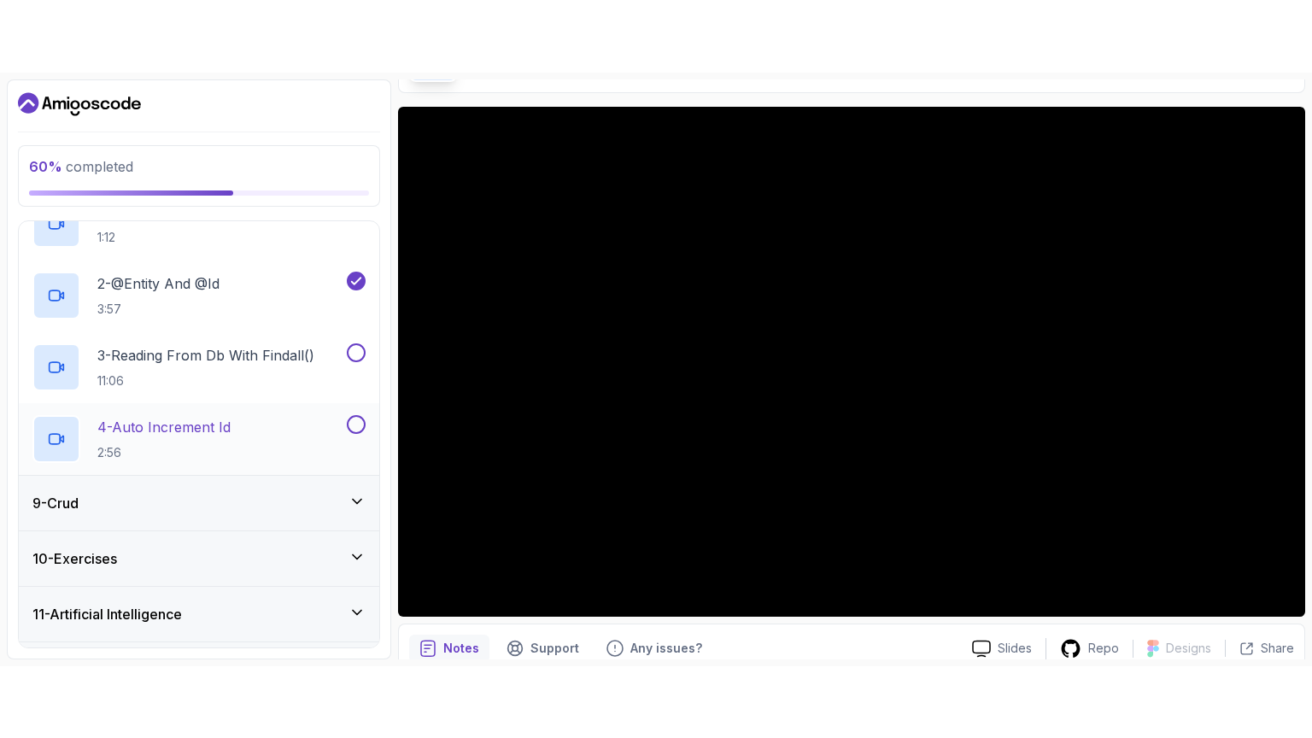
scroll to position [492, 0]
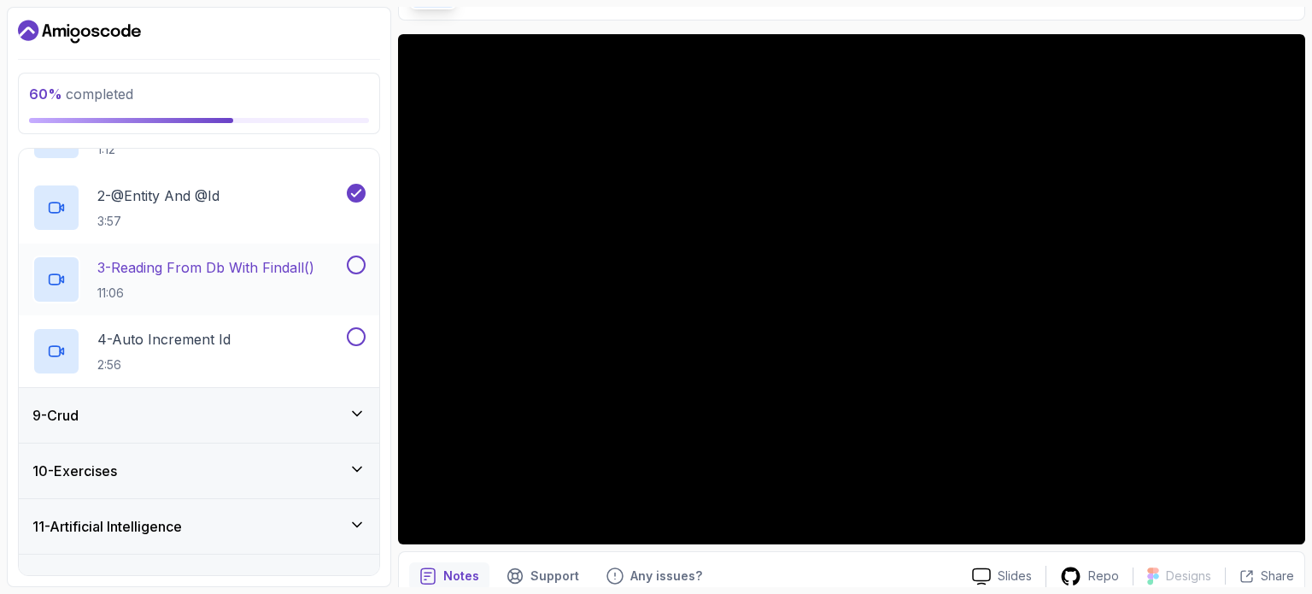
click at [201, 286] on p "11:06" at bounding box center [205, 292] width 217 height 17
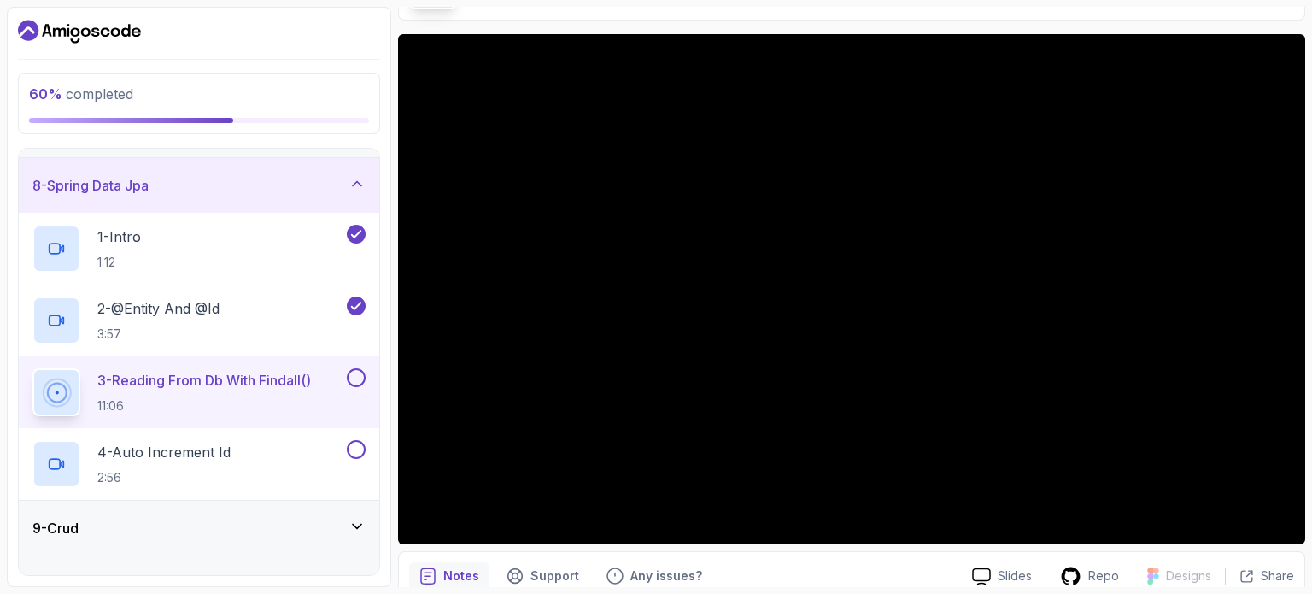
scroll to position [492, 0]
